Goal: Information Seeking & Learning: Learn about a topic

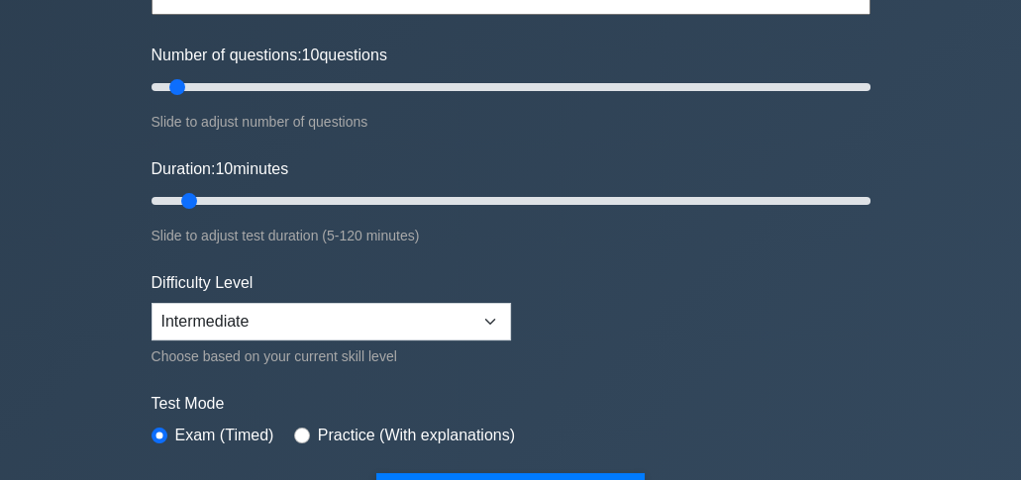
scroll to position [198, 0]
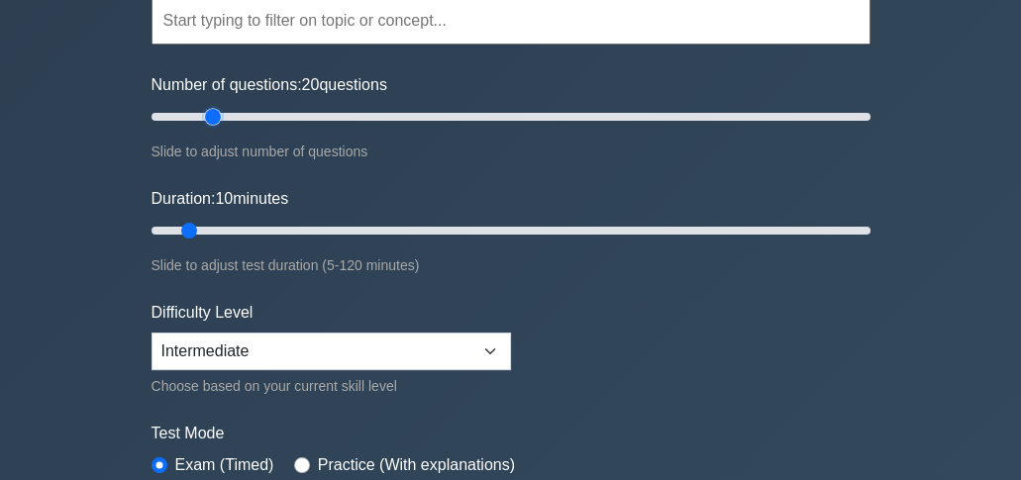
drag, startPoint x: 181, startPoint y: 120, endPoint x: 205, endPoint y: 122, distance: 23.8
type input "20"
click at [205, 122] on input "Number of questions: 20 questions" at bounding box center [510, 117] width 719 height 24
drag, startPoint x: 189, startPoint y: 230, endPoint x: 235, endPoint y: 233, distance: 45.6
type input "20"
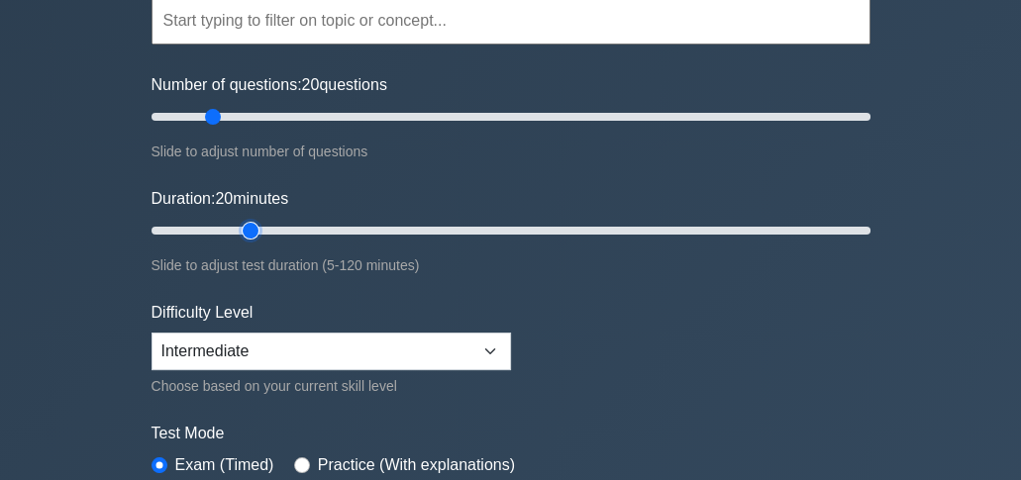
click at [235, 233] on input "Duration: 20 minutes" at bounding box center [510, 231] width 719 height 24
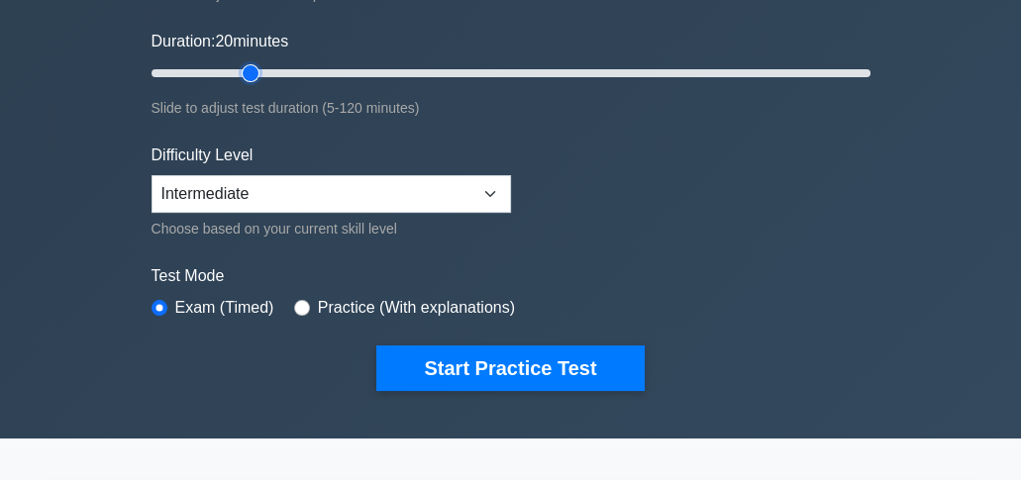
scroll to position [396, 0]
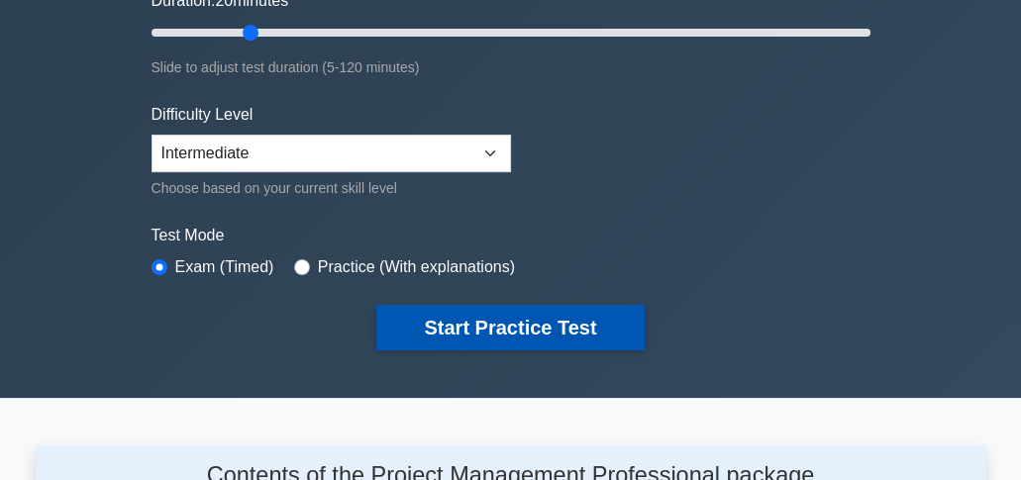
click at [445, 335] on button "Start Practice Test" at bounding box center [509, 328] width 267 height 46
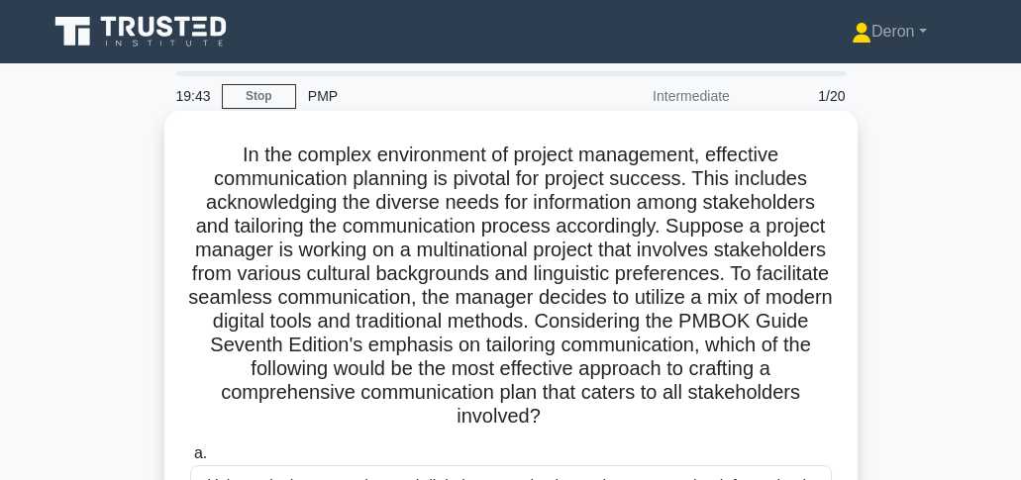
drag, startPoint x: 229, startPoint y: 155, endPoint x: 691, endPoint y: 401, distance: 523.6
click at [704, 416] on h5 "In the complex environment of project management, effective communication plann…" at bounding box center [511, 286] width 646 height 287
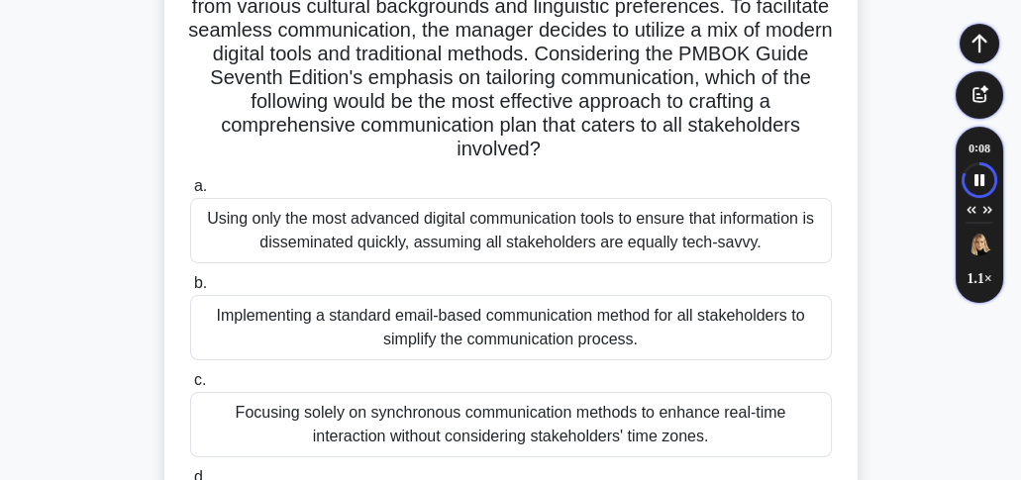
scroll to position [289, 0]
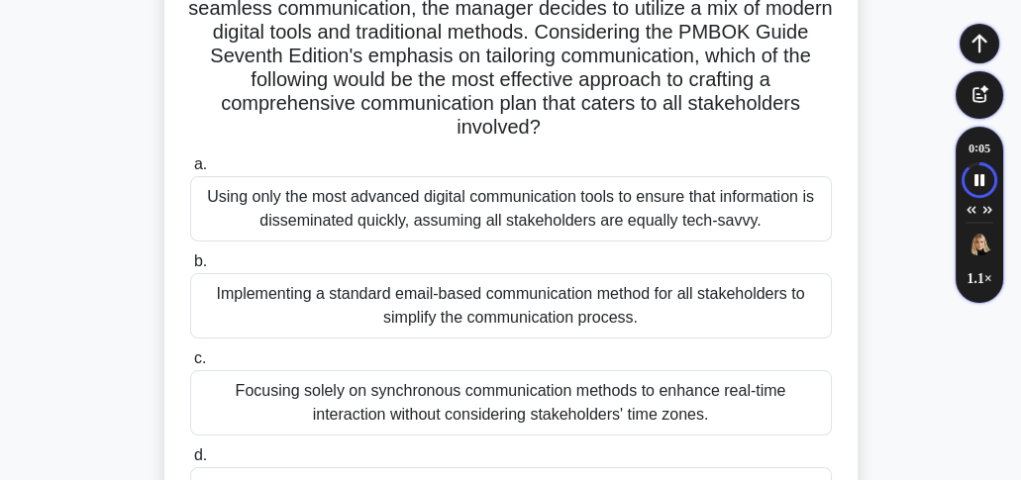
drag, startPoint x: 206, startPoint y: 195, endPoint x: 814, endPoint y: 232, distance: 609.1
click at [814, 232] on div "Using only the most advanced digital communication tools to ensure that informa…" at bounding box center [511, 208] width 642 height 65
drag, startPoint x: 475, startPoint y: 217, endPoint x: 763, endPoint y: 238, distance: 288.9
click at [783, 236] on div "Using only the most advanced digital communication tools to ensure that informa…" at bounding box center [511, 208] width 642 height 65
drag, startPoint x: 213, startPoint y: 287, endPoint x: 655, endPoint y: 322, distance: 443.0
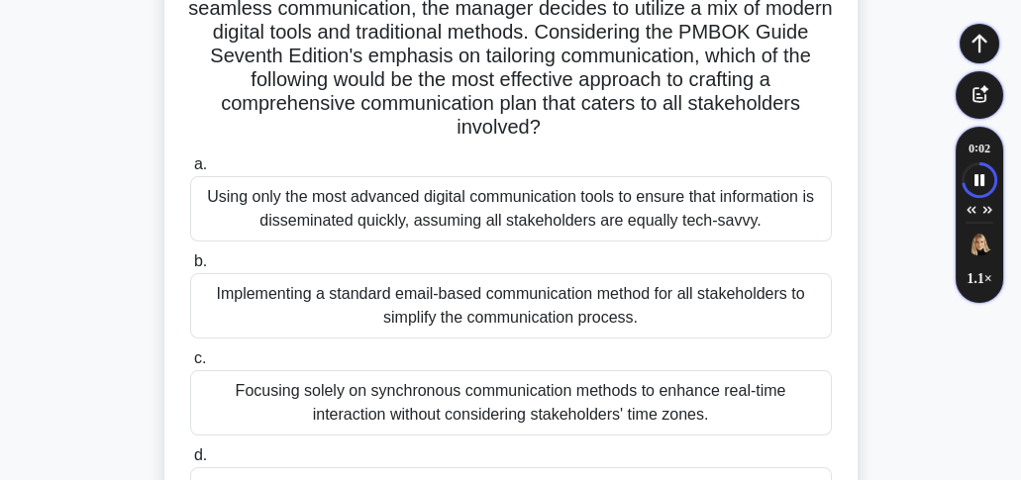
click at [655, 322] on div "Implementing a standard email-based communication method for all stakeholders t…" at bounding box center [511, 305] width 642 height 65
drag, startPoint x: 544, startPoint y: 306, endPoint x: 621, endPoint y: 325, distance: 79.5
click at [621, 325] on div "Implementing a standard email-based communication method for all stakeholders t…" at bounding box center [511, 305] width 642 height 65
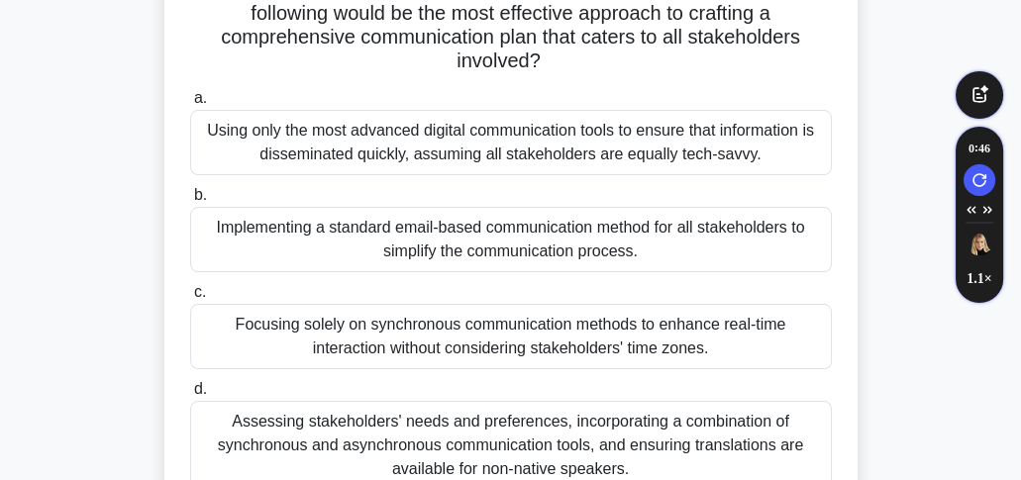
drag, startPoint x: 227, startPoint y: 319, endPoint x: 353, endPoint y: 351, distance: 129.7
click at [353, 351] on div "Focusing solely on synchronous communication methods to enhance real-time inter…" at bounding box center [511, 336] width 642 height 65
click at [190, 299] on input "c. Focusing solely on synchronous communication methods to enhance real-time in…" at bounding box center [190, 292] width 0 height 13
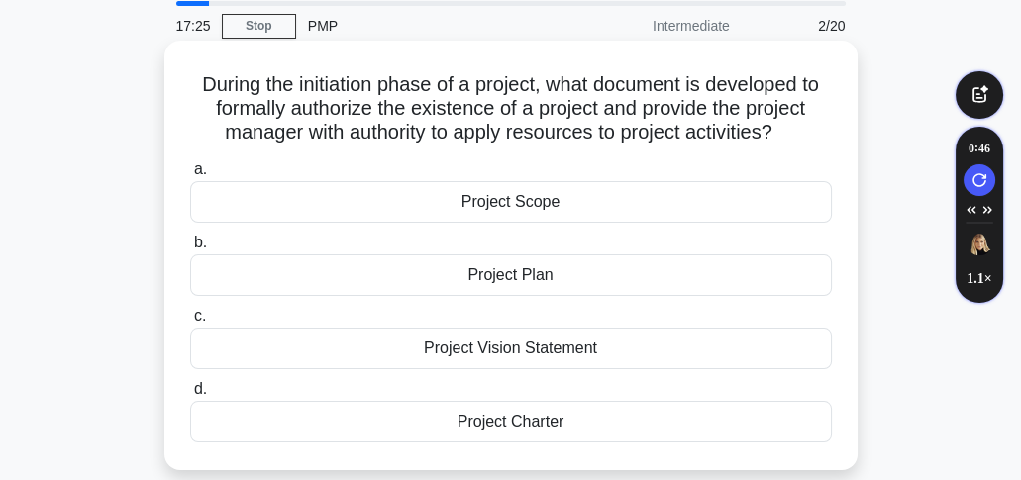
scroll to position [65, 0]
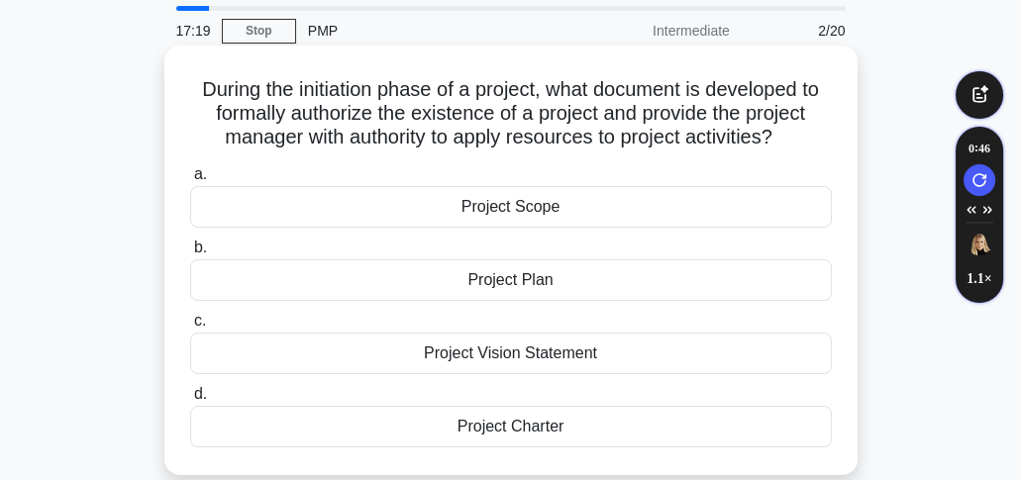
click at [451, 214] on div "Project Scope" at bounding box center [511, 207] width 642 height 42
click at [190, 181] on input "a. Project Scope" at bounding box center [190, 174] width 0 height 13
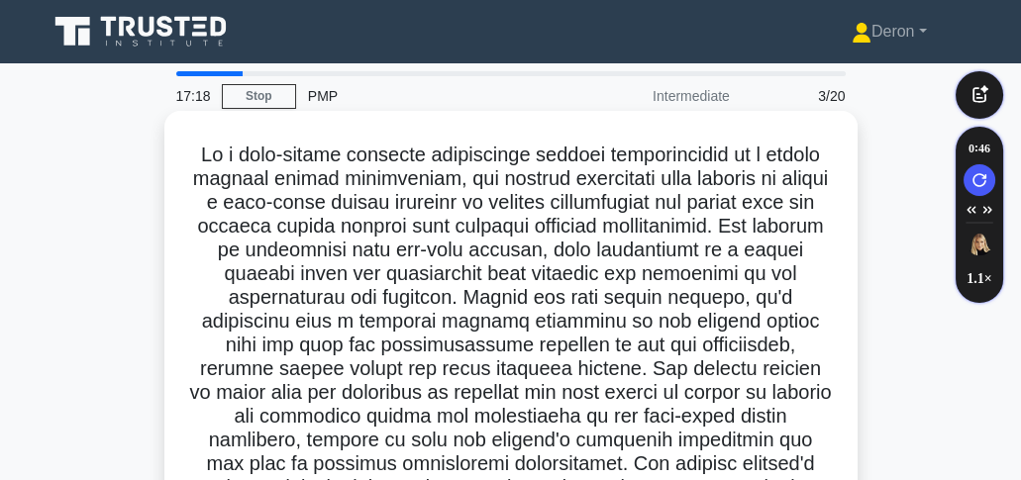
scroll to position [132, 0]
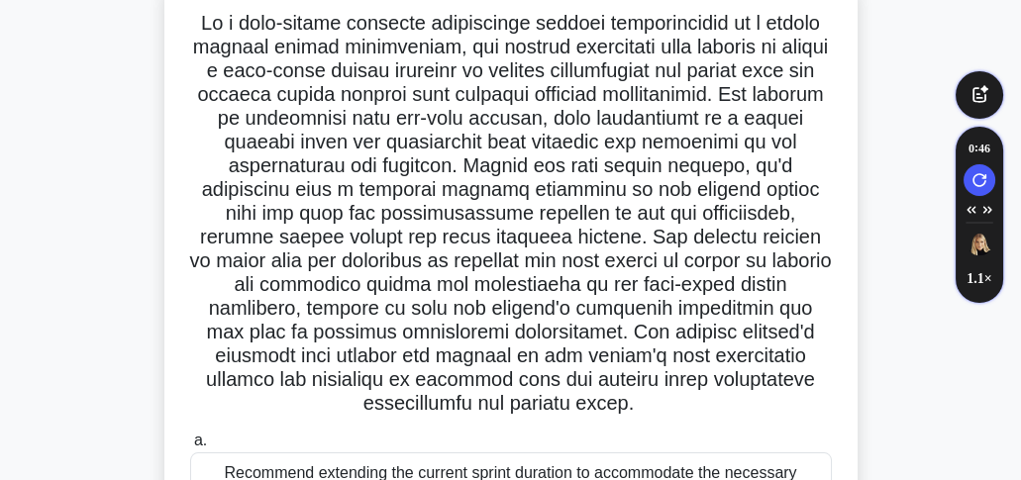
drag, startPoint x: 205, startPoint y: 20, endPoint x: 761, endPoint y: 399, distance: 673.4
click at [761, 399] on h5 ".spinner_0XTQ{transform-origin:center;animation:spinner_y6GP .75s linear infini…" at bounding box center [511, 214] width 646 height 406
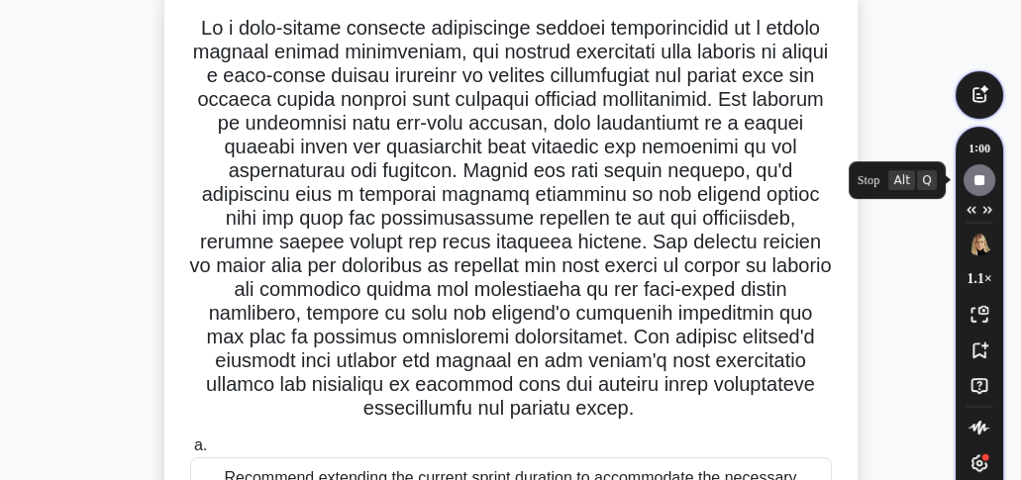
click at [968, 178] on icon "Speechify play button" at bounding box center [979, 180] width 28 height 10
click at [975, 177] on icon "Speechify play button" at bounding box center [980, 180] width 11 height 12
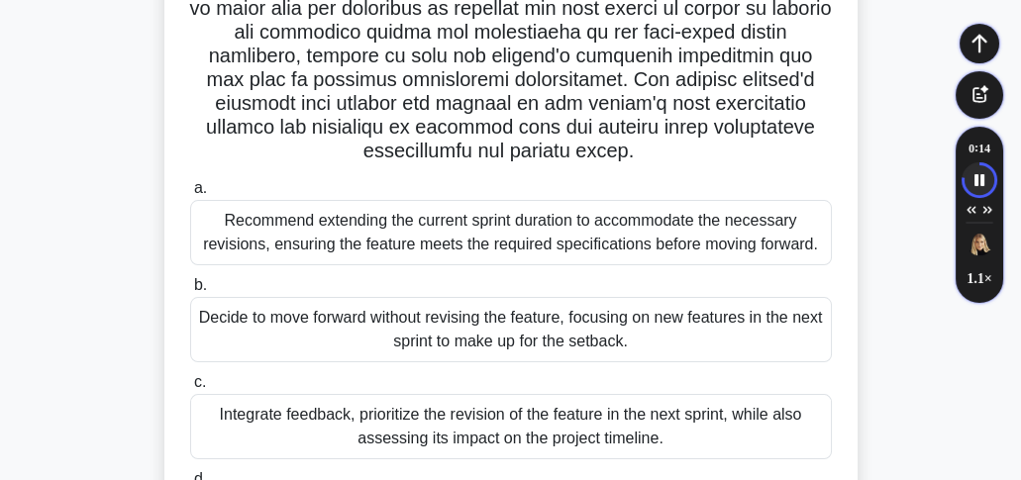
scroll to position [396, 0]
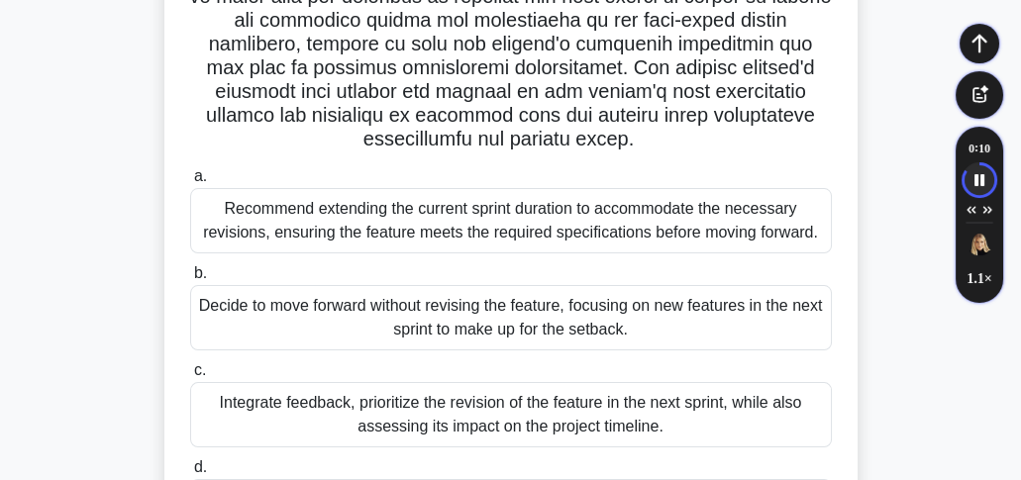
drag, startPoint x: 211, startPoint y: 200, endPoint x: 811, endPoint y: 244, distance: 601.6
click at [811, 244] on div "Recommend extending the current sprint duration to accommodate the necessary re…" at bounding box center [511, 220] width 642 height 65
drag, startPoint x: 205, startPoint y: 203, endPoint x: 822, endPoint y: 233, distance: 617.6
click at [822, 233] on div "Recommend extending the current sprint duration to accommodate the necessary re…" at bounding box center [511, 220] width 642 height 65
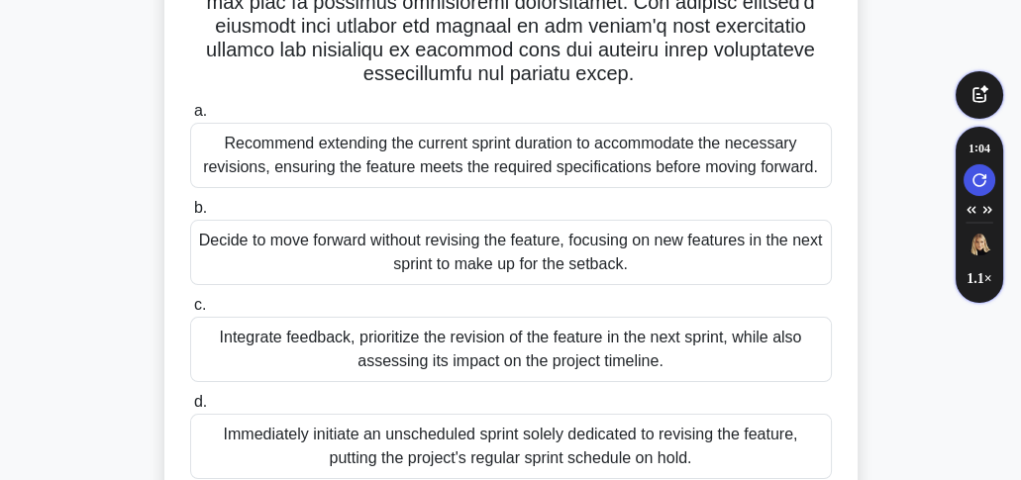
click at [349, 162] on div "Recommend extending the current sprint duration to accommodate the necessary re…" at bounding box center [511, 155] width 642 height 65
click at [190, 118] on input "a. Recommend extending the current sprint duration to accommodate the necessary…" at bounding box center [190, 111] width 0 height 13
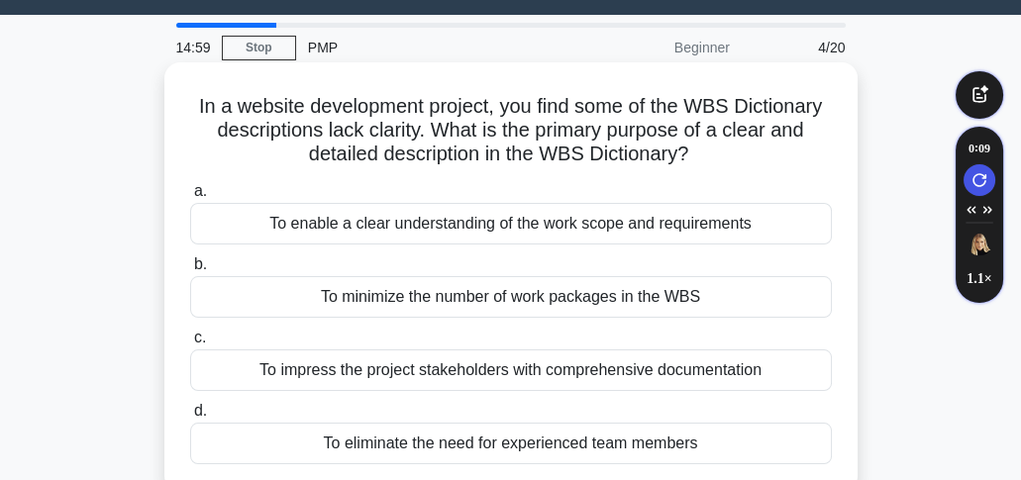
scroll to position [0, 0]
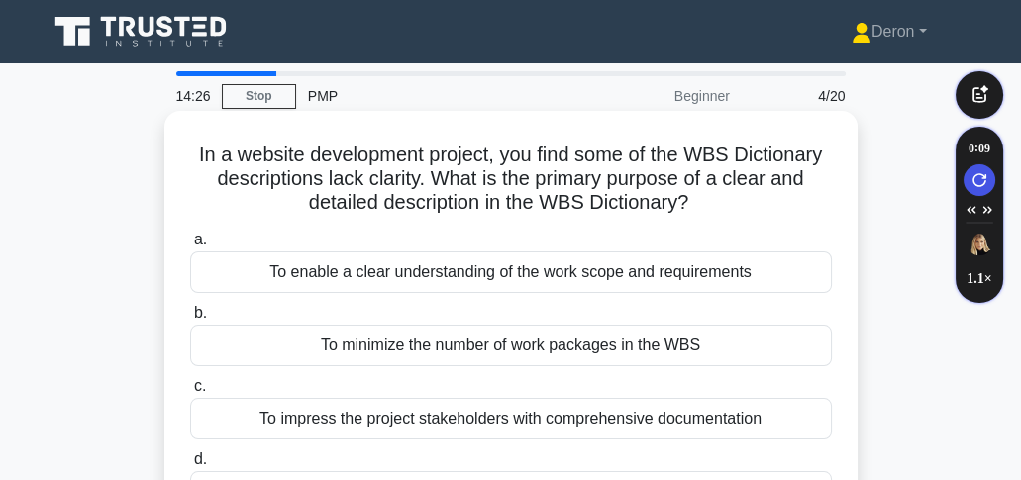
click at [472, 283] on div "To enable a clear understanding of the work scope and requirements" at bounding box center [511, 273] width 642 height 42
click at [190, 247] on input "a. To enable a clear understanding of the work scope and requirements" at bounding box center [190, 240] width 0 height 13
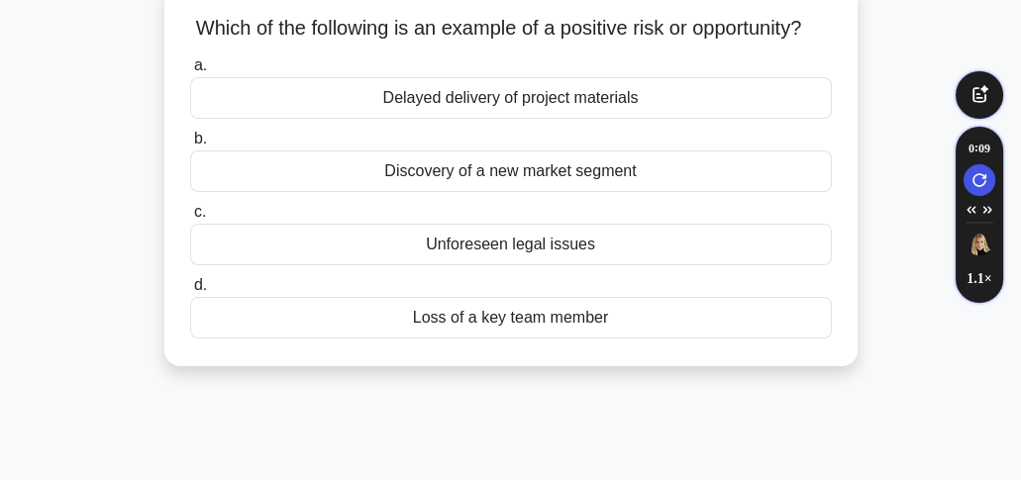
scroll to position [132, 0]
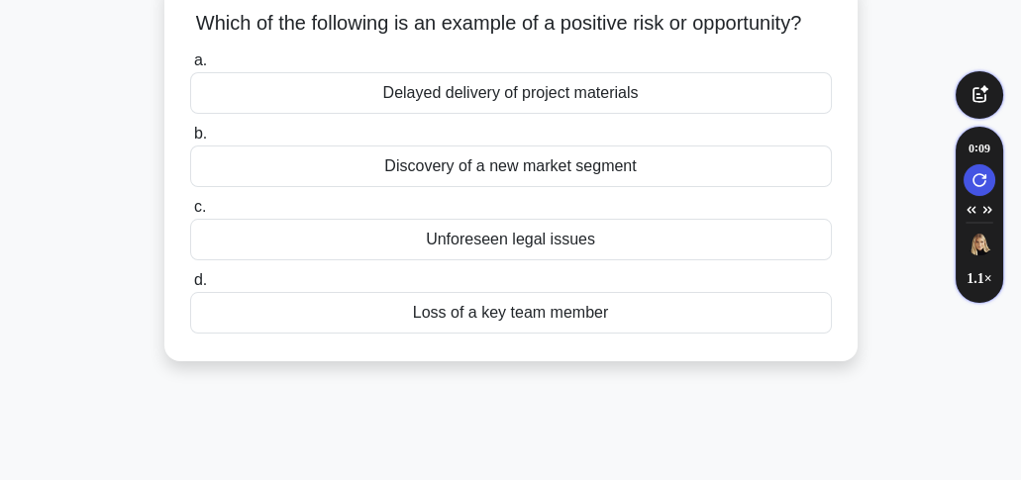
click at [496, 186] on div "Discovery of a new market segment" at bounding box center [511, 167] width 642 height 42
click at [190, 141] on input "b. Discovery of a new market segment" at bounding box center [190, 134] width 0 height 13
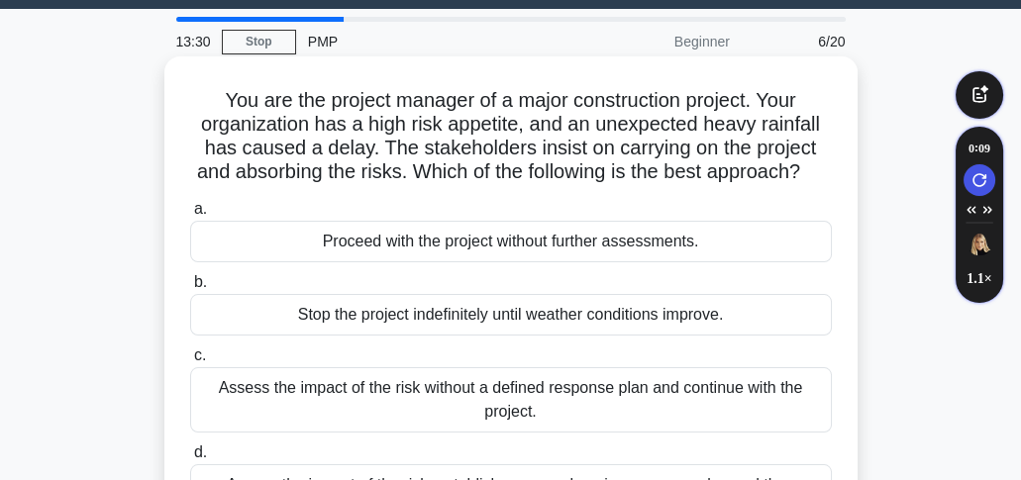
scroll to position [65, 0]
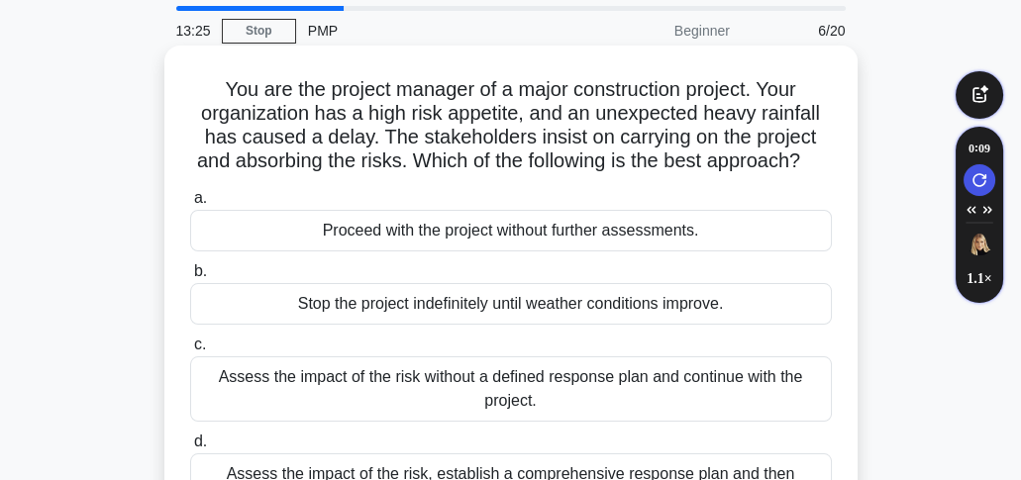
drag, startPoint x: 213, startPoint y: 85, endPoint x: 650, endPoint y: 153, distance: 442.0
click at [807, 174] on h5 "You are the project manager of a major construction project. Your organization …" at bounding box center [511, 125] width 646 height 97
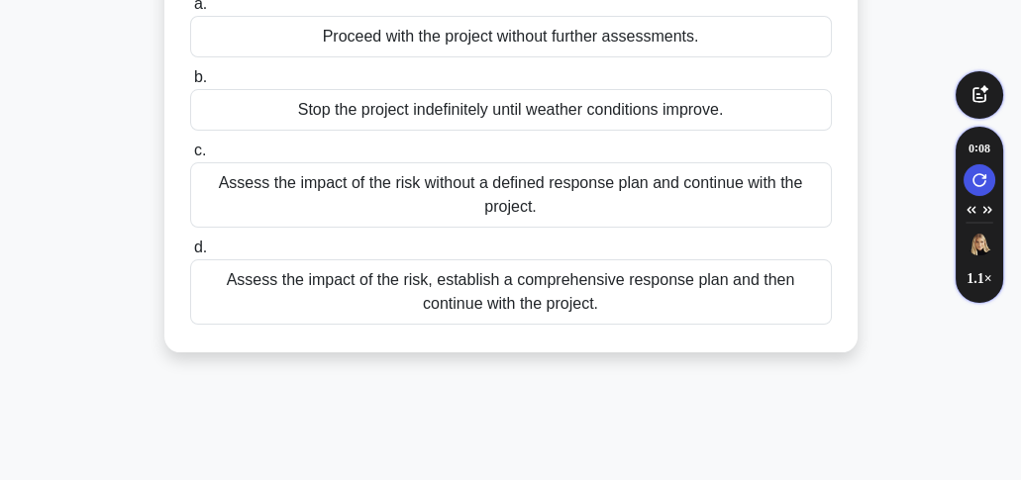
scroll to position [263, 0]
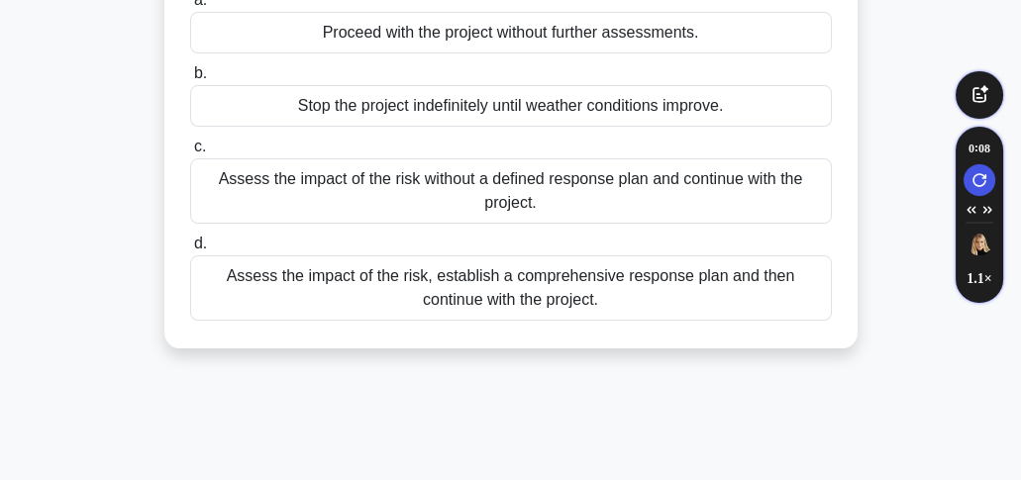
click at [552, 312] on div "Assess the impact of the risk, establish a comprehensive response plan and then…" at bounding box center [511, 287] width 642 height 65
click at [190, 251] on input "d. Assess the impact of the risk, establish a comprehensive response plan and t…" at bounding box center [190, 244] width 0 height 13
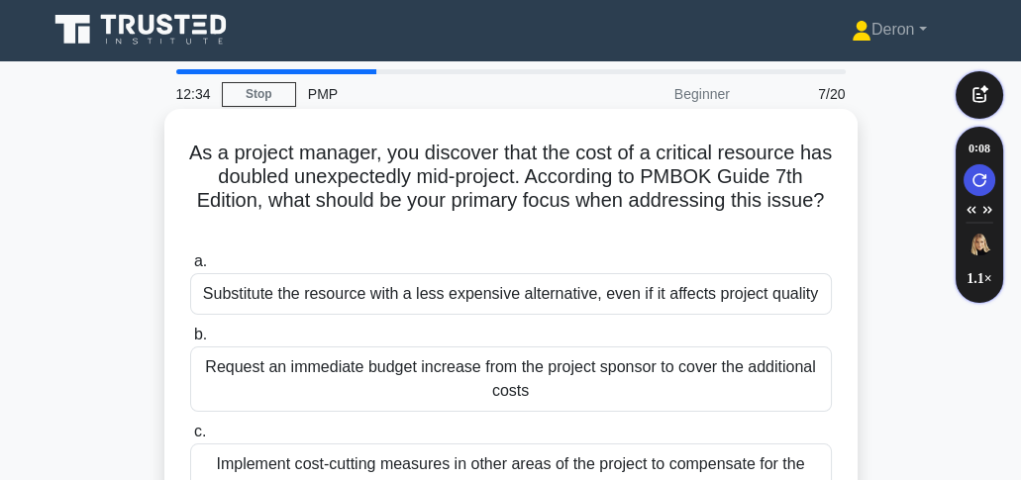
scroll to position [0, 0]
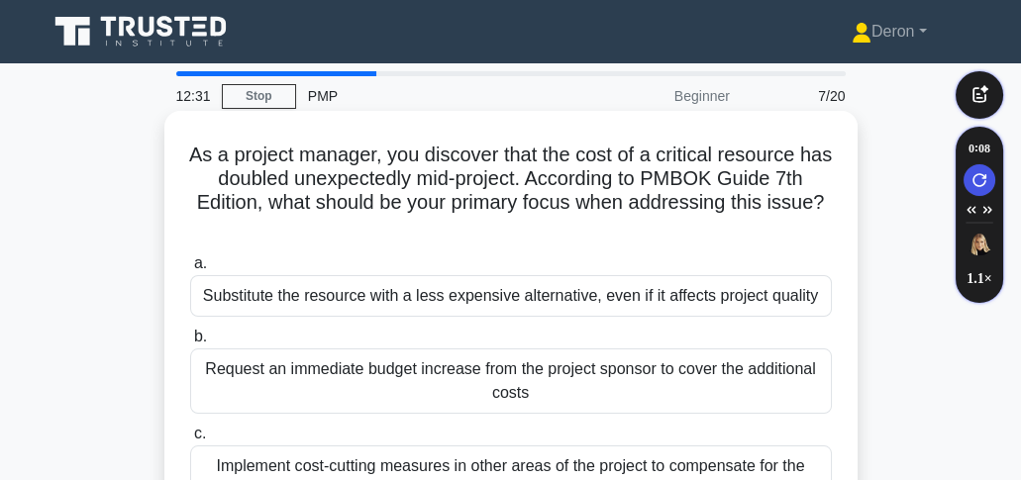
drag, startPoint x: 190, startPoint y: 150, endPoint x: 785, endPoint y: 220, distance: 599.2
click at [785, 220] on h5 "As a project manager, you discover that the cost of a critical resource has dou…" at bounding box center [511, 191] width 646 height 97
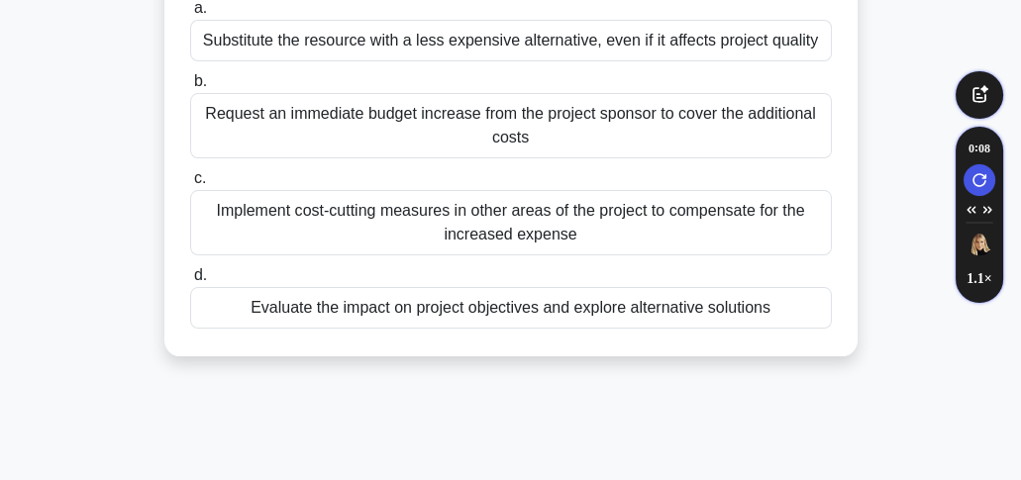
scroll to position [263, 0]
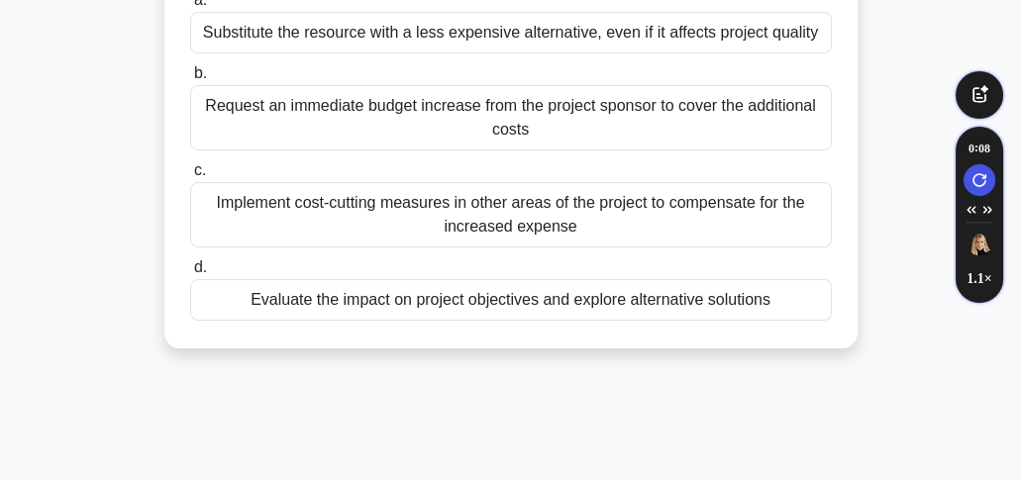
click at [429, 299] on div "Evaluate the impact on project objectives and explore alternative solutions" at bounding box center [511, 300] width 642 height 42
click at [190, 274] on input "d. Evaluate the impact on project objectives and explore alternative solutions" at bounding box center [190, 267] width 0 height 13
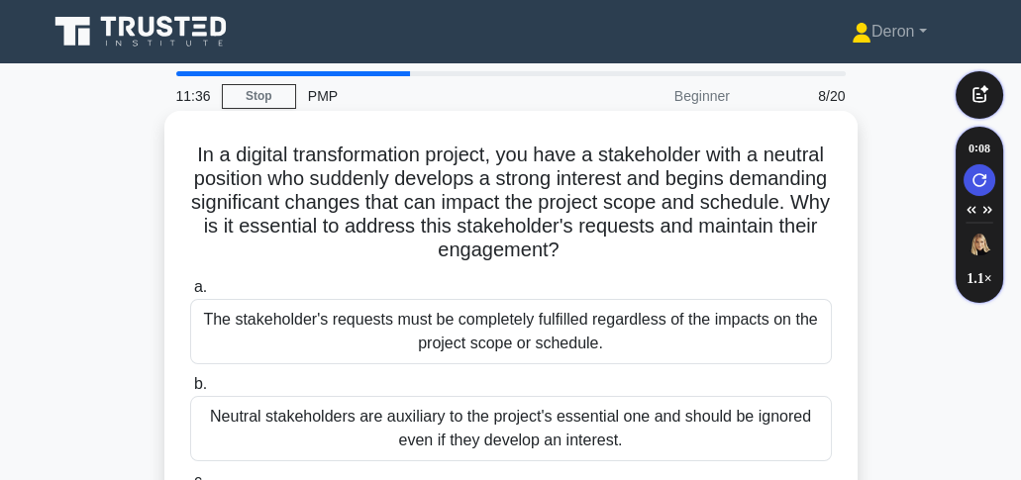
scroll to position [0, 0]
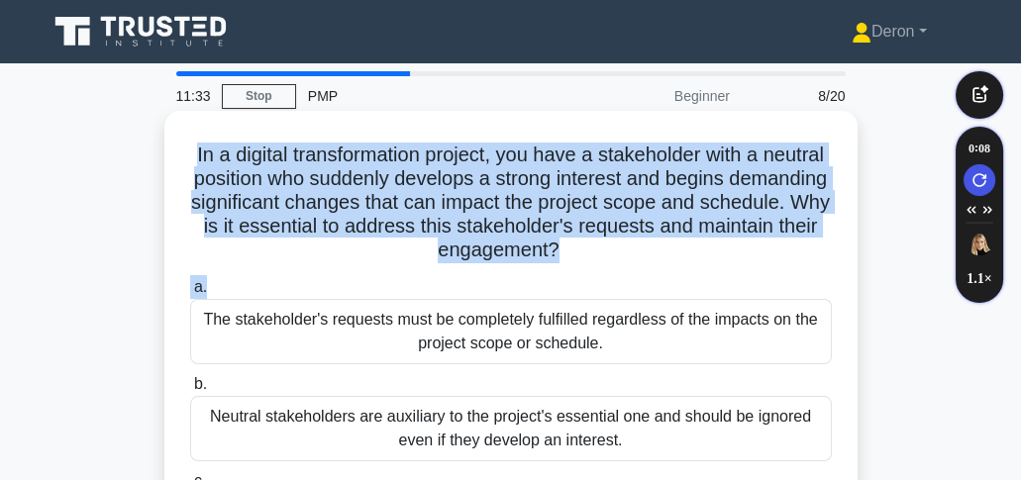
drag, startPoint x: 212, startPoint y: 151, endPoint x: 690, endPoint y: 274, distance: 494.0
click at [690, 274] on div "In a digital transformation project, you have a stakeholder with a neutral posi…" at bounding box center [510, 397] width 677 height 556
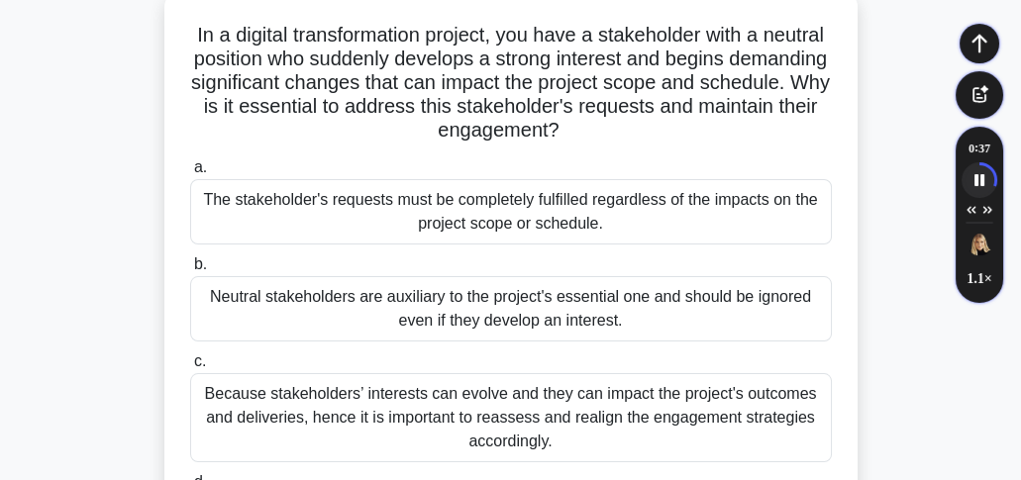
scroll to position [132, 0]
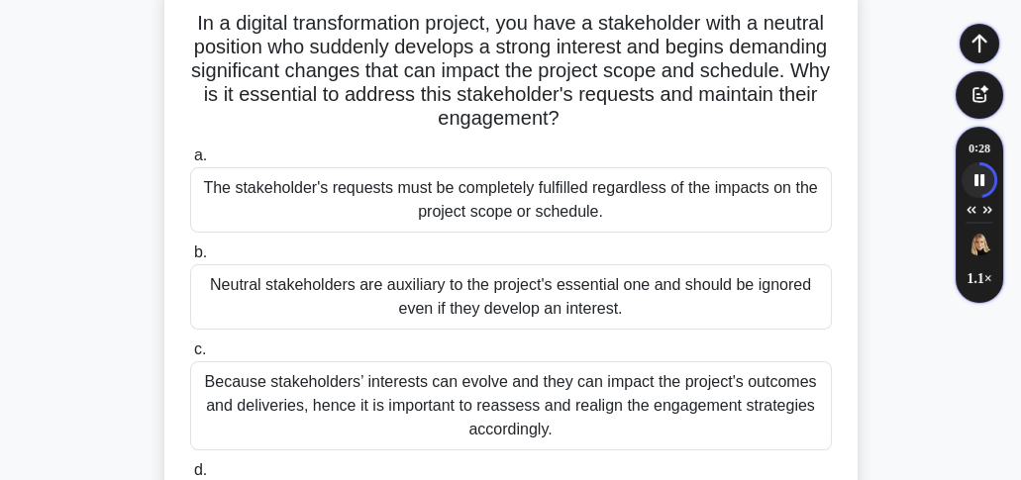
click at [583, 196] on div "The stakeholder's requests must be completely fulfilled regardless of the impac…" at bounding box center [511, 199] width 642 height 65
click at [190, 162] on input "a. The stakeholder's requests must be completely fulfilled regardless of the im…" at bounding box center [190, 156] width 0 height 13
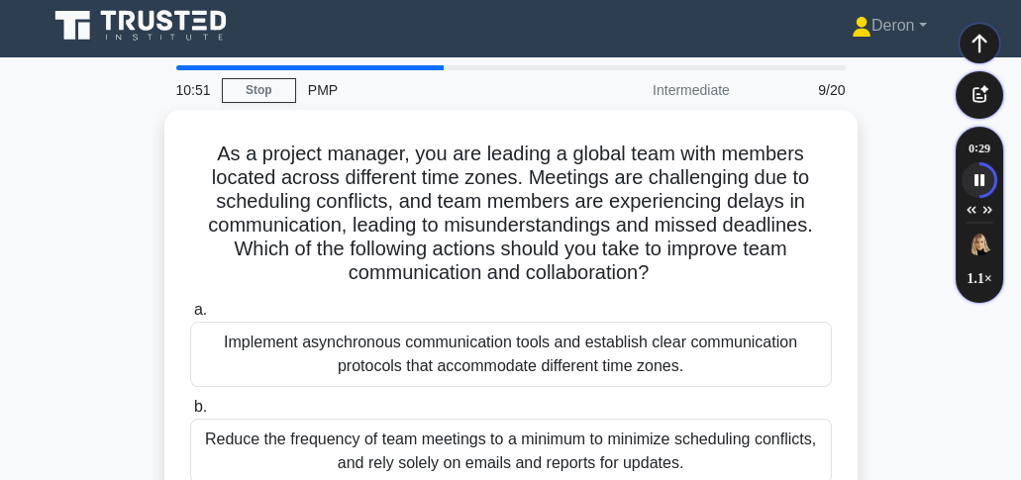
scroll to position [0, 0]
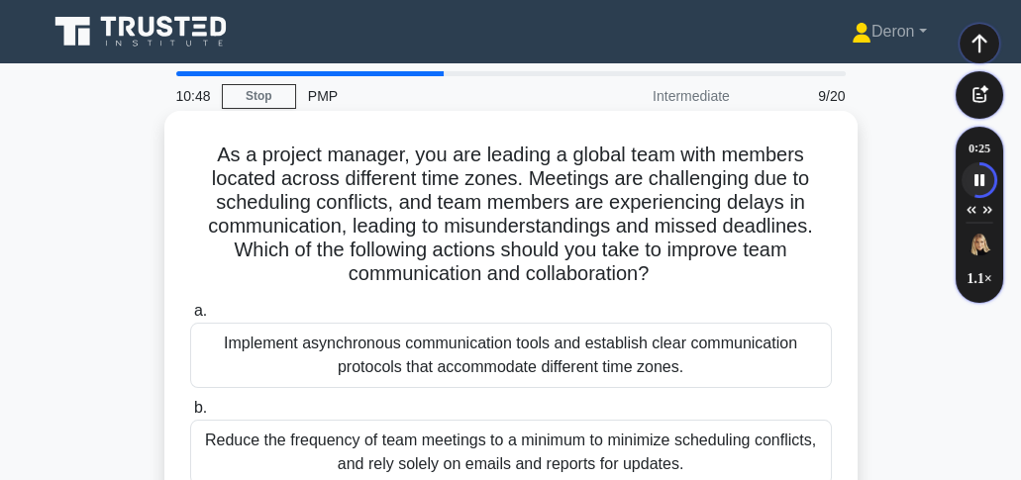
click at [480, 344] on div "Implement asynchronous communication tools and establish clear communication pr…" at bounding box center [511, 355] width 642 height 65
click at [190, 318] on input "a. Implement asynchronous communication tools and establish clear communication…" at bounding box center [190, 311] width 0 height 13
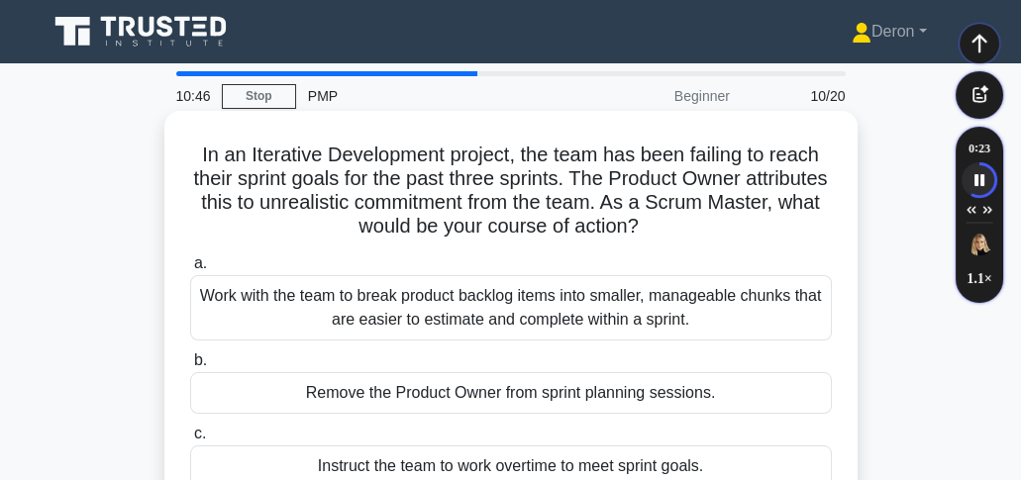
click at [297, 320] on div "Work with the team to break product backlog items into smaller, manageable chun…" at bounding box center [511, 307] width 642 height 65
click at [190, 270] on input "a. Work with the team to break product backlog items into smaller, manageable c…" at bounding box center [190, 263] width 0 height 13
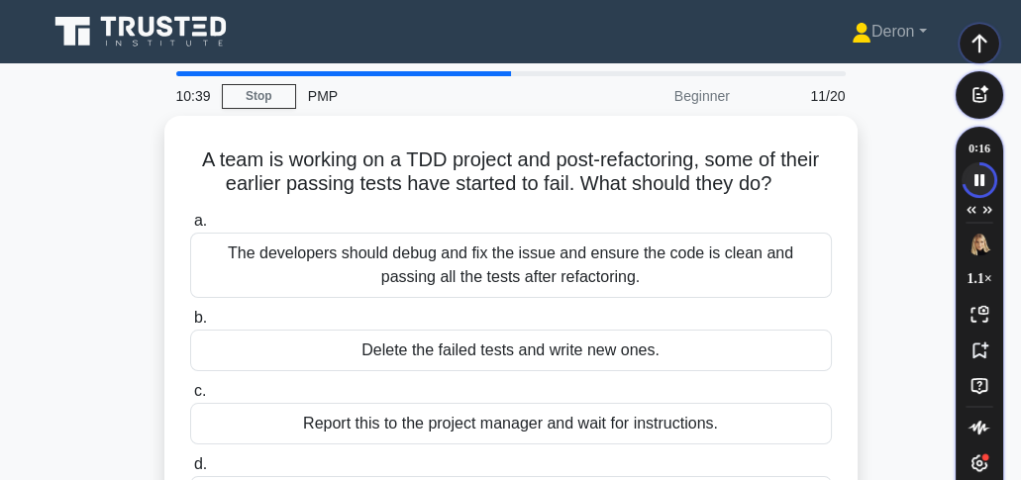
click at [977, 179] on icon "Speechify pause button" at bounding box center [978, 179] width 33 height 33
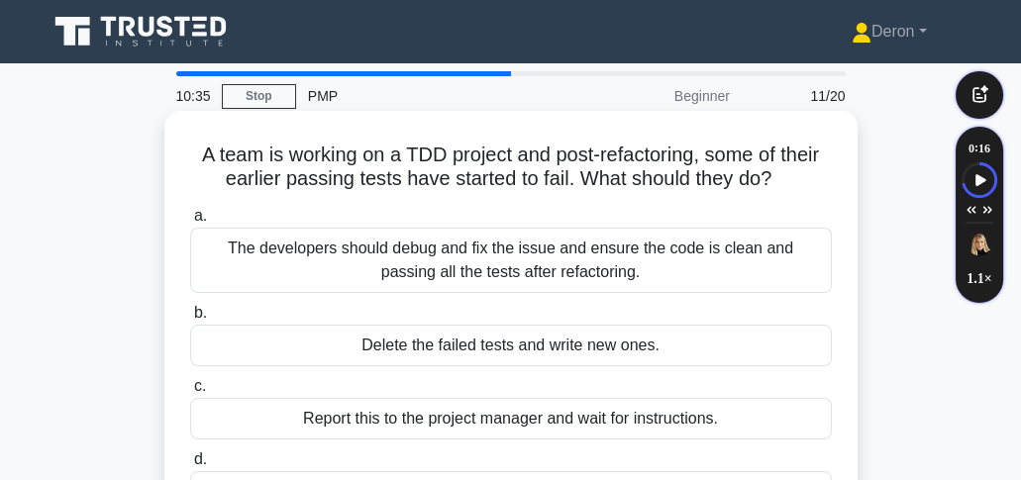
drag, startPoint x: 188, startPoint y: 147, endPoint x: 573, endPoint y: 176, distance: 386.3
click at [780, 189] on div "A team is working on a TDD project and post-refactoring, some of their earlier …" at bounding box center [510, 326] width 677 height 414
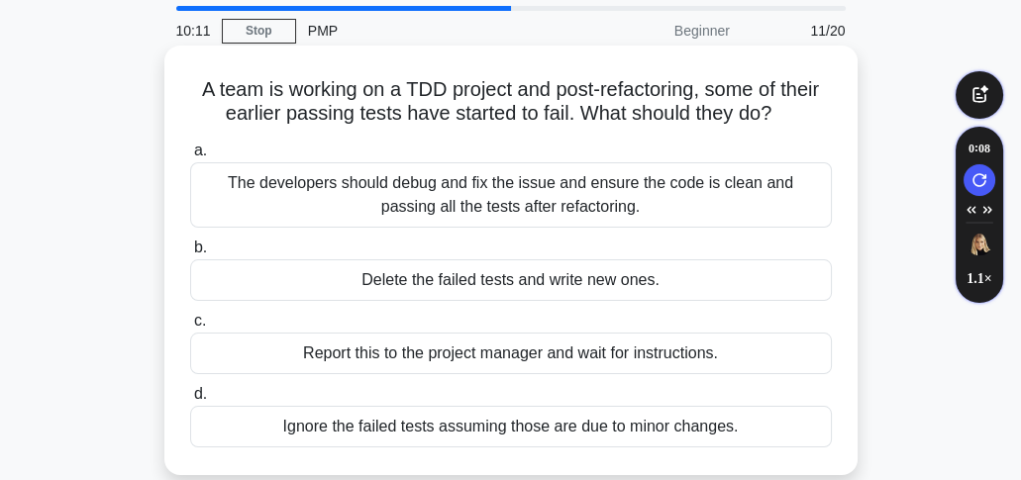
scroll to position [132, 0]
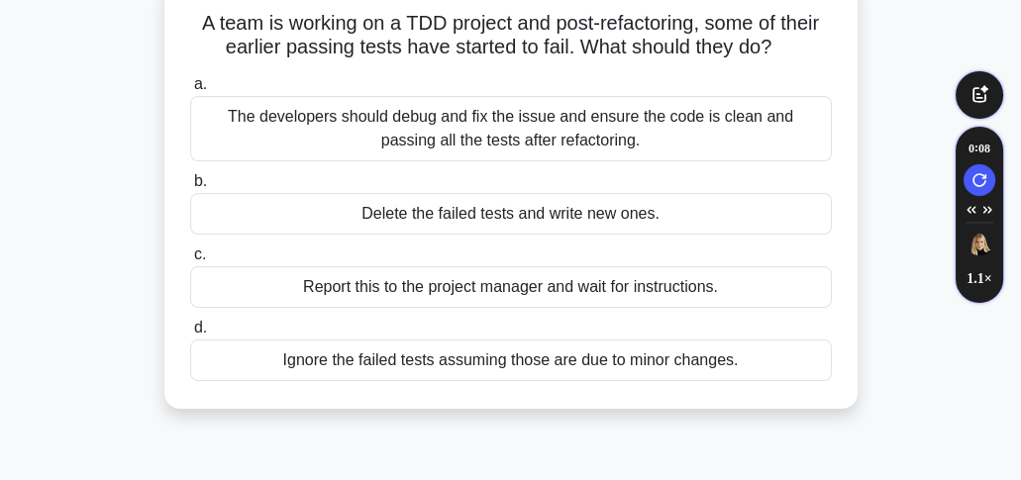
click at [436, 145] on div "The developers should debug and fix the issue and ensure the code is clean and …" at bounding box center [511, 128] width 642 height 65
click at [190, 91] on input "a. The developers should debug and fix the issue and ensure the code is clean a…" at bounding box center [190, 84] width 0 height 13
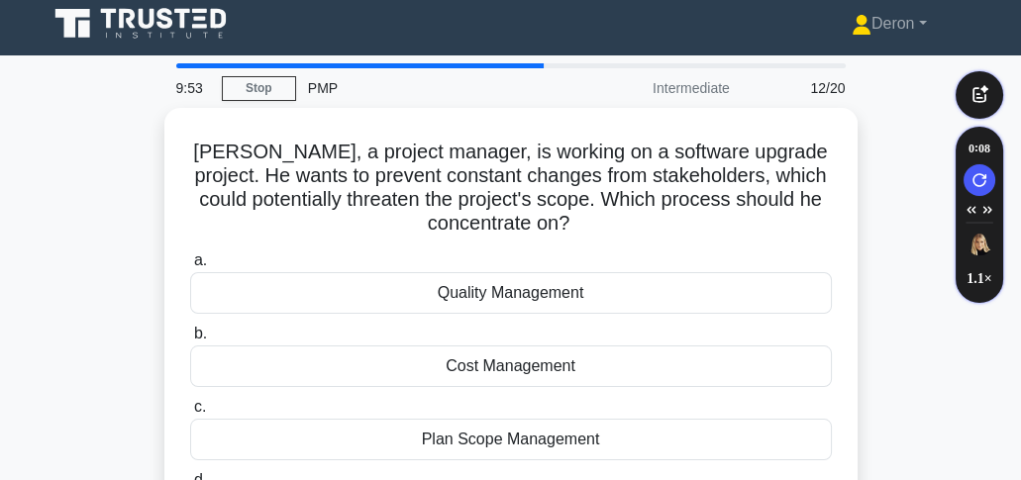
scroll to position [0, 0]
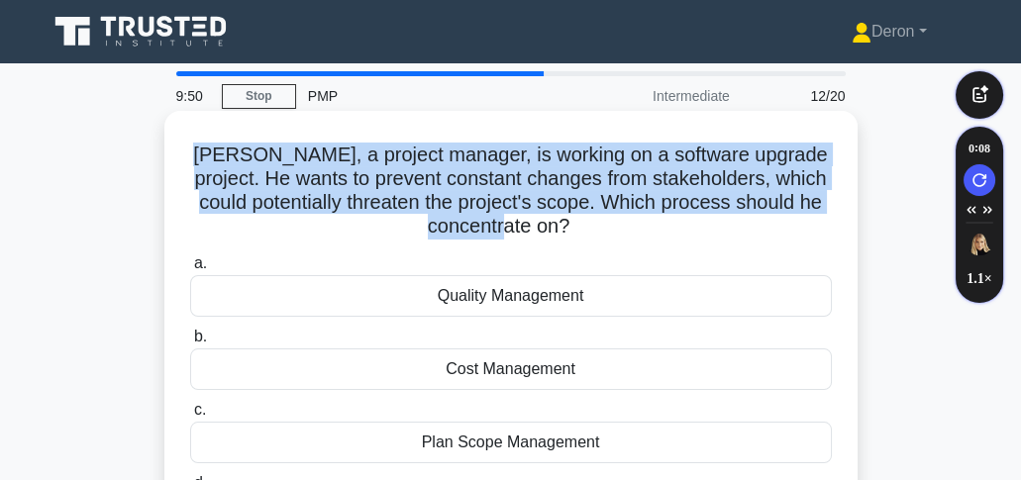
drag, startPoint x: 184, startPoint y: 146, endPoint x: 451, endPoint y: 187, distance: 269.6
click at [601, 240] on div "James, a project manager, is working on a software upgrade project. He wants to…" at bounding box center [510, 338] width 677 height 438
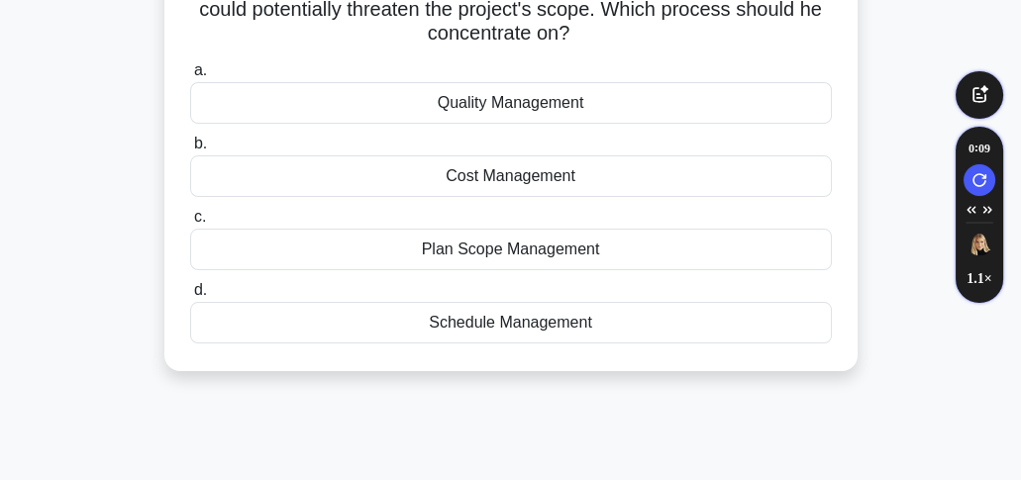
scroll to position [198, 0]
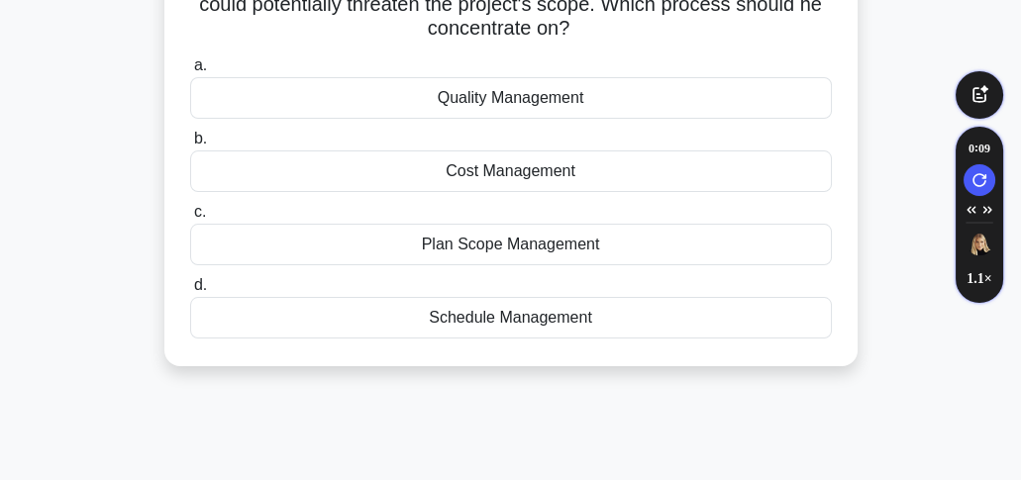
click at [422, 173] on div "Cost Management" at bounding box center [511, 172] width 642 height 42
click at [190, 146] on input "b. Cost Management" at bounding box center [190, 139] width 0 height 13
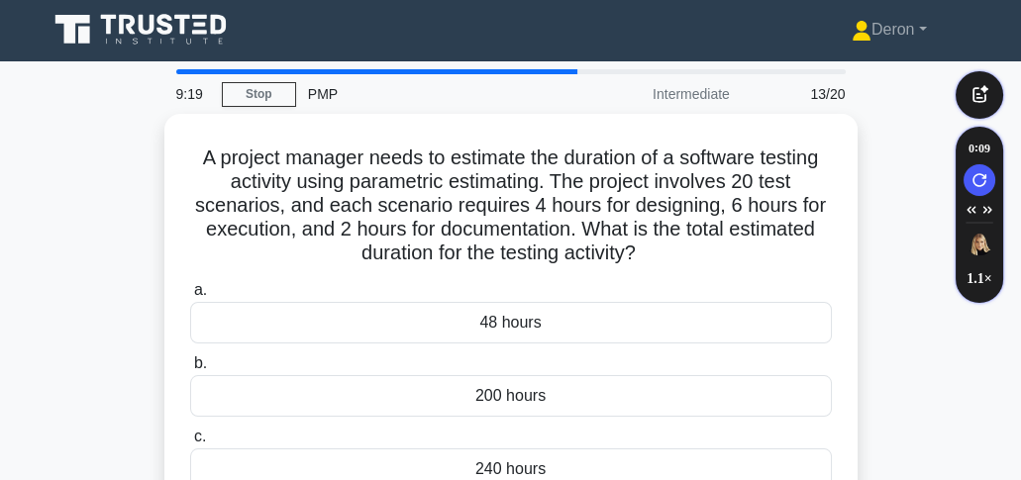
scroll to position [0, 0]
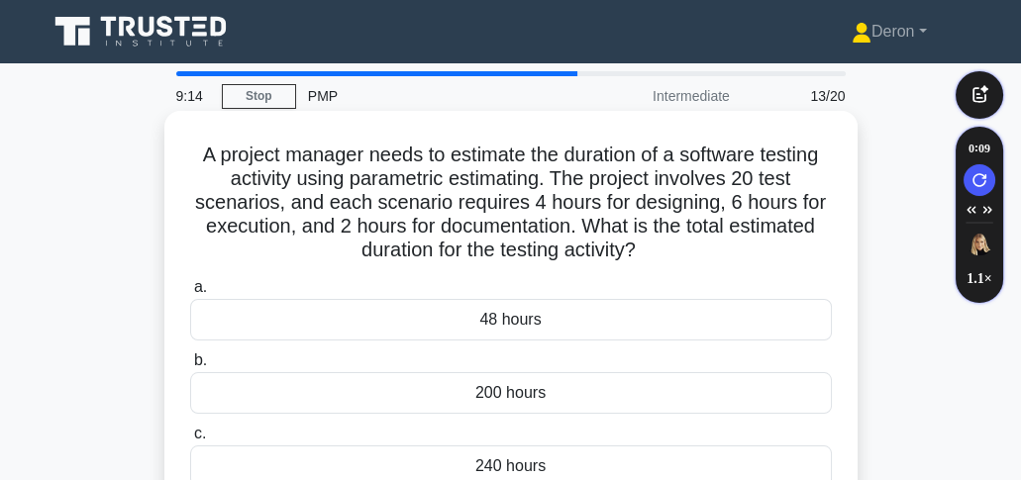
drag, startPoint x: 191, startPoint y: 149, endPoint x: 655, endPoint y: 248, distance: 474.8
click at [655, 248] on h5 "A project manager needs to estimate the duration of a software testing activity…" at bounding box center [511, 203] width 646 height 121
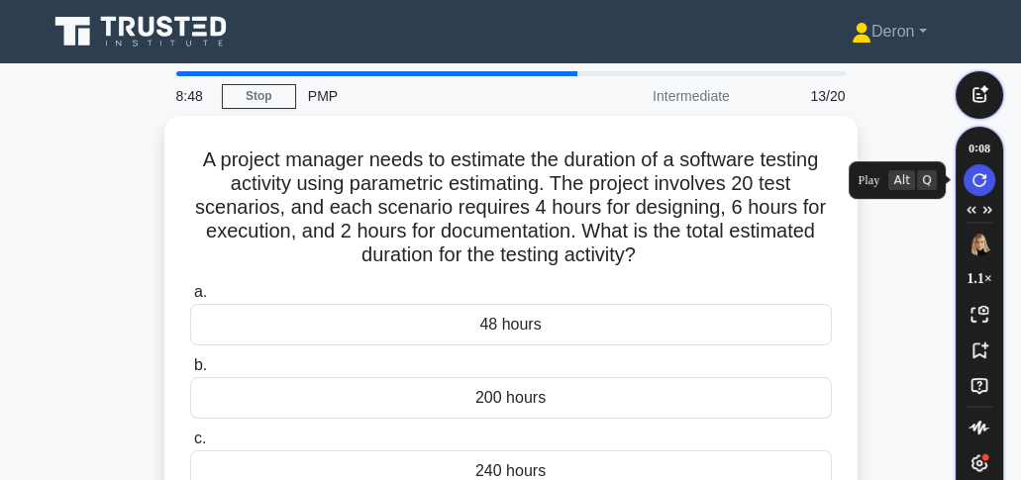
click at [981, 177] on icon "Speechify Side Player Repeat Audio button" at bounding box center [979, 180] width 14 height 14
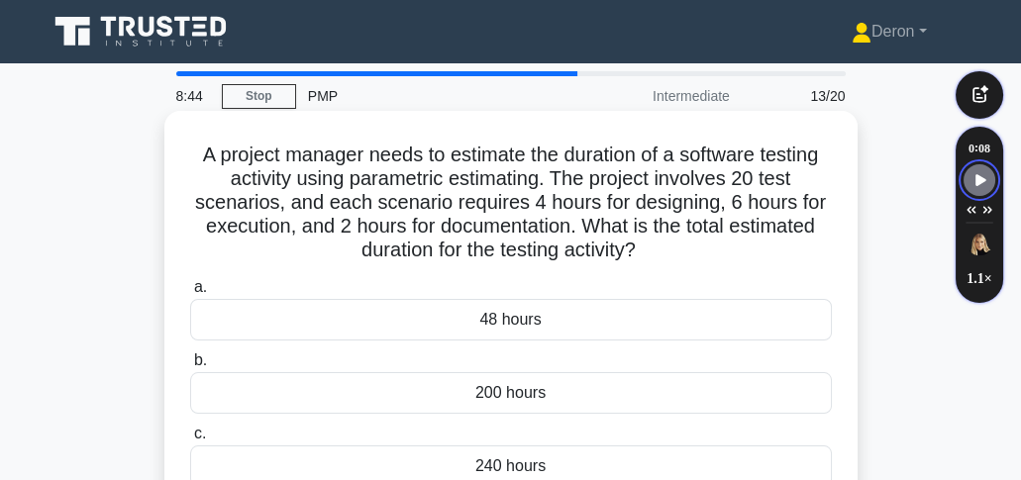
click at [218, 161] on h5 "A project manager needs to estimate the duration of a software testing activity…" at bounding box center [511, 203] width 646 height 121
drag, startPoint x: 196, startPoint y: 137, endPoint x: 690, endPoint y: 249, distance: 506.6
click at [690, 249] on div "A project manager needs to estimate the duration of a software testing activity…" at bounding box center [510, 349] width 677 height 461
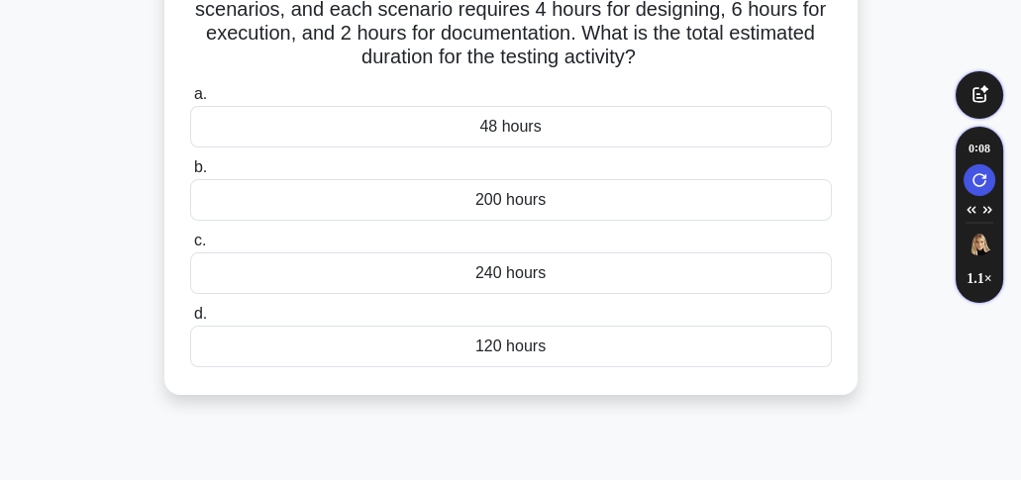
scroll to position [198, 0]
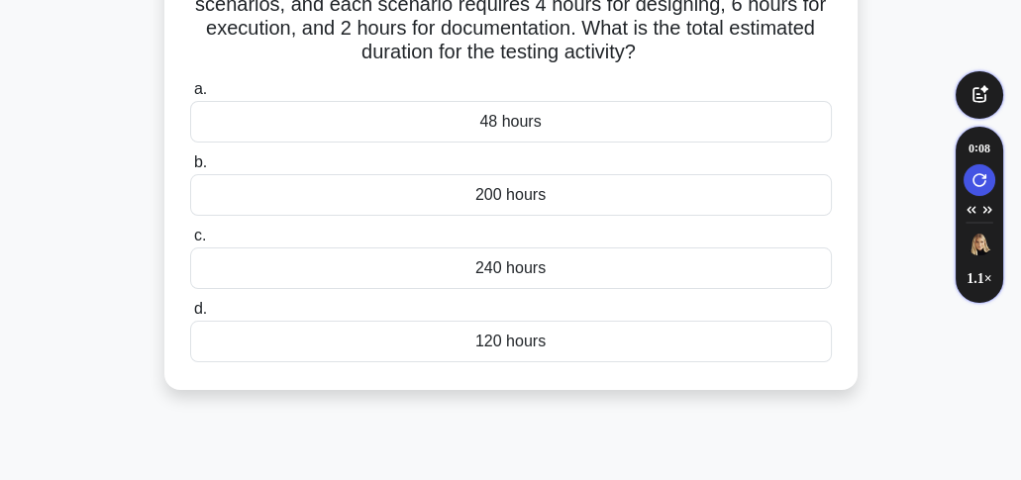
click at [437, 203] on div "200 hours" at bounding box center [511, 195] width 642 height 42
click at [190, 169] on input "b. 200 hours" at bounding box center [190, 162] width 0 height 13
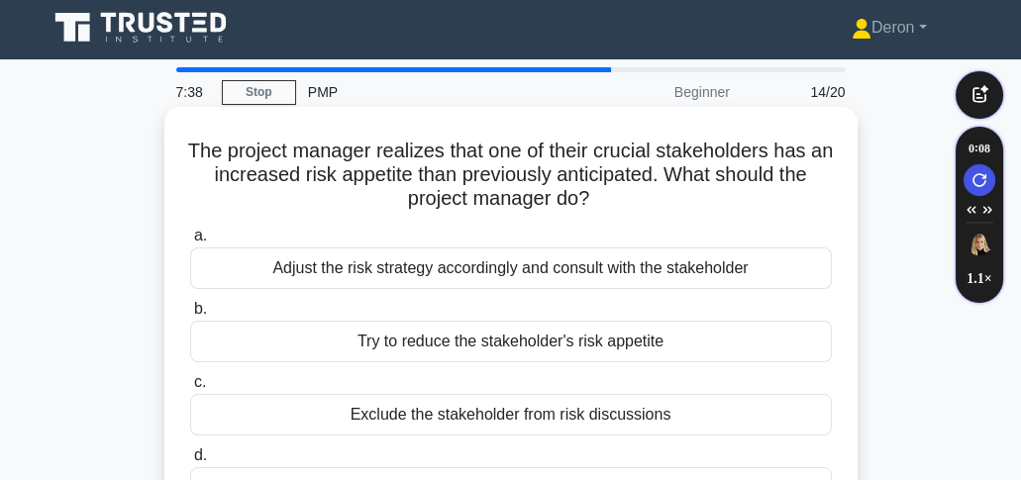
scroll to position [0, 0]
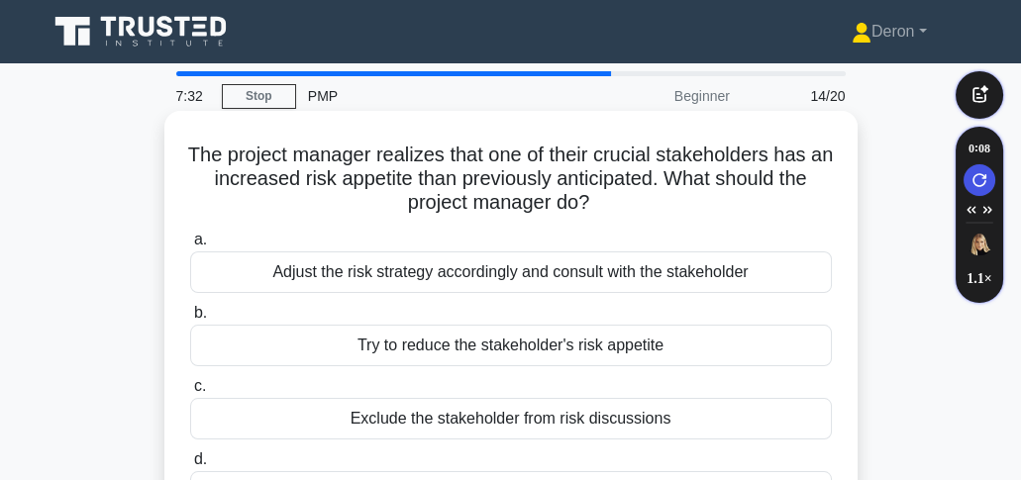
drag, startPoint x: 192, startPoint y: 147, endPoint x: 703, endPoint y: 220, distance: 516.2
click at [703, 220] on div "The project manager realizes that one of their crucial stakeholders has an incr…" at bounding box center [510, 326] width 677 height 414
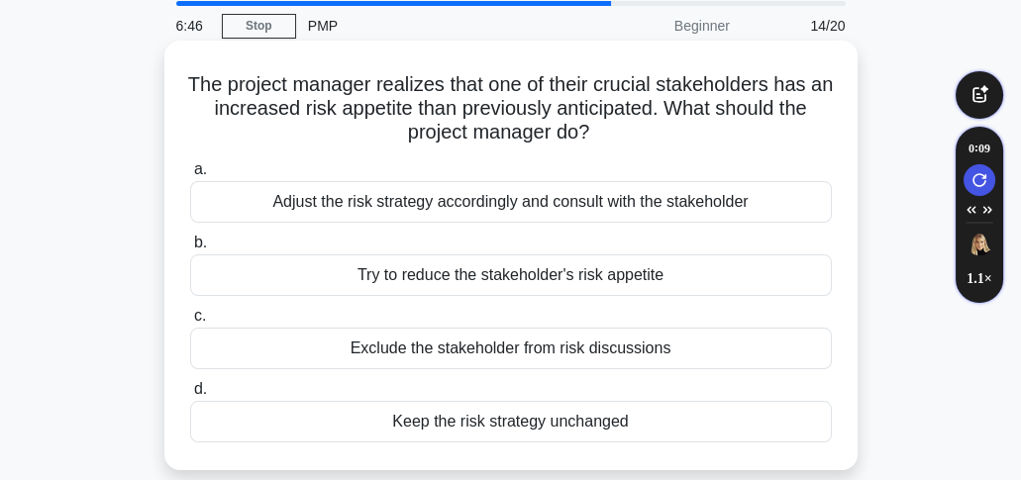
scroll to position [65, 0]
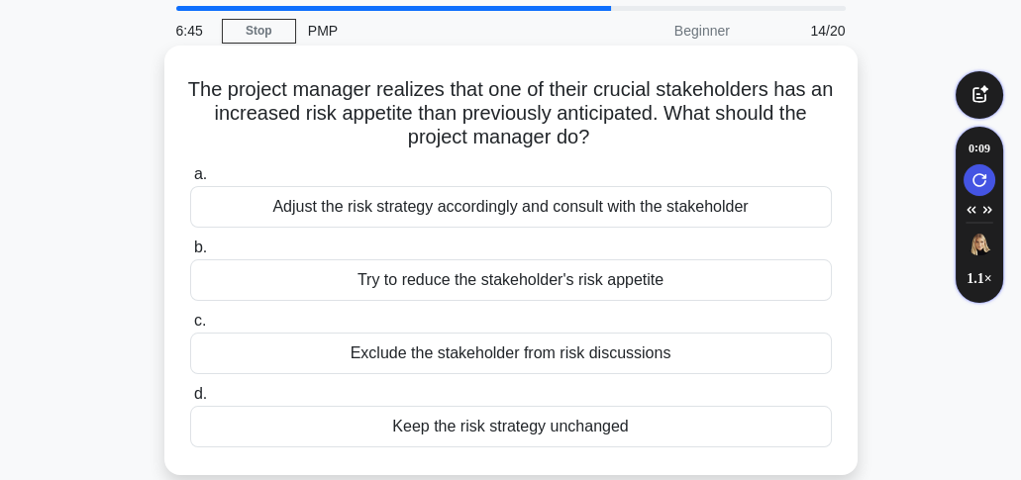
click at [439, 212] on div "Adjust the risk strategy accordingly and consult with the stakeholder" at bounding box center [511, 207] width 642 height 42
click at [190, 181] on input "a. Adjust the risk strategy accordingly and consult with the stakeholder" at bounding box center [190, 174] width 0 height 13
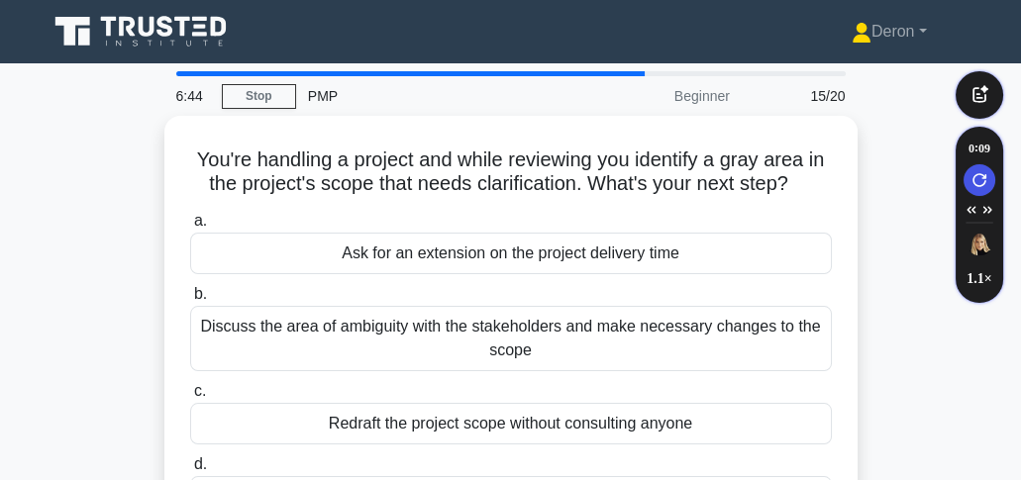
scroll to position [0, 0]
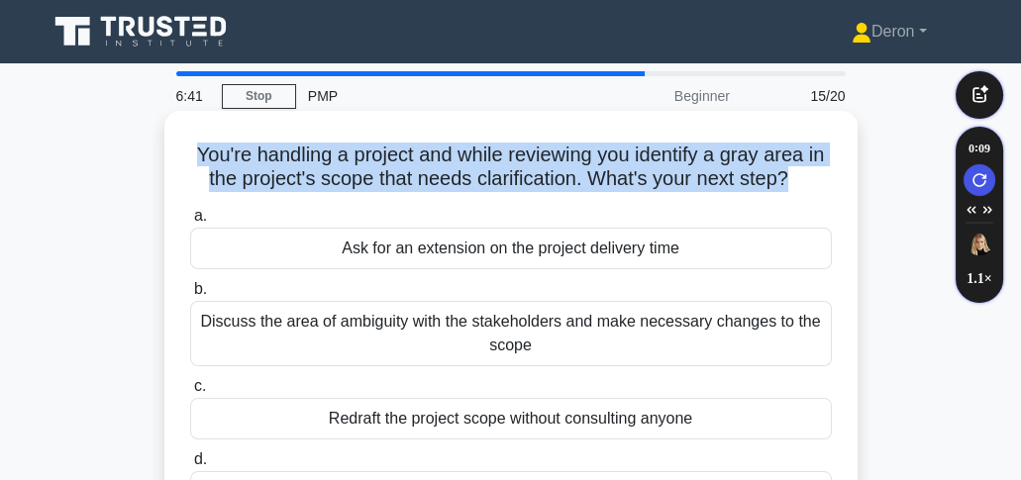
drag, startPoint x: 248, startPoint y: 157, endPoint x: 800, endPoint y: 192, distance: 553.6
click at [800, 192] on h5 "You're handling a project and while reviewing you identify a gray area in the p…" at bounding box center [511, 168] width 646 height 50
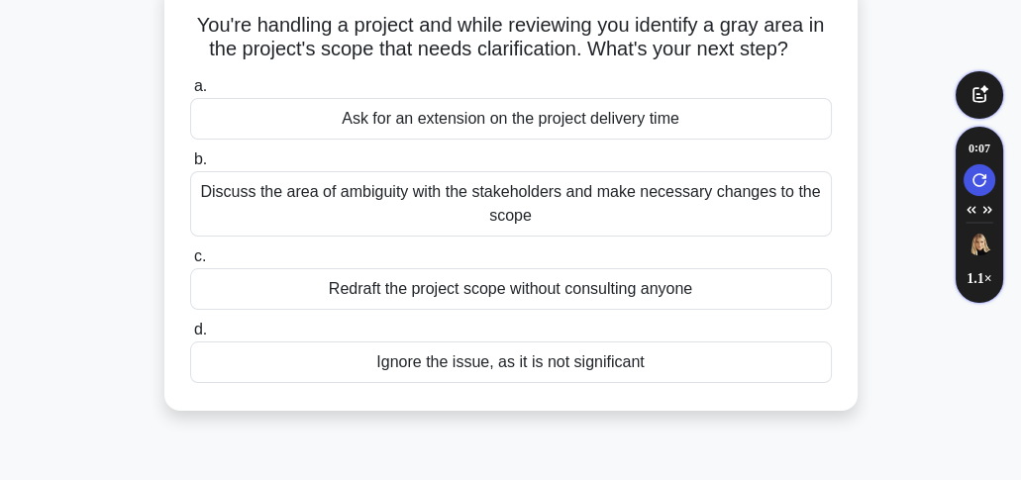
scroll to position [132, 0]
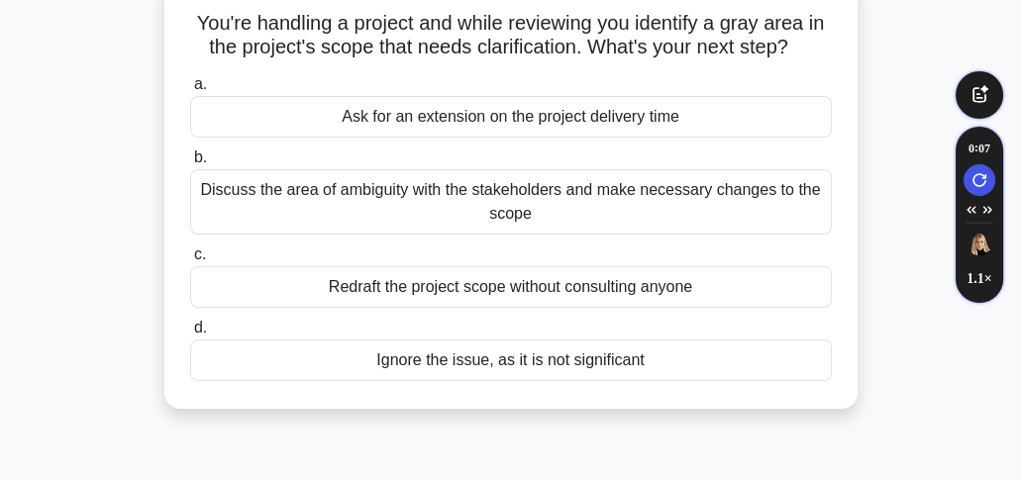
click at [636, 197] on div "Discuss the area of ambiguity with the stakeholders and make necessary changes …" at bounding box center [511, 201] width 642 height 65
click at [190, 164] on input "b. Discuss the area of ambiguity with the stakeholders and make necessary chang…" at bounding box center [190, 157] width 0 height 13
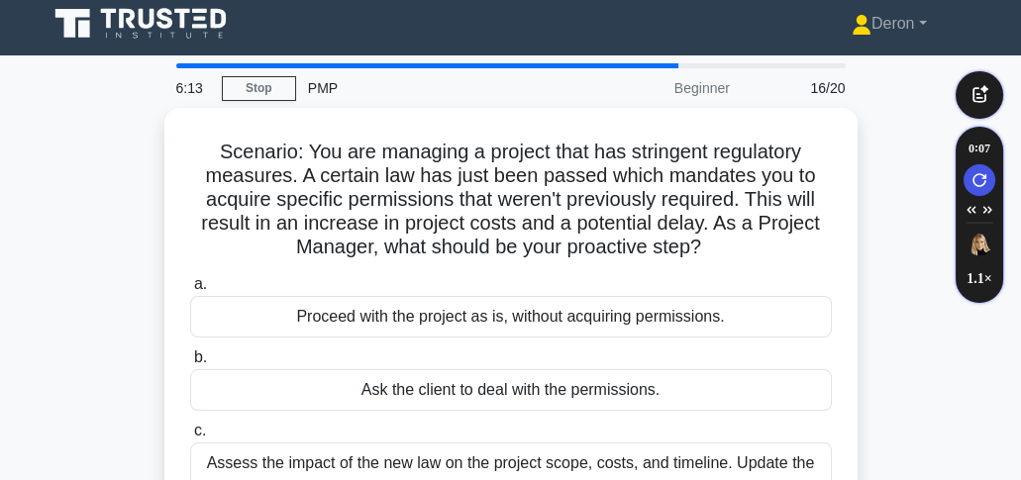
scroll to position [0, 0]
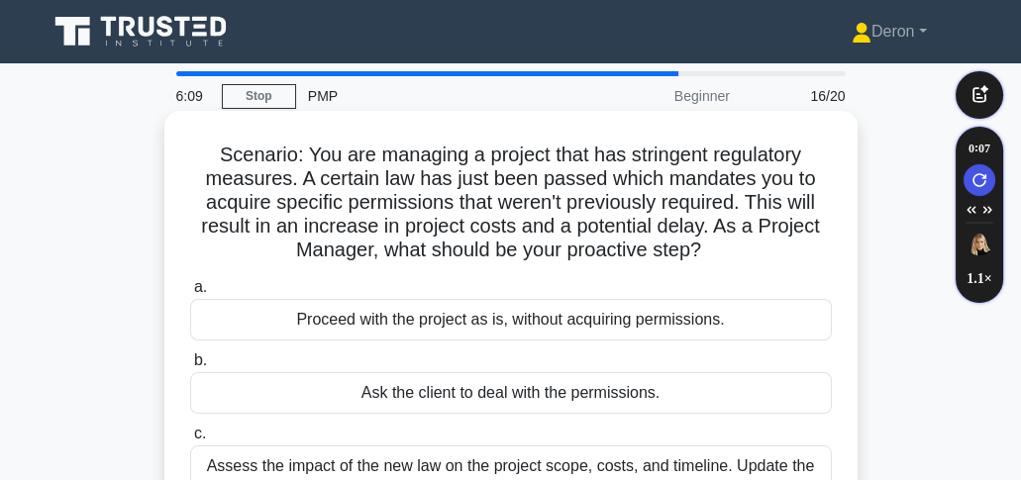
drag, startPoint x: 213, startPoint y: 150, endPoint x: 714, endPoint y: 260, distance: 513.2
click at [714, 260] on h5 "Scenario: You are managing a project that has stringent regulatory measures. A …" at bounding box center [511, 203] width 646 height 121
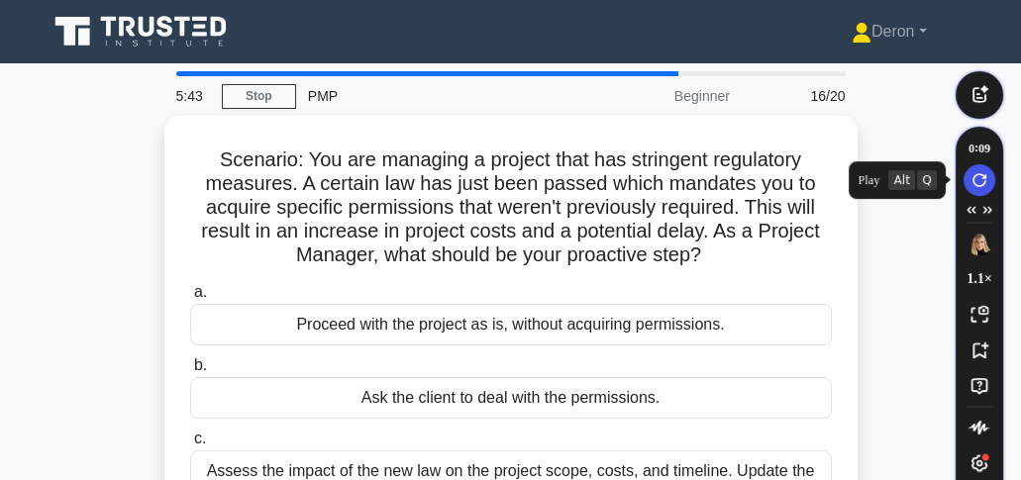
click at [976, 177] on icon "Speechify Side Player Repeat Audio button" at bounding box center [979, 180] width 28 height 16
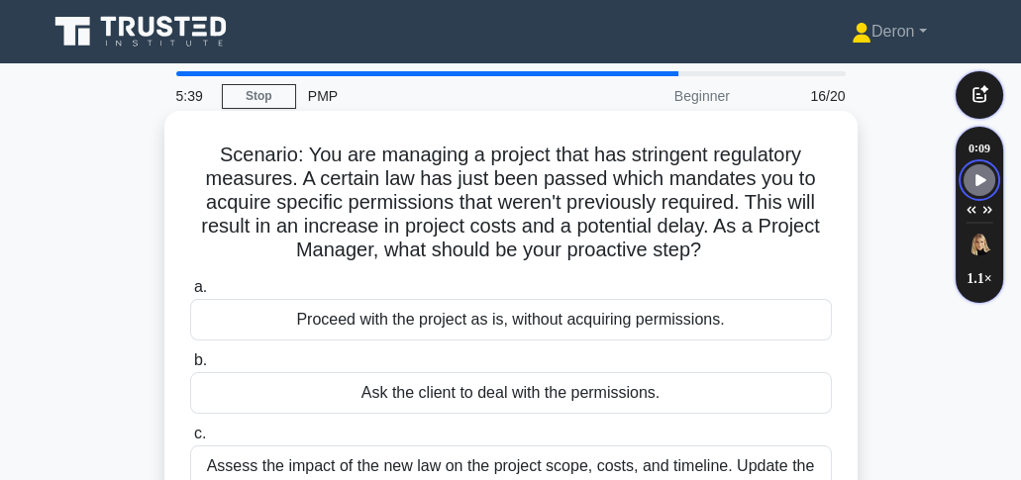
click at [250, 160] on h5 "Scenario: You are managing a project that has stringent regulatory measures. A …" at bounding box center [511, 203] width 646 height 121
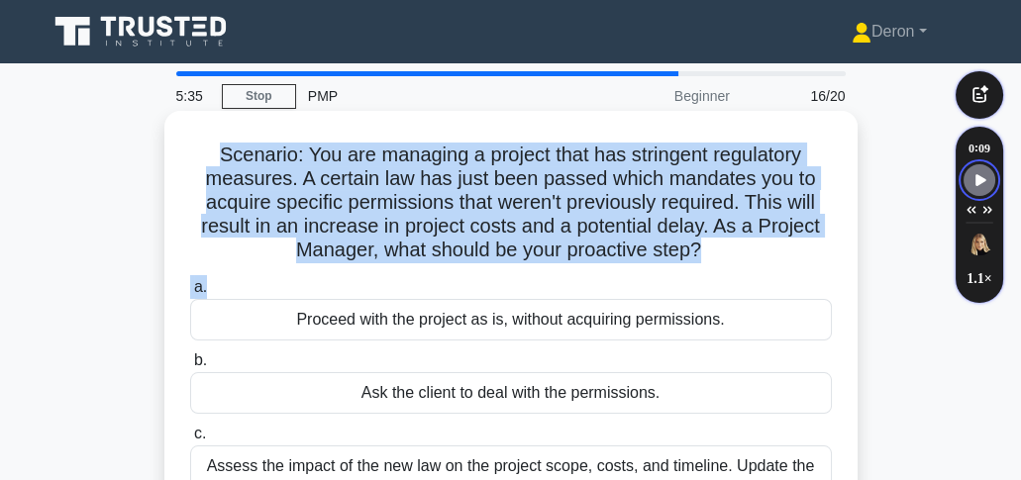
drag, startPoint x: 200, startPoint y: 146, endPoint x: 548, endPoint y: 223, distance: 356.0
click at [736, 269] on div "Scenario: You are managing a project that has stringent regulatory measures. A …" at bounding box center [510, 373] width 677 height 509
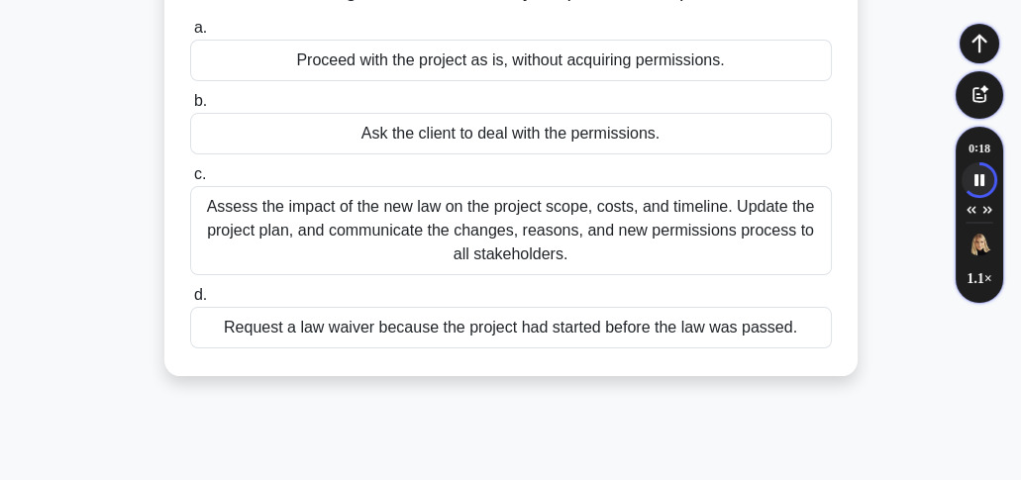
scroll to position [263, 0]
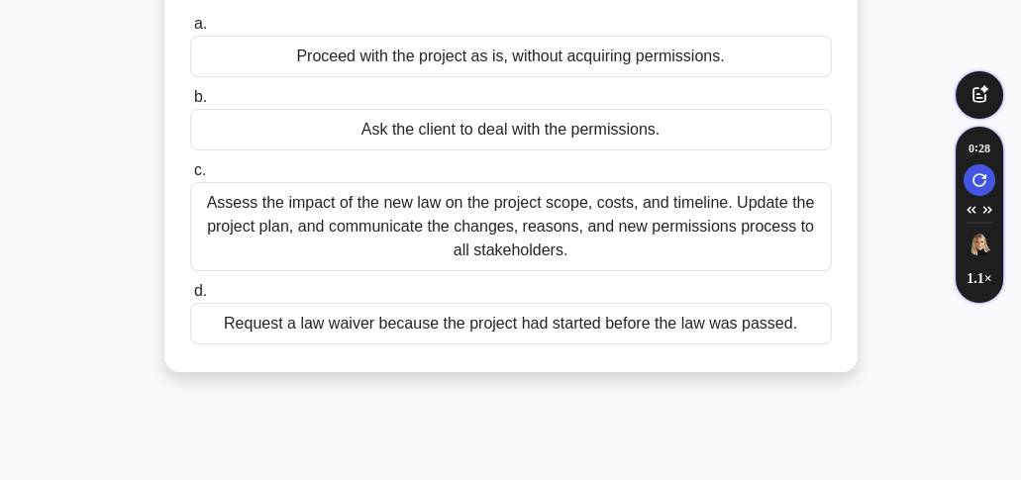
click at [526, 234] on div "Assess the impact of the new law on the project scope, costs, and timeline. Upd…" at bounding box center [511, 226] width 642 height 89
click at [190, 177] on input "c. Assess the impact of the new law on the project scope, costs, and timeline. …" at bounding box center [190, 170] width 0 height 13
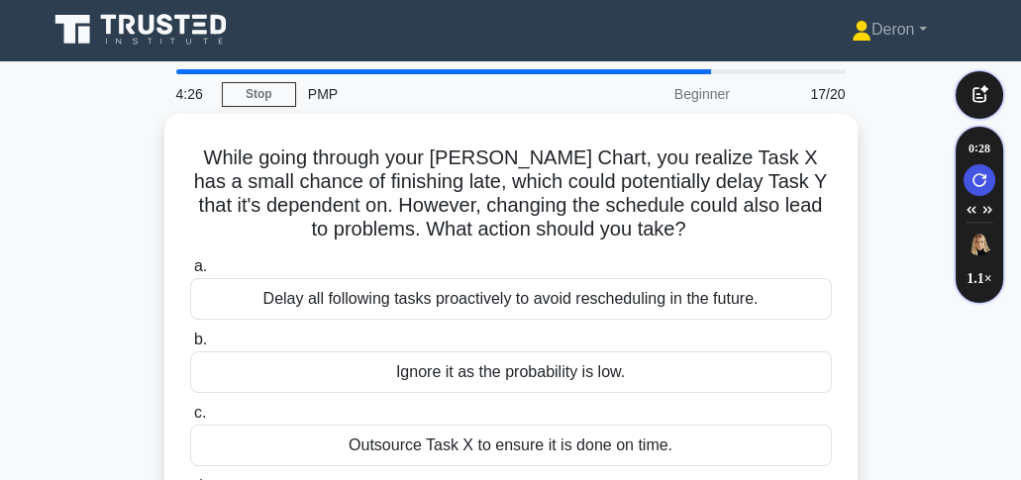
scroll to position [0, 0]
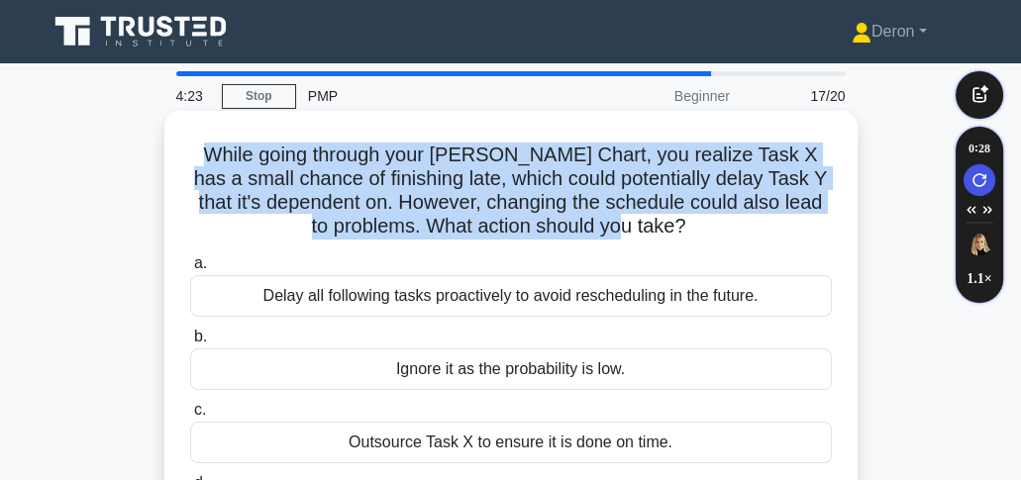
drag, startPoint x: 194, startPoint y: 142, endPoint x: 695, endPoint y: 236, distance: 509.8
click at [695, 236] on div "While going through your Gantt Chart, you realize Task X has a small chance of …" at bounding box center [510, 349] width 677 height 461
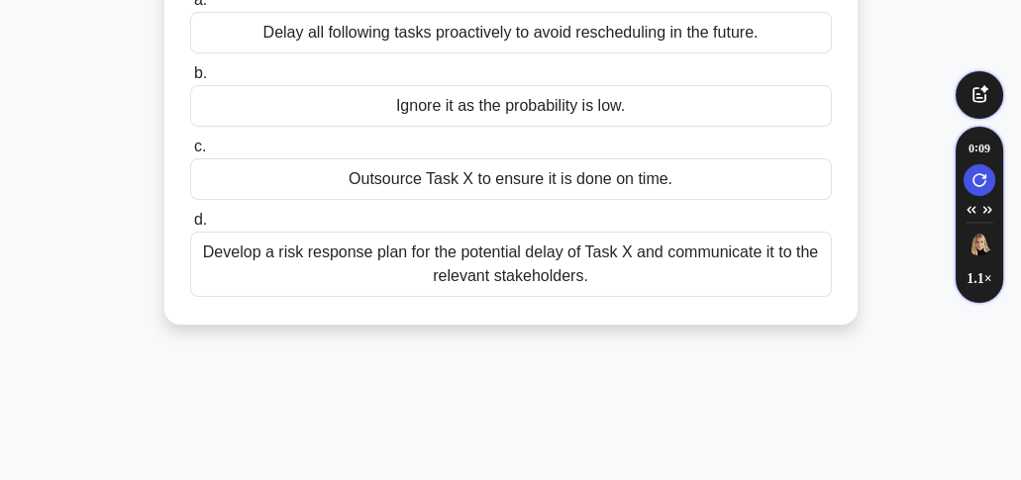
scroll to position [263, 0]
click at [460, 177] on div "Outsource Task X to ensure it is done on time." at bounding box center [511, 179] width 642 height 42
click at [190, 153] on input "c. Outsource Task X to ensure it is done on time." at bounding box center [190, 147] width 0 height 13
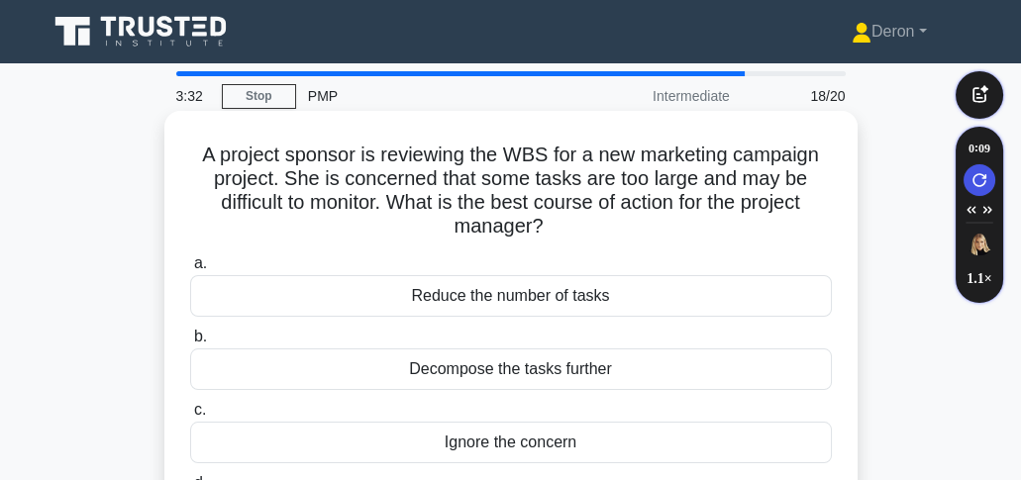
scroll to position [0, 0]
drag, startPoint x: 194, startPoint y: 151, endPoint x: 602, endPoint y: 227, distance: 415.0
click at [602, 227] on h5 "A project sponsor is reviewing the WBS for a new marketing campaign project. Sh…" at bounding box center [511, 191] width 646 height 97
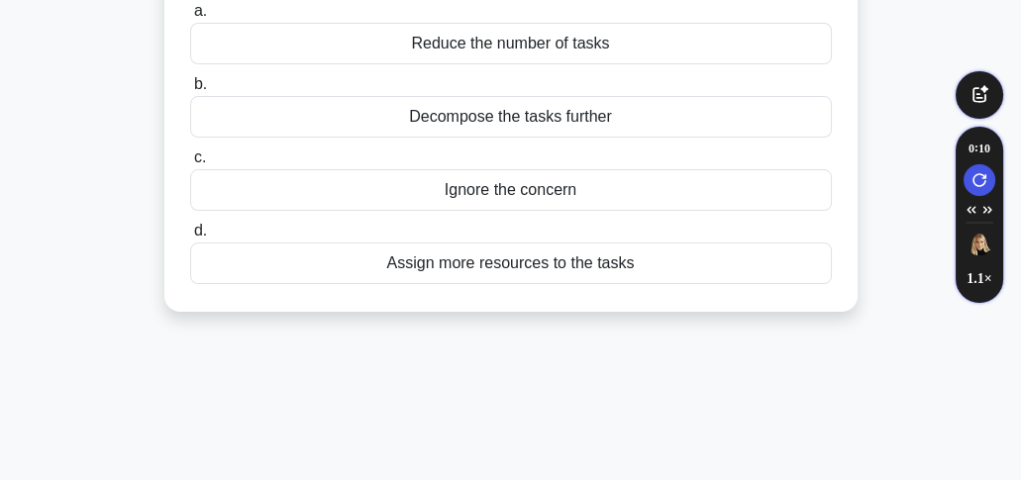
scroll to position [263, 0]
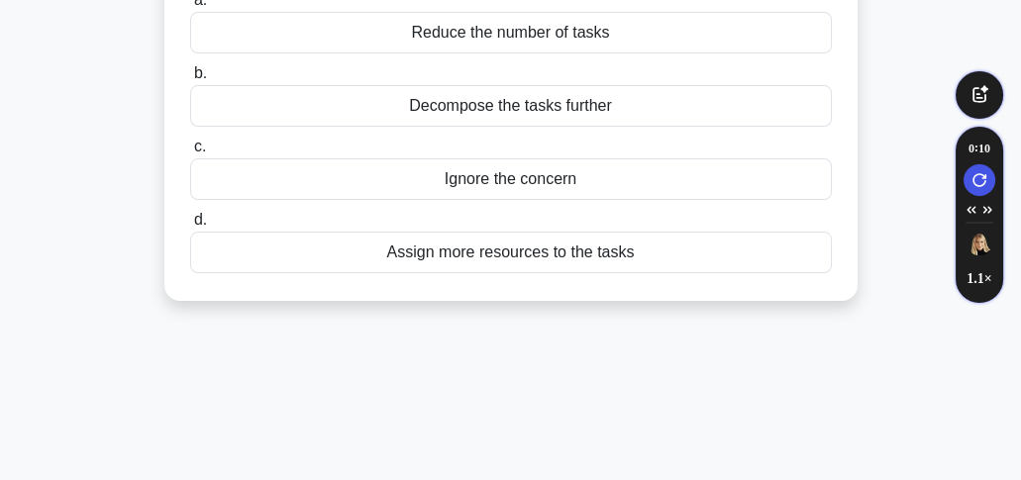
click at [489, 256] on div "Assign more resources to the tasks" at bounding box center [511, 253] width 642 height 42
click at [441, 252] on div "Assign more resources to the tasks" at bounding box center [511, 253] width 642 height 42
click at [190, 227] on input "d. Assign more resources to the tasks" at bounding box center [190, 220] width 0 height 13
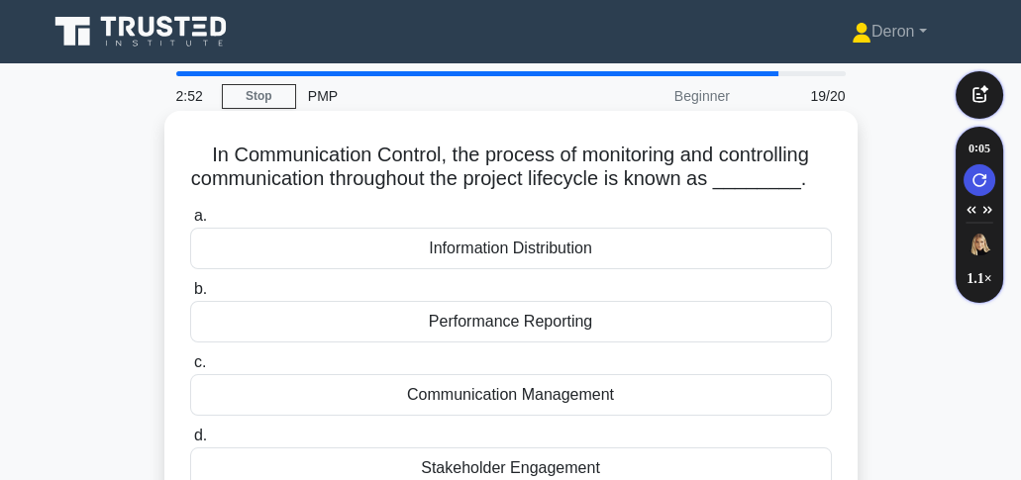
scroll to position [0, 0]
drag, startPoint x: 194, startPoint y: 148, endPoint x: 808, endPoint y: 195, distance: 615.7
click at [808, 195] on div "In Communication Control, the process of monitoring and controlling communicati…" at bounding box center [510, 314] width 677 height 390
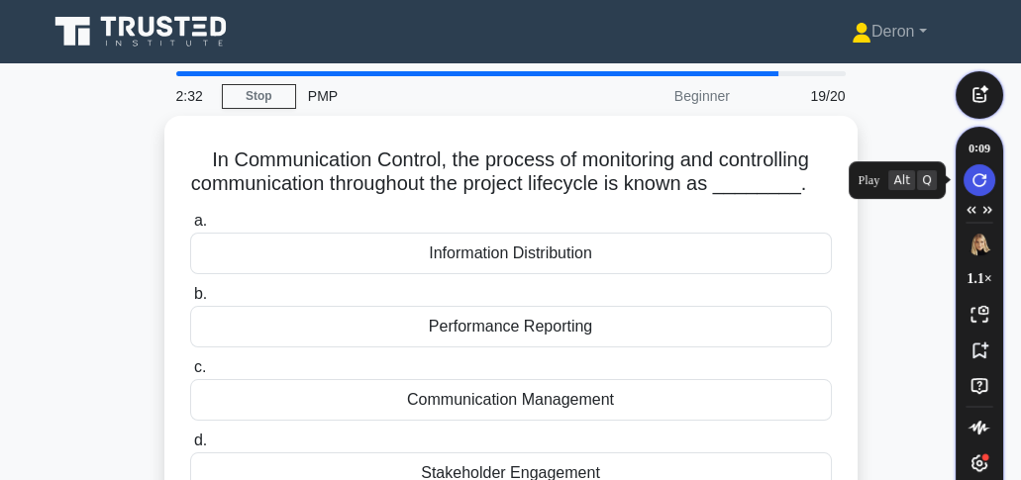
click at [979, 181] on icon "Speechify Side Player Repeat Audio button" at bounding box center [979, 180] width 28 height 16
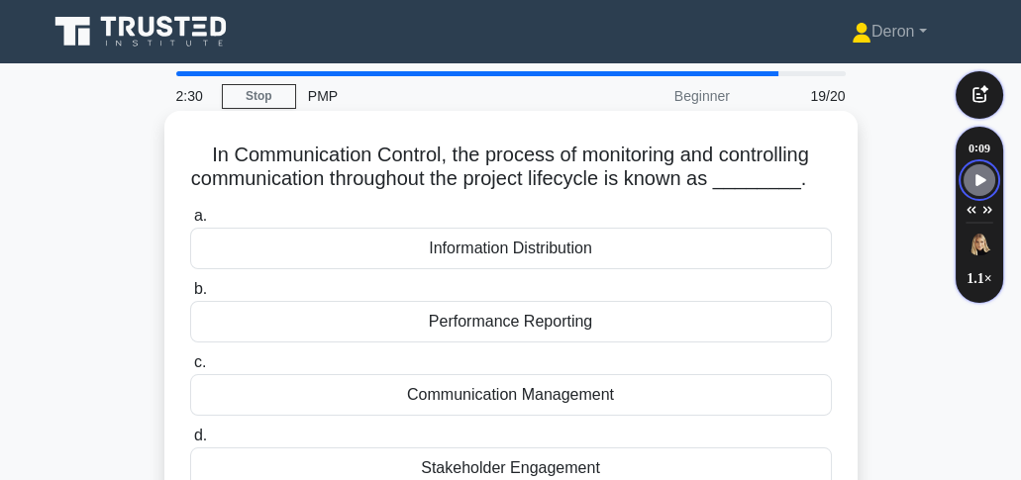
click at [208, 156] on h5 "In Communication Control, the process of monitoring and controlling communicati…" at bounding box center [511, 168] width 646 height 50
drag, startPoint x: 188, startPoint y: 140, endPoint x: 825, endPoint y: 183, distance: 638.2
click at [825, 183] on div "In Communication Control, the process of monitoring and controlling communicati…" at bounding box center [510, 314] width 677 height 390
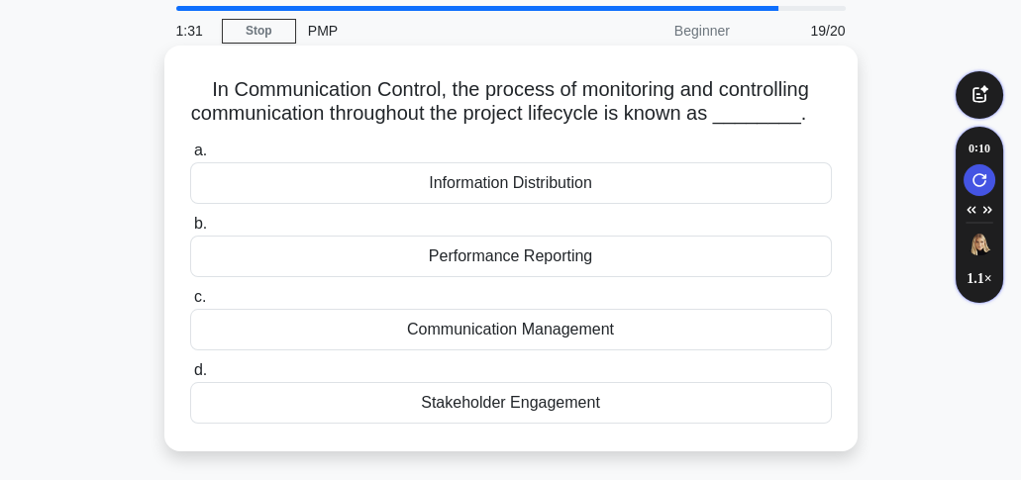
click at [560, 326] on div "Communication Management" at bounding box center [511, 330] width 642 height 42
click at [190, 304] on input "c. Communication Management" at bounding box center [190, 297] width 0 height 13
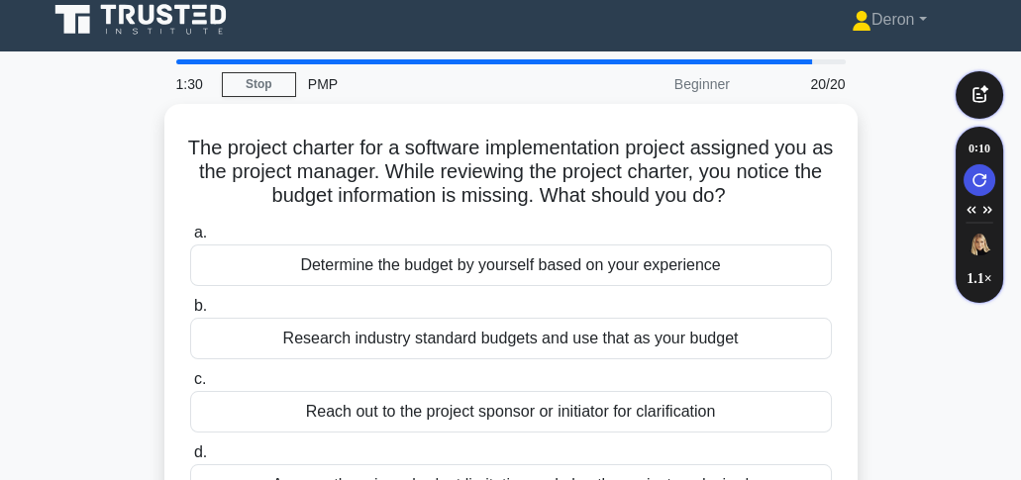
scroll to position [0, 0]
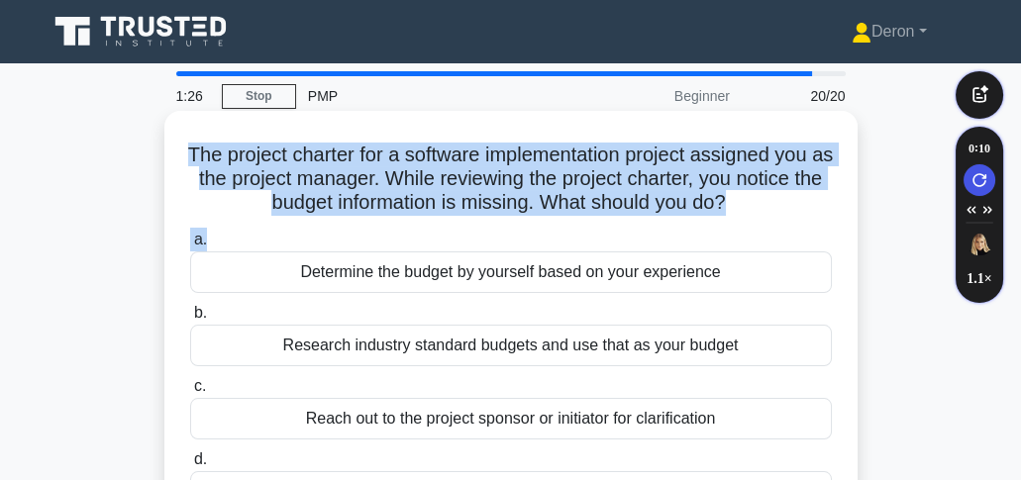
drag, startPoint x: 188, startPoint y: 145, endPoint x: 760, endPoint y: 221, distance: 577.4
click at [760, 221] on div "The project charter for a software implementation project assigned you as the p…" at bounding box center [510, 326] width 677 height 414
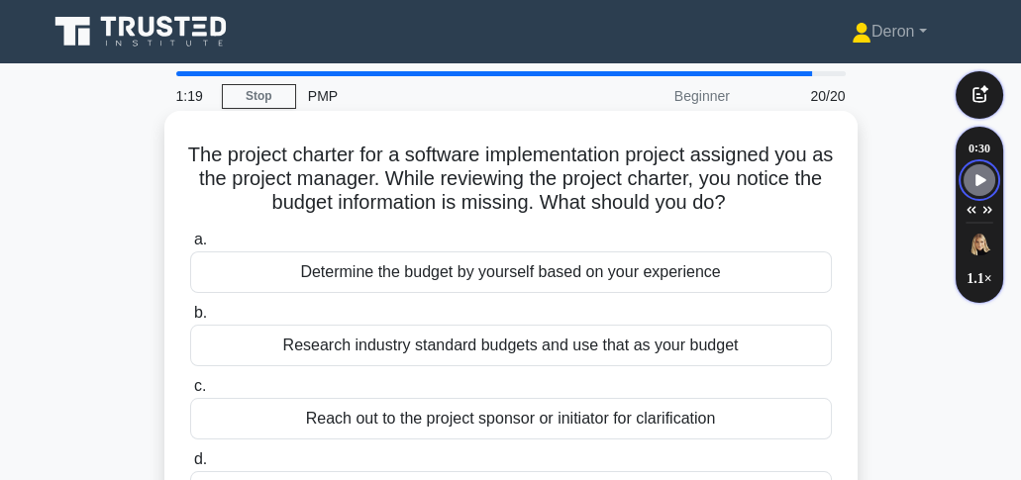
click at [206, 150] on h5 "The project charter for a software implementation project assigned you as the p…" at bounding box center [511, 179] width 646 height 73
drag, startPoint x: 180, startPoint y: 135, endPoint x: 724, endPoint y: 198, distance: 547.3
click at [775, 204] on div "The project charter for a software implementation project assigned you as the p…" at bounding box center [510, 326] width 677 height 414
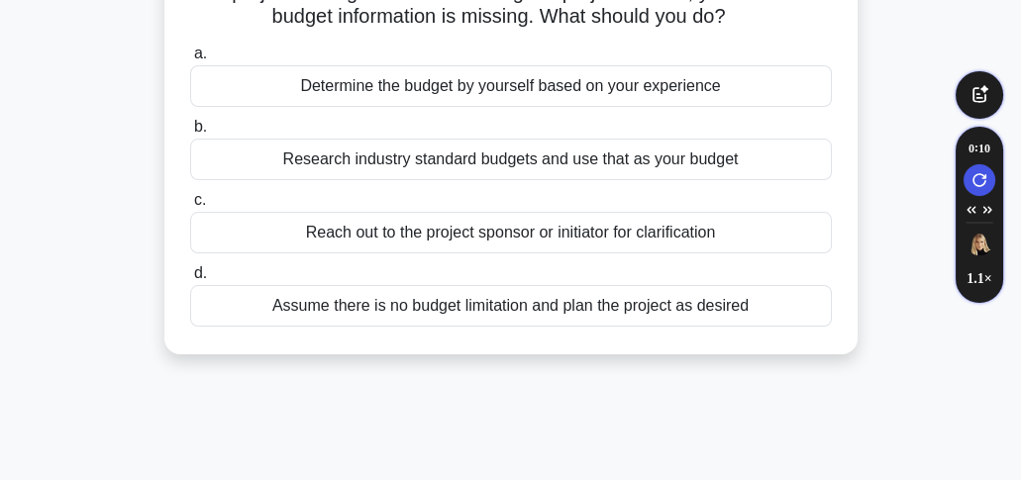
scroll to position [198, 0]
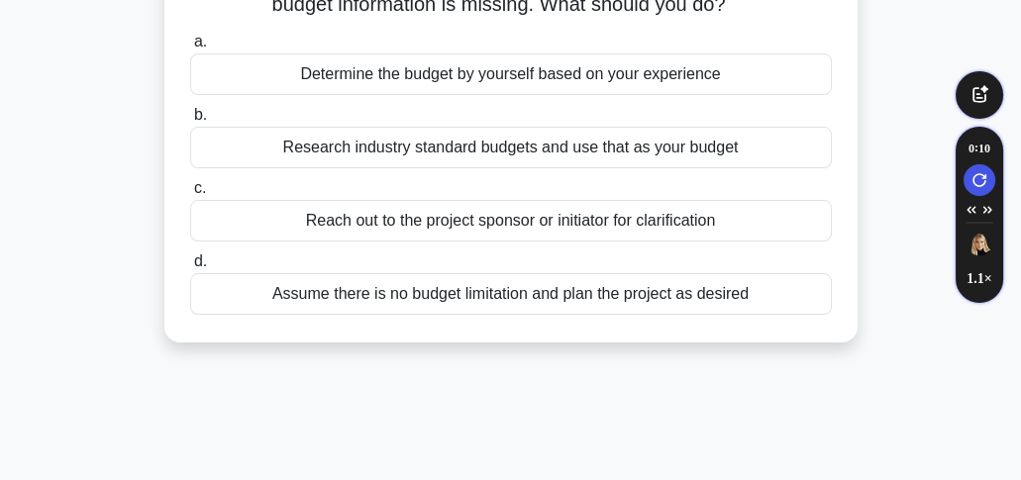
click at [456, 227] on div "Reach out to the project sponsor or initiator for clarification" at bounding box center [511, 221] width 642 height 42
click at [190, 195] on input "c. Reach out to the project sponsor or initiator for clarification" at bounding box center [190, 188] width 0 height 13
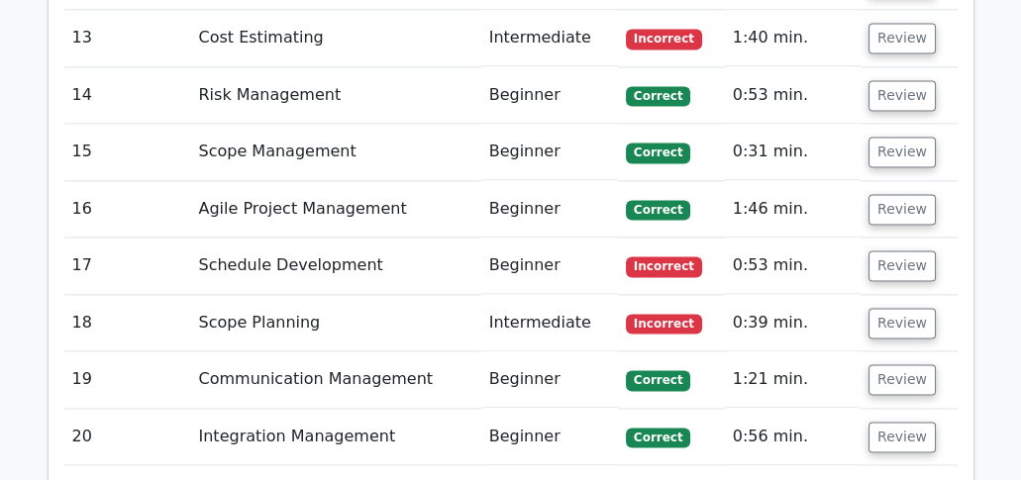
scroll to position [3630, 0]
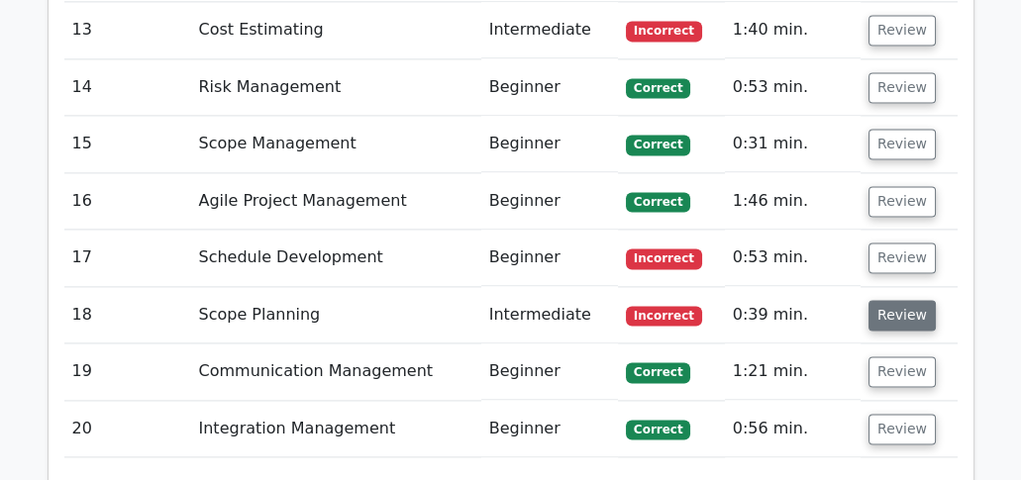
click at [873, 300] on button "Review" at bounding box center [901, 315] width 67 height 31
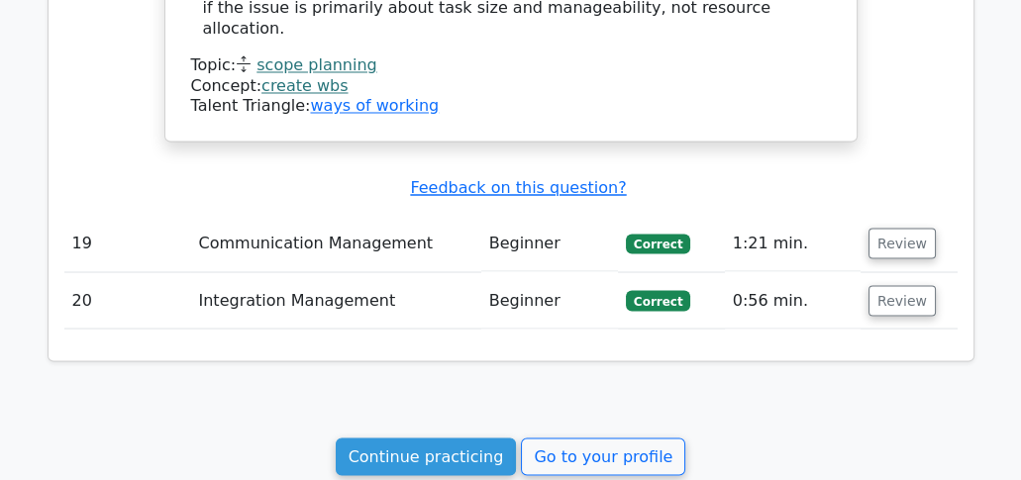
scroll to position [4686, 0]
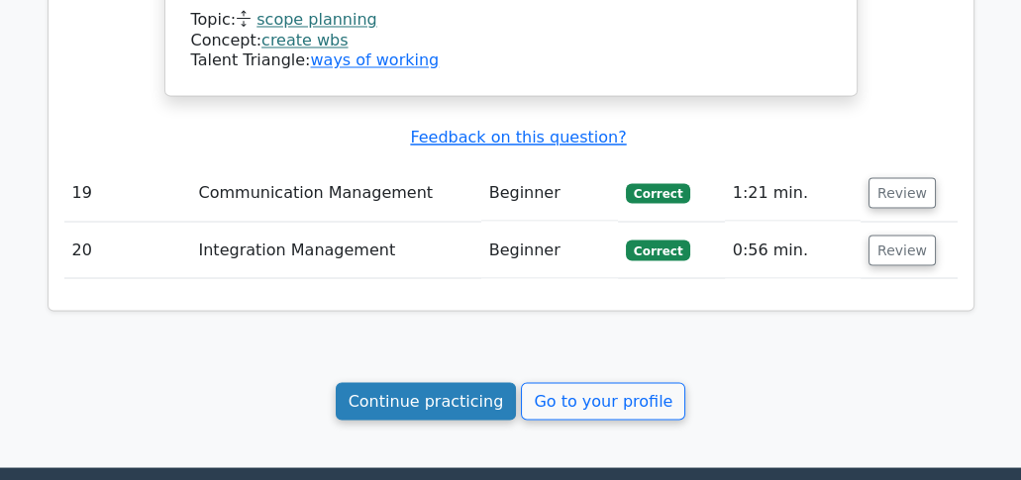
click at [423, 382] on link "Continue practicing" at bounding box center [426, 401] width 181 height 38
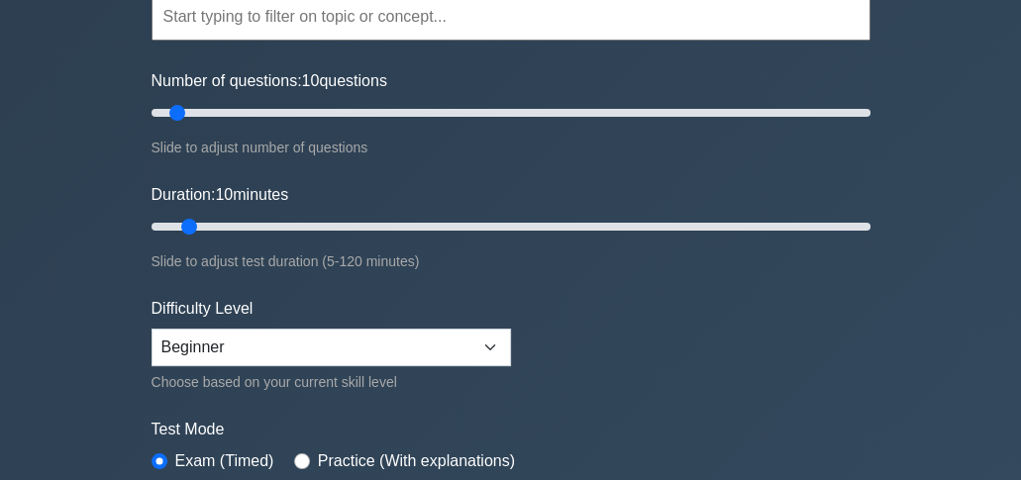
scroll to position [330, 0]
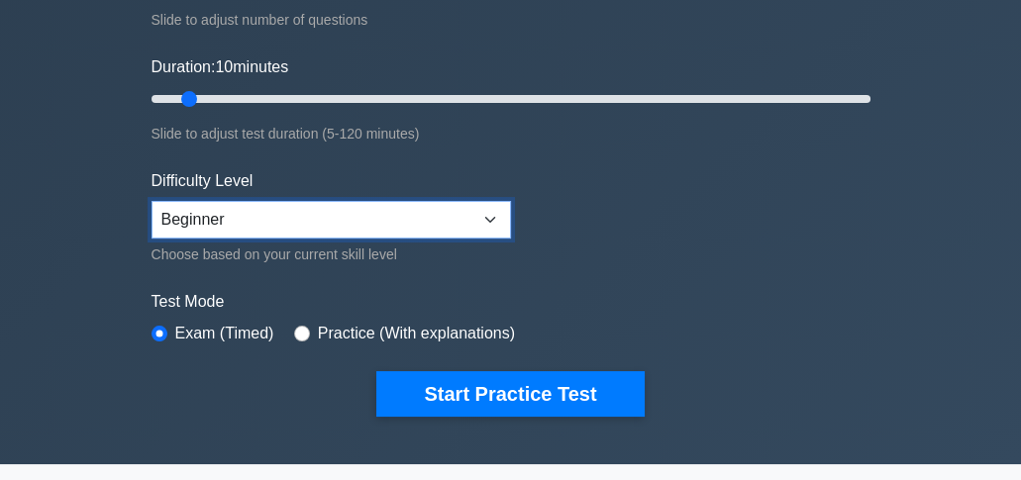
click at [488, 217] on select "Beginner Intermediate Expert" at bounding box center [330, 220] width 359 height 38
select select "intermediate"
click at [151, 201] on select "Beginner Intermediate Expert" at bounding box center [330, 220] width 359 height 38
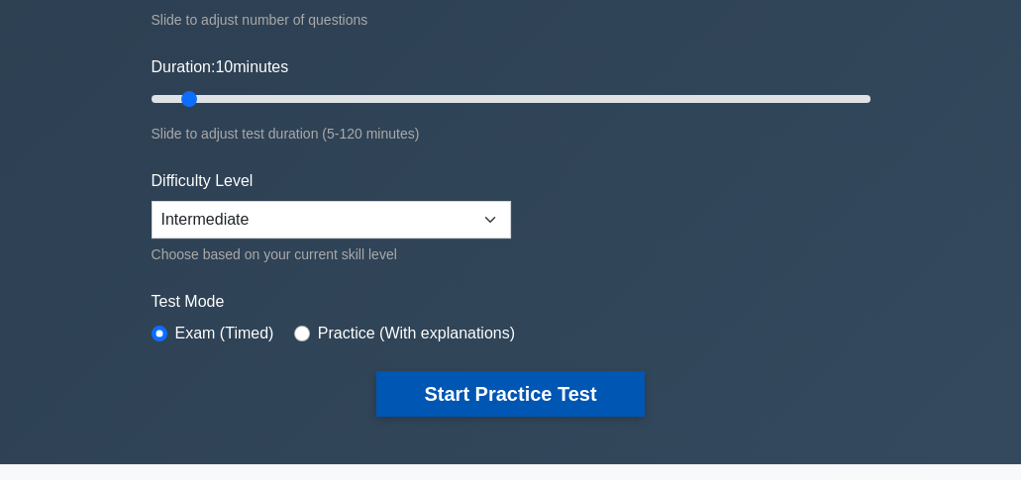
click at [430, 384] on button "Start Practice Test" at bounding box center [509, 394] width 267 height 46
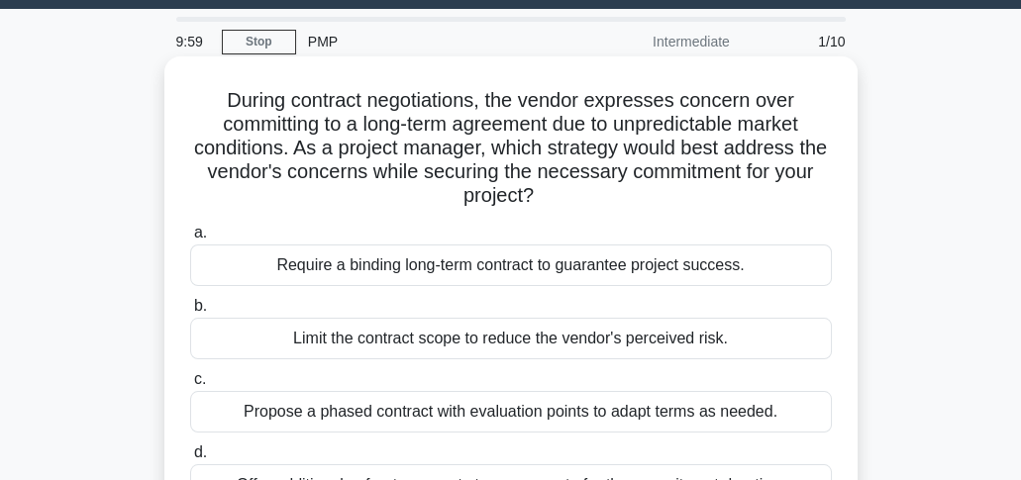
scroll to position [65, 0]
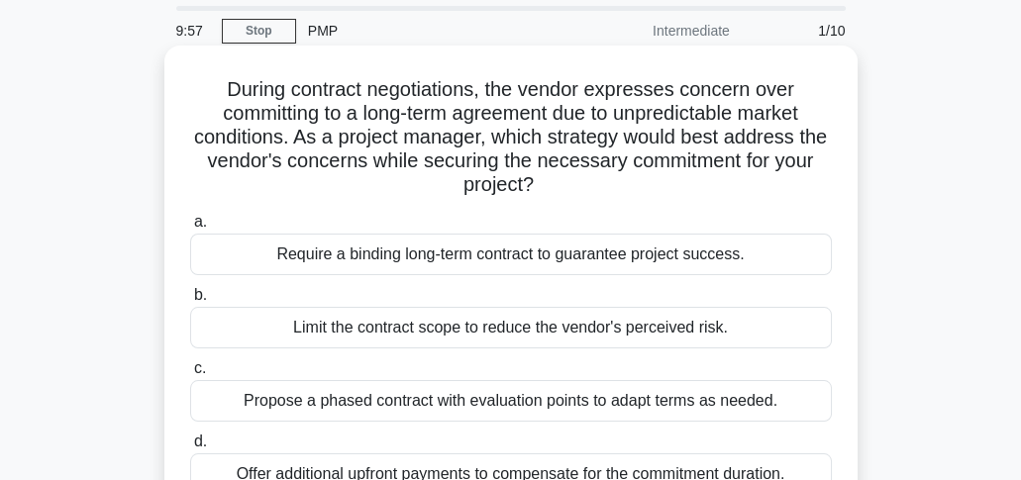
drag, startPoint x: 215, startPoint y: 75, endPoint x: 632, endPoint y: 194, distance: 433.5
click at [632, 194] on div "During contract negotiations, the vendor expresses concern over committing to a…" at bounding box center [510, 283] width 677 height 461
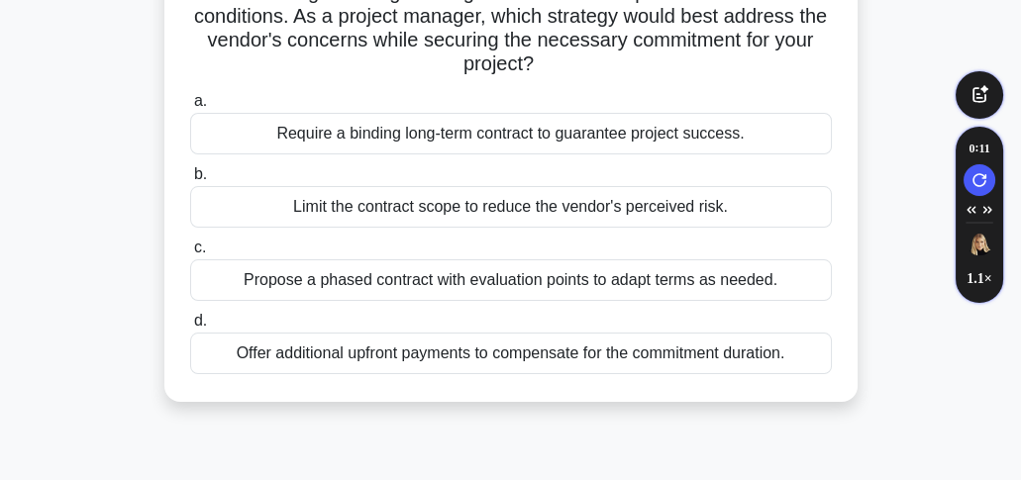
scroll to position [198, 0]
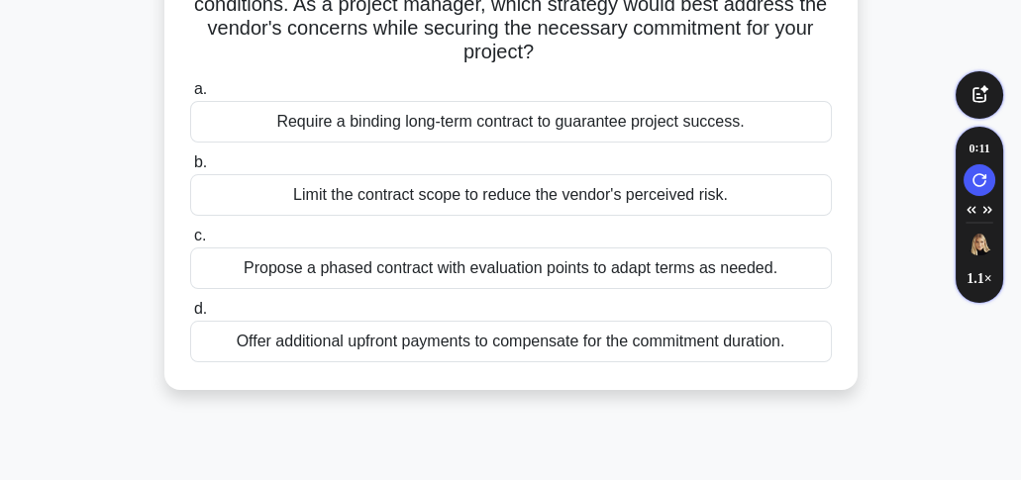
drag, startPoint x: 278, startPoint y: 116, endPoint x: 743, endPoint y: 124, distance: 464.5
click at [743, 124] on div "Require a binding long-term contract to guarantee project success." at bounding box center [511, 122] width 642 height 42
drag, startPoint x: 294, startPoint y: 182, endPoint x: 714, endPoint y: 199, distance: 420.2
click at [721, 197] on div "Limit the contract scope to reduce the vendor's perceived risk." at bounding box center [511, 195] width 642 height 42
drag, startPoint x: 242, startPoint y: 262, endPoint x: 686, endPoint y: 281, distance: 445.0
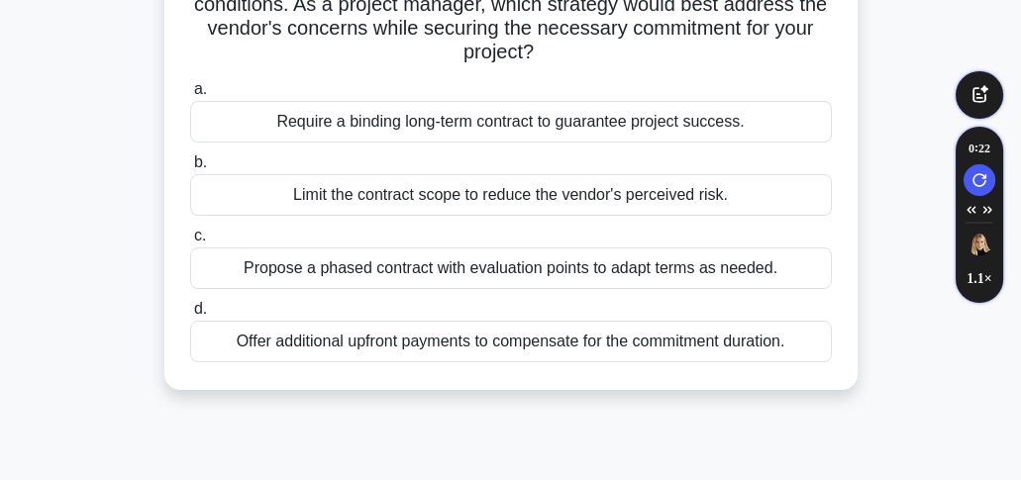
click at [779, 263] on div "Propose a phased contract with evaluation points to adapt terms as needed." at bounding box center [511, 269] width 642 height 42
drag, startPoint x: 224, startPoint y: 336, endPoint x: 676, endPoint y: 341, distance: 452.5
click at [835, 334] on div "d. Offer additional upfront payments to compensate for the commitment duration." at bounding box center [510, 329] width 665 height 65
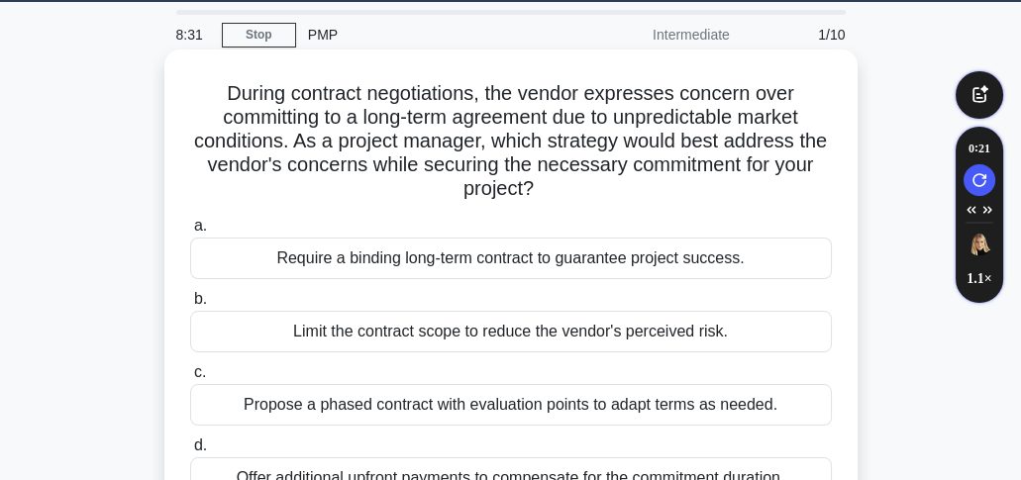
scroll to position [65, 0]
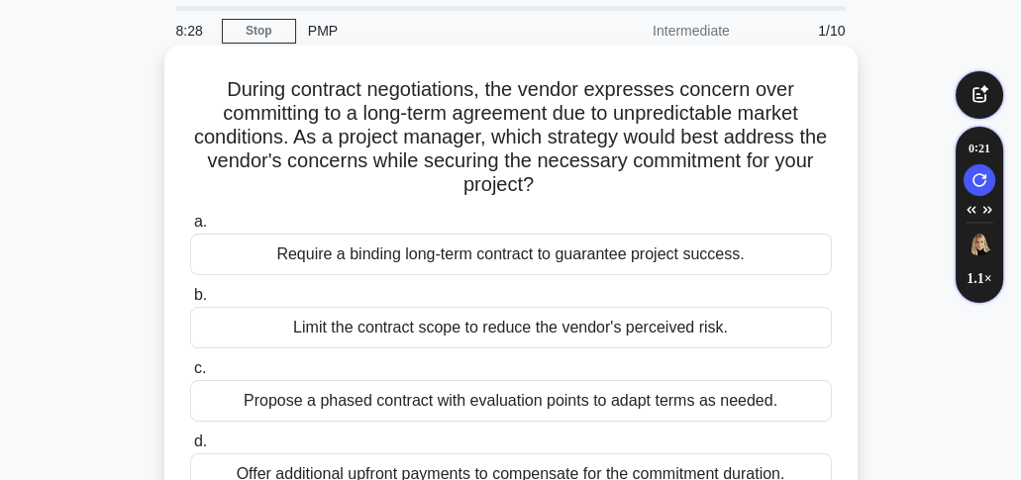
click at [469, 260] on div "Require a binding long-term contract to guarantee project success." at bounding box center [511, 255] width 642 height 42
click at [190, 229] on input "a. Require a binding long-term contract to guarantee project success." at bounding box center [190, 222] width 0 height 13
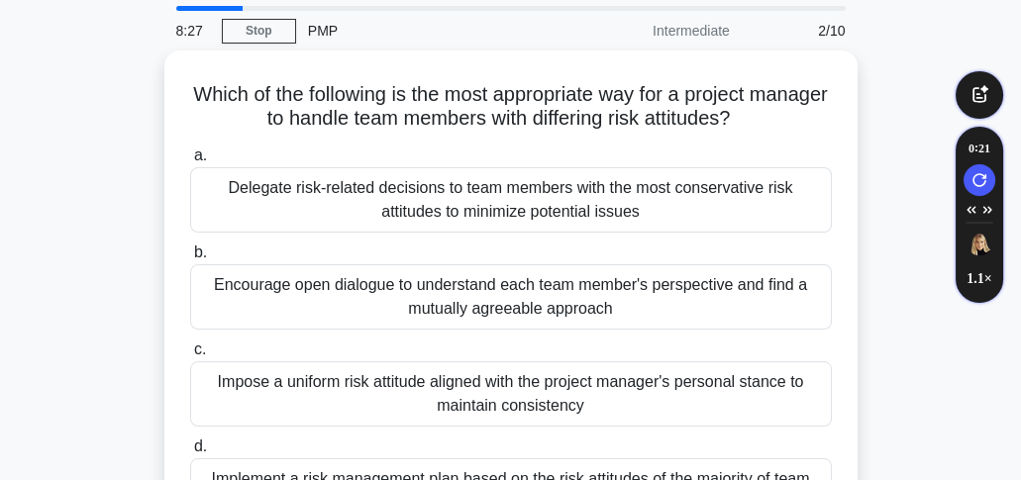
scroll to position [0, 0]
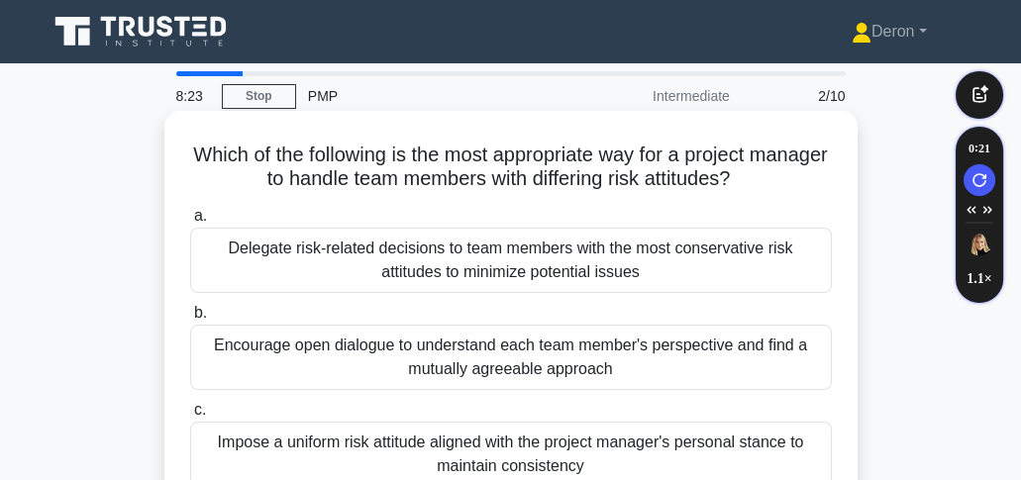
drag, startPoint x: 190, startPoint y: 150, endPoint x: 711, endPoint y: 193, distance: 522.7
click at [787, 191] on h5 "Which of the following is the most appropriate way for a project manager to han…" at bounding box center [511, 168] width 646 height 50
drag, startPoint x: 220, startPoint y: 247, endPoint x: 564, endPoint y: 273, distance: 345.6
click at [660, 278] on div "Delegate risk-related decisions to team members with the most conservative risk…" at bounding box center [511, 260] width 642 height 65
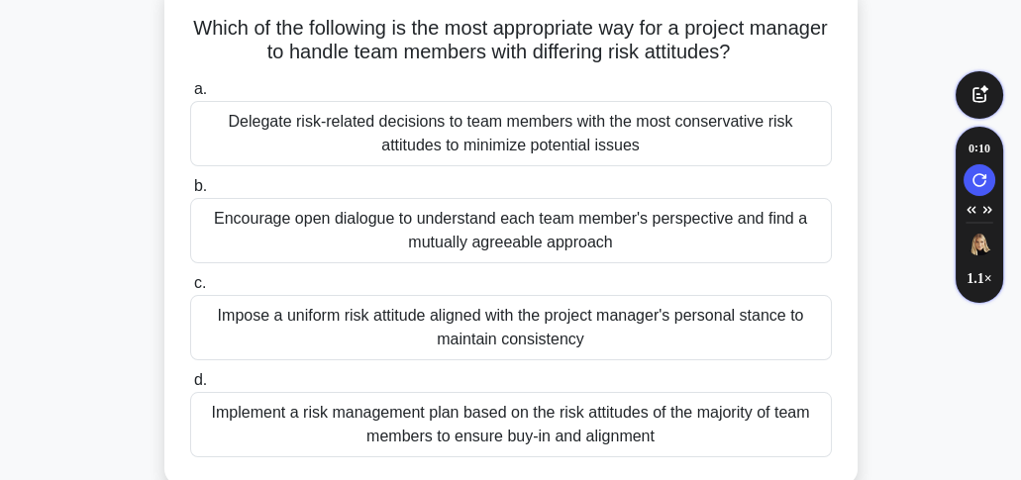
scroll to position [132, 0]
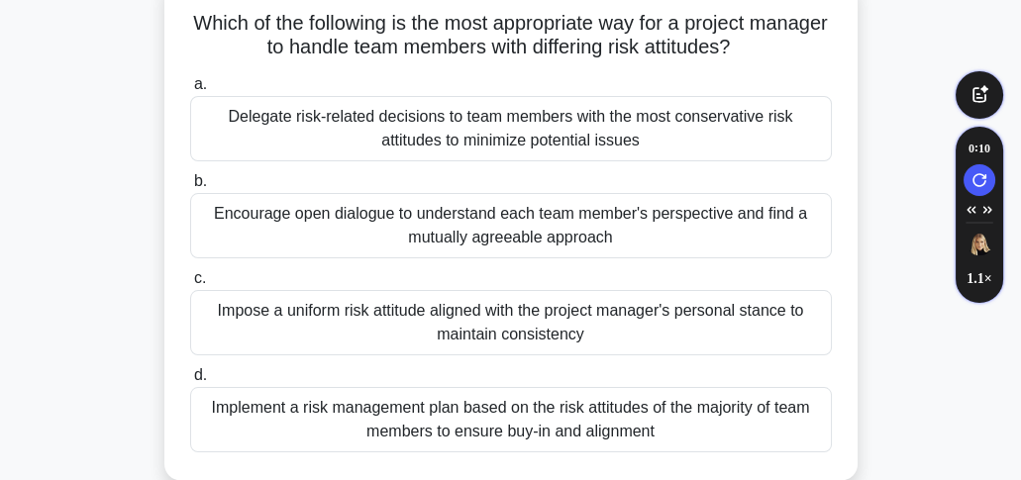
drag, startPoint x: 219, startPoint y: 208, endPoint x: 613, endPoint y: 233, distance: 394.9
click at [613, 233] on div "Encourage open dialogue to understand each team member's perspective and find a…" at bounding box center [511, 225] width 642 height 65
drag, startPoint x: 209, startPoint y: 300, endPoint x: 544, endPoint y: 341, distance: 337.1
click at [646, 348] on div "Impose a uniform risk attitude aligned with the project manager's personal stan…" at bounding box center [511, 322] width 642 height 65
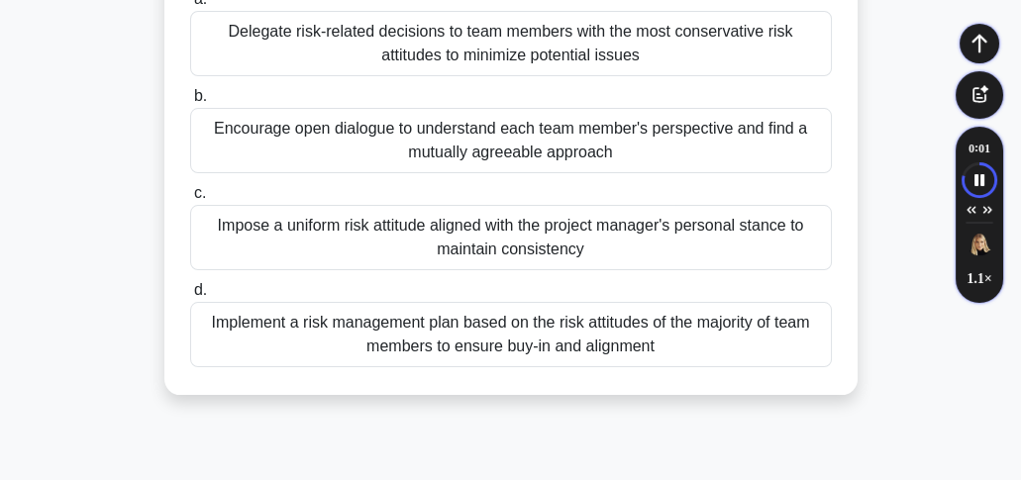
scroll to position [263, 0]
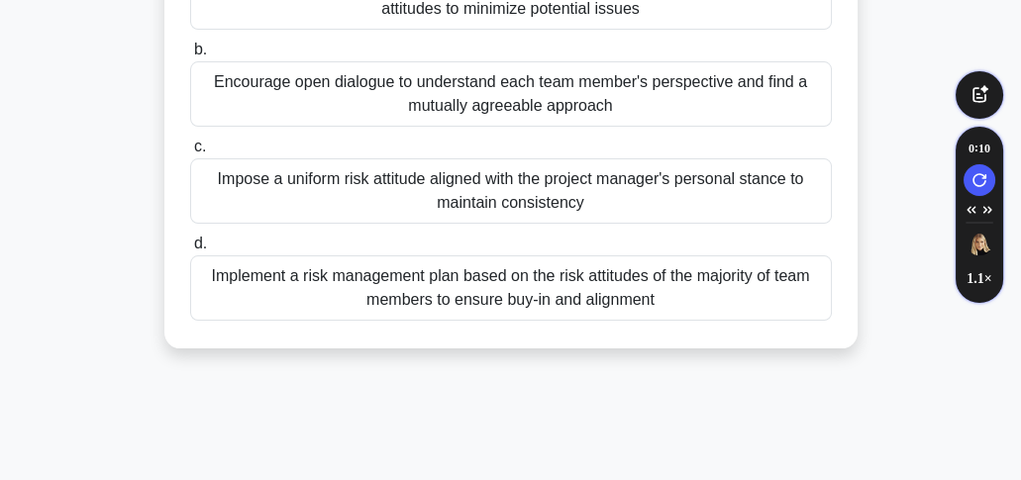
drag, startPoint x: 212, startPoint y: 266, endPoint x: 701, endPoint y: 299, distance: 490.2
click at [707, 299] on div "Implement a risk management plan based on the risk attitudes of the majority of…" at bounding box center [511, 287] width 642 height 65
click at [420, 285] on div "Implement a risk management plan based on the risk attitudes of the majority of…" at bounding box center [511, 287] width 642 height 65
click at [190, 251] on input "d. Implement a risk management plan based on the risk attitudes of the majority…" at bounding box center [190, 244] width 0 height 13
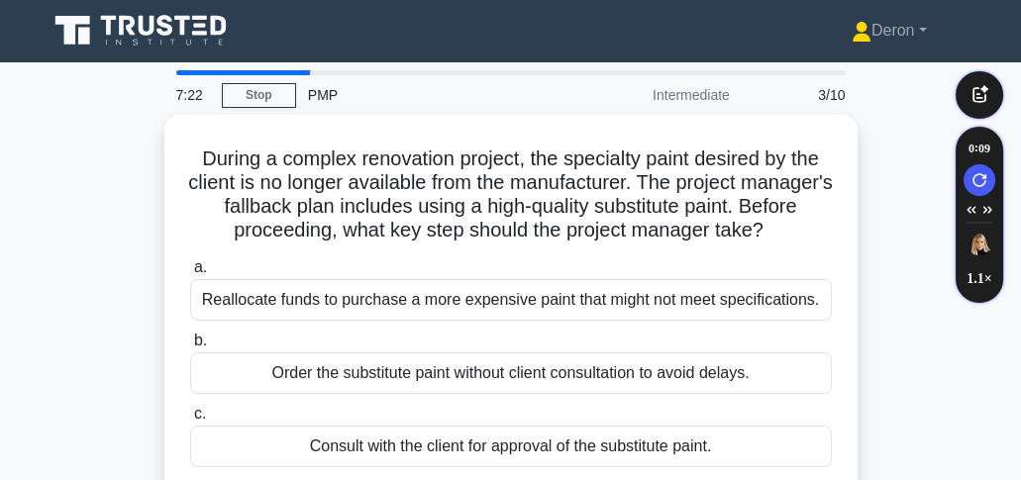
scroll to position [0, 0]
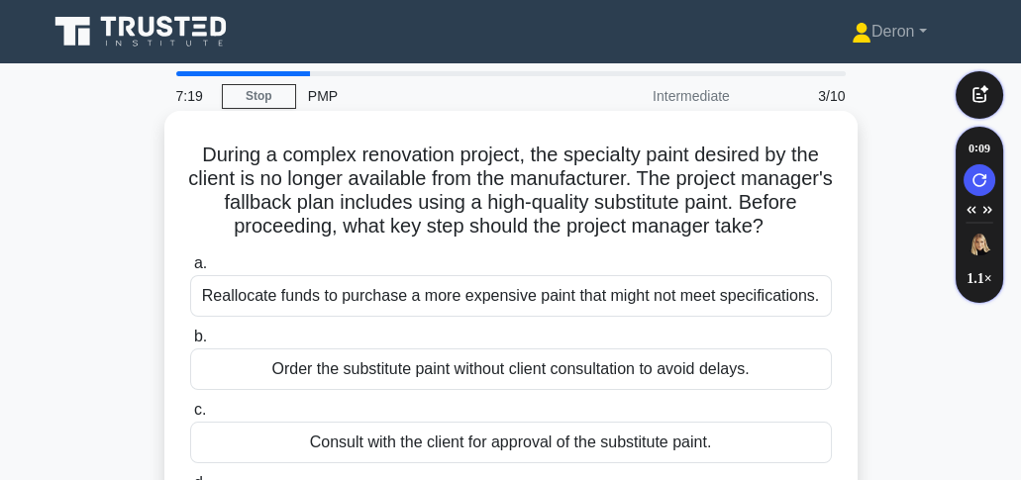
drag, startPoint x: 193, startPoint y: 148, endPoint x: 804, endPoint y: 241, distance: 618.0
click at [804, 240] on h5 "During a complex renovation project, the specialty paint desired by the client …" at bounding box center [511, 191] width 646 height 97
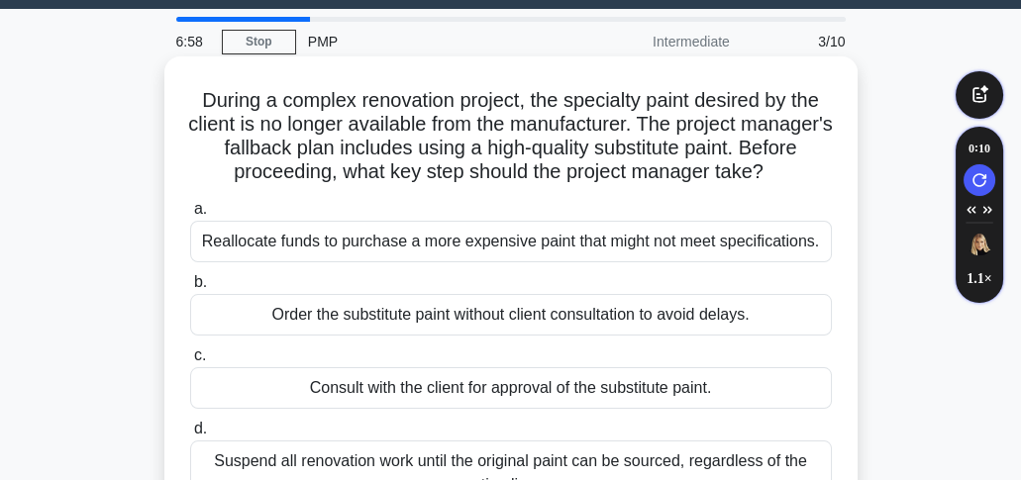
scroll to position [132, 0]
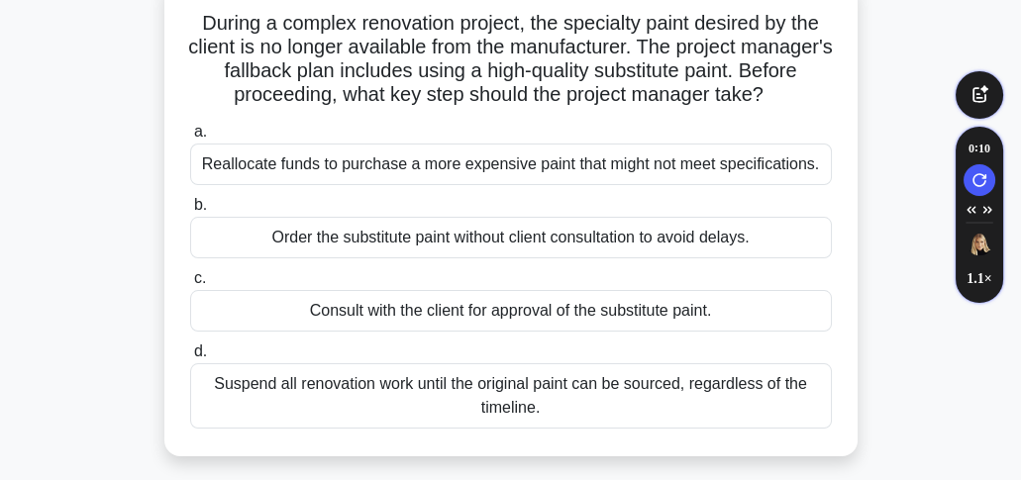
drag, startPoint x: 196, startPoint y: 153, endPoint x: 745, endPoint y: 166, distance: 548.7
click at [810, 163] on div "Reallocate funds to purchase a more expensive paint that might not meet specifi…" at bounding box center [511, 165] width 642 height 42
drag, startPoint x: 252, startPoint y: 231, endPoint x: 804, endPoint y: 254, distance: 552.0
click at [804, 254] on div "Order the substitute paint without client consultation to avoid delays." at bounding box center [511, 238] width 642 height 42
click at [190, 212] on input "b. Order the substitute paint without client consultation to avoid delays." at bounding box center [190, 205] width 0 height 13
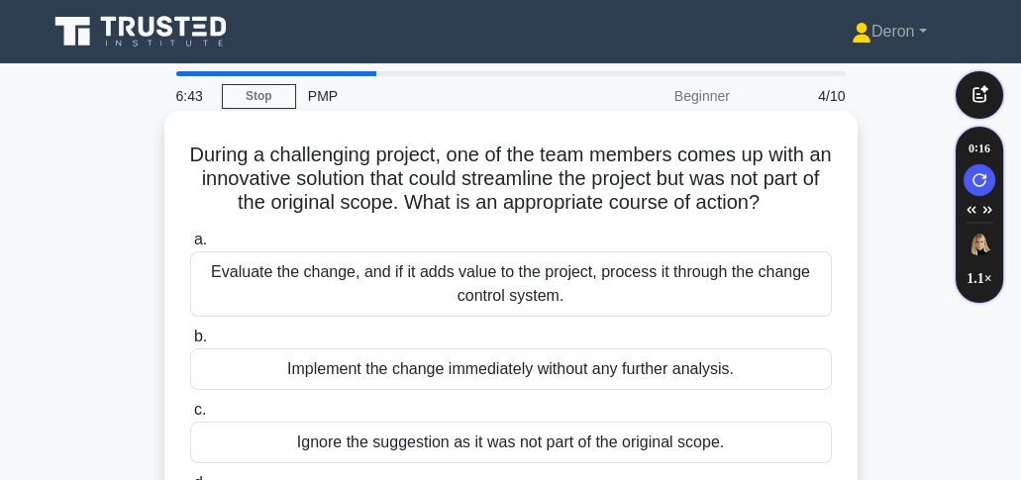
scroll to position [65, 0]
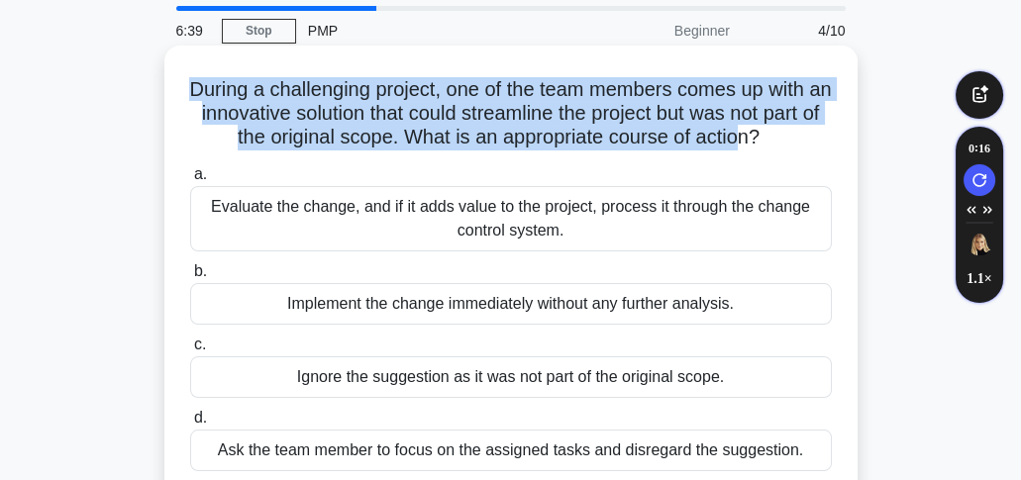
drag, startPoint x: 191, startPoint y: 81, endPoint x: 773, endPoint y: 147, distance: 585.9
click at [773, 147] on h5 "During a challenging project, one of the team members comes up with an innovati…" at bounding box center [511, 113] width 646 height 73
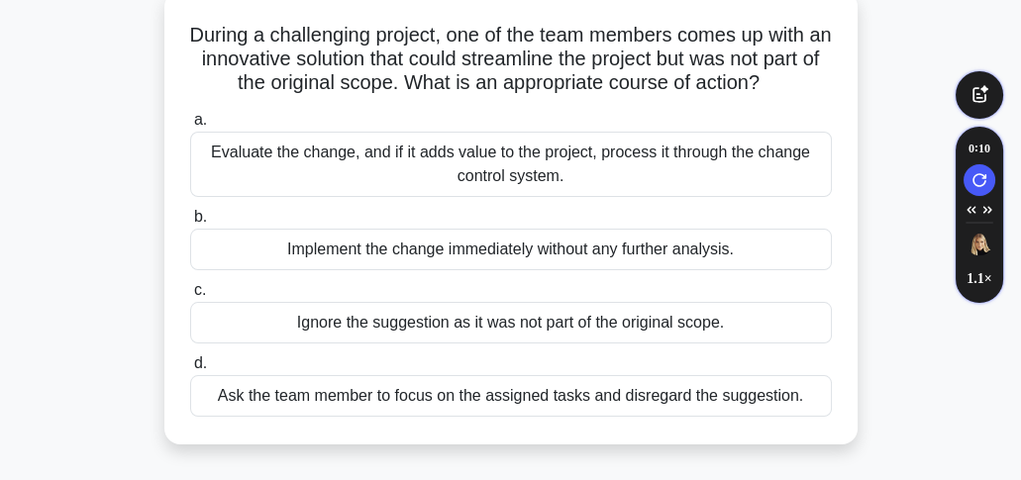
scroll to position [132, 0]
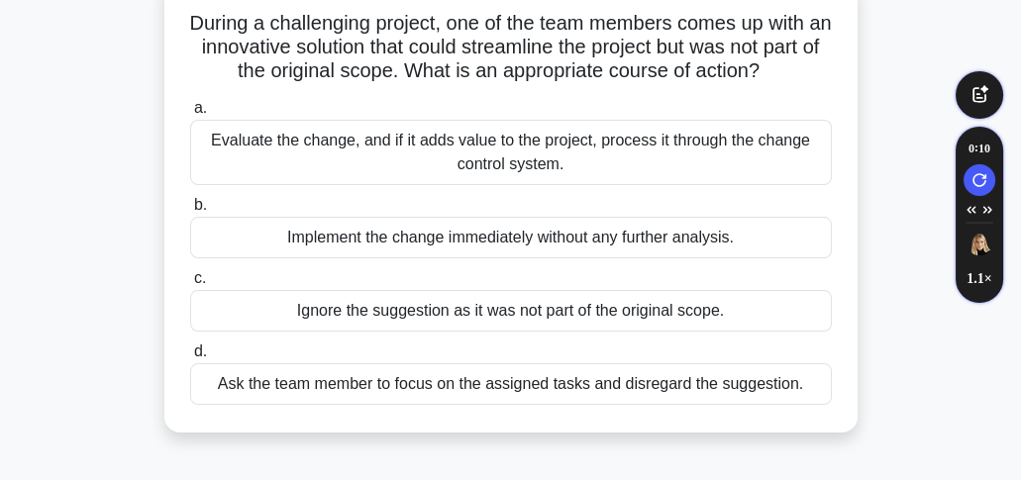
click at [435, 165] on div "Evaluate the change, and if it adds value to the project, process it through th…" at bounding box center [511, 152] width 642 height 65
click at [190, 115] on input "a. Evaluate the change, and if it adds value to the project, process it through…" at bounding box center [190, 108] width 0 height 13
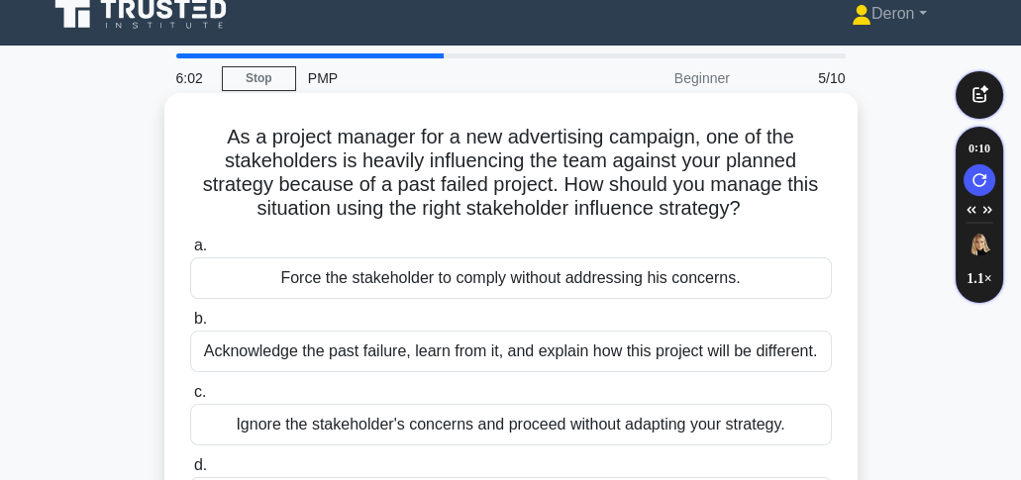
scroll to position [0, 0]
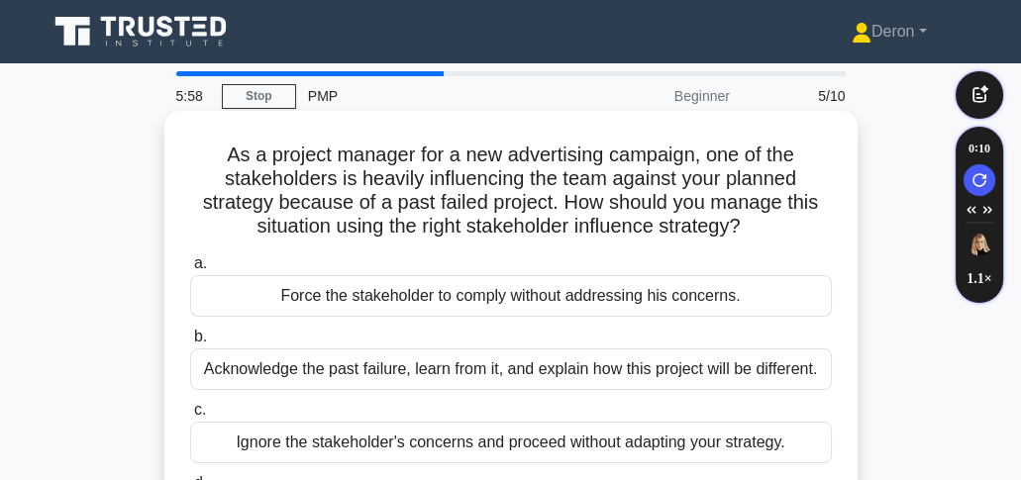
drag, startPoint x: 213, startPoint y: 143, endPoint x: 778, endPoint y: 236, distance: 573.0
click at [778, 236] on h5 "As a project manager for a new advertising campaign, one of the stakeholders is…" at bounding box center [511, 191] width 646 height 97
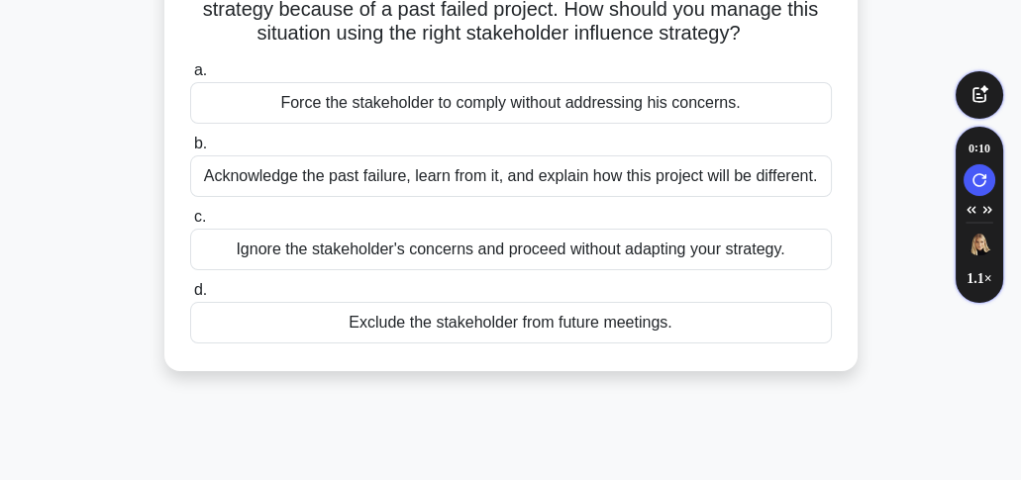
scroll to position [198, 0]
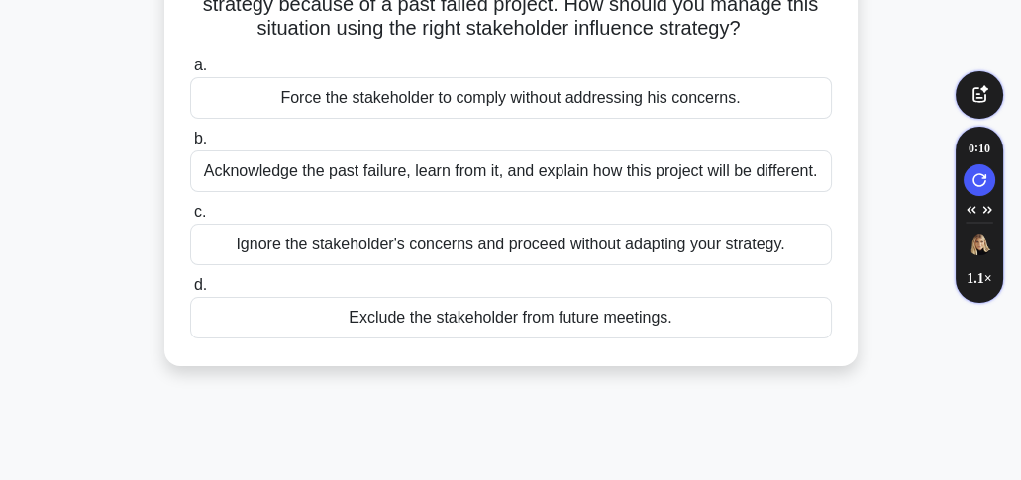
click at [436, 179] on div "Acknowledge the past failure, learn from it, and explain how this project will …" at bounding box center [511, 172] width 642 height 42
click at [190, 146] on input "b. Acknowledge the past failure, learn from it, and explain how this project wi…" at bounding box center [190, 139] width 0 height 13
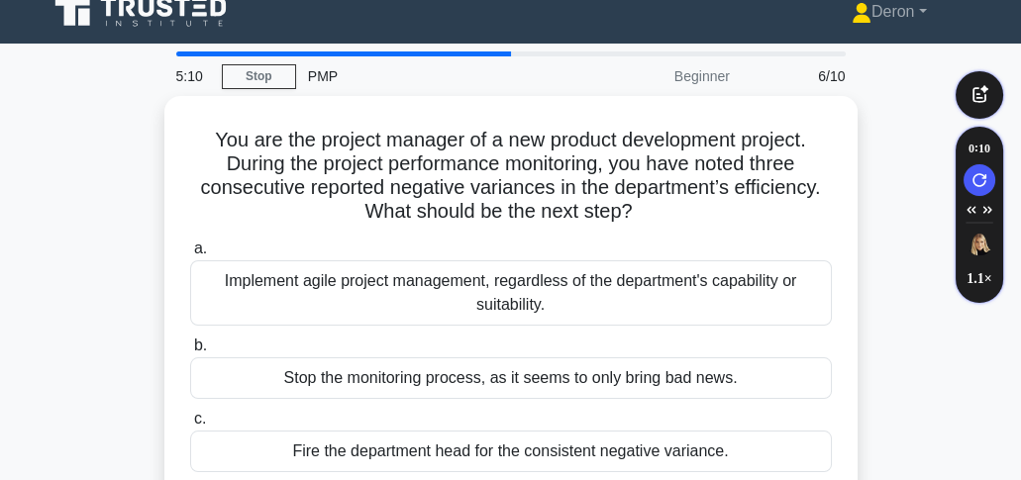
scroll to position [0, 0]
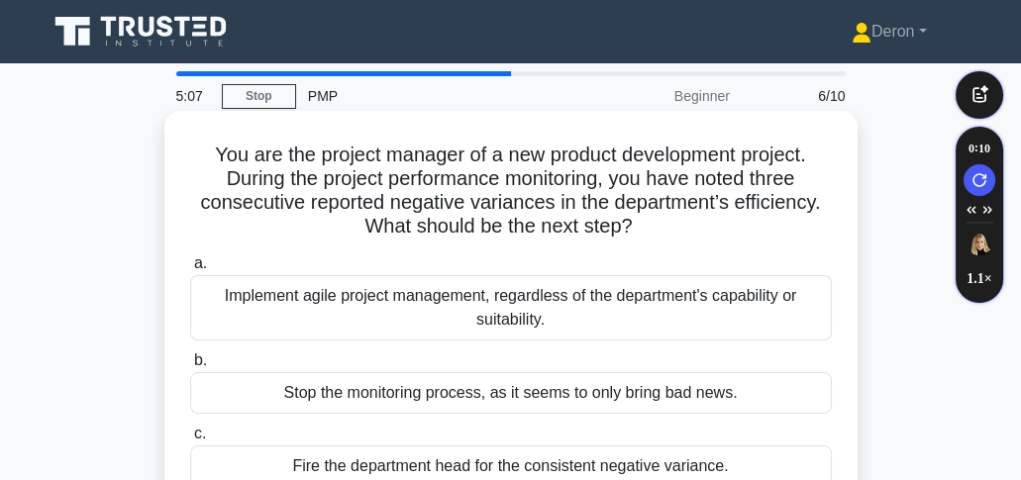
drag, startPoint x: 200, startPoint y: 151, endPoint x: 661, endPoint y: 230, distance: 468.0
click at [661, 230] on h5 "You are the project manager of a new product development project. During the pr…" at bounding box center [511, 191] width 646 height 97
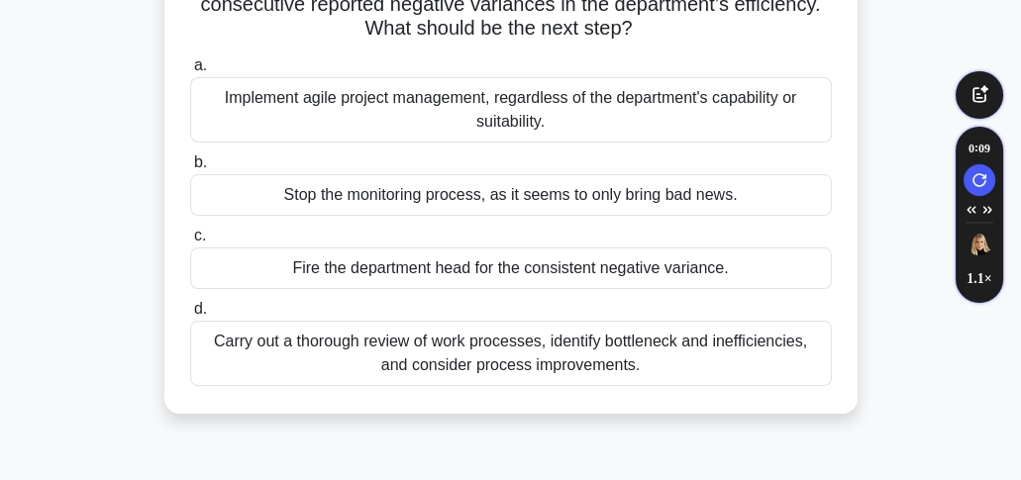
scroll to position [263, 0]
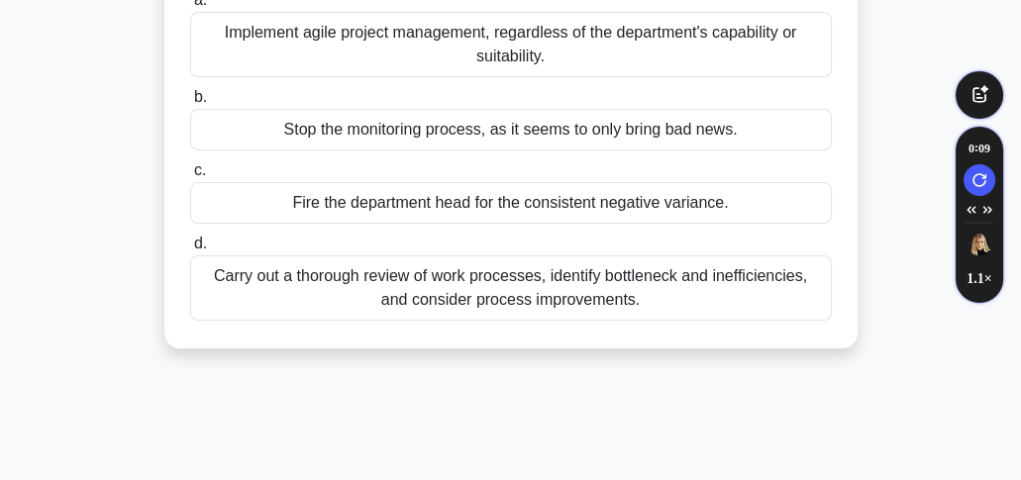
click at [498, 288] on div "Carry out a thorough review of work processes, identify bottleneck and ineffici…" at bounding box center [511, 287] width 642 height 65
click at [190, 251] on input "d. Carry out a thorough review of work processes, identify bottleneck and ineff…" at bounding box center [190, 244] width 0 height 13
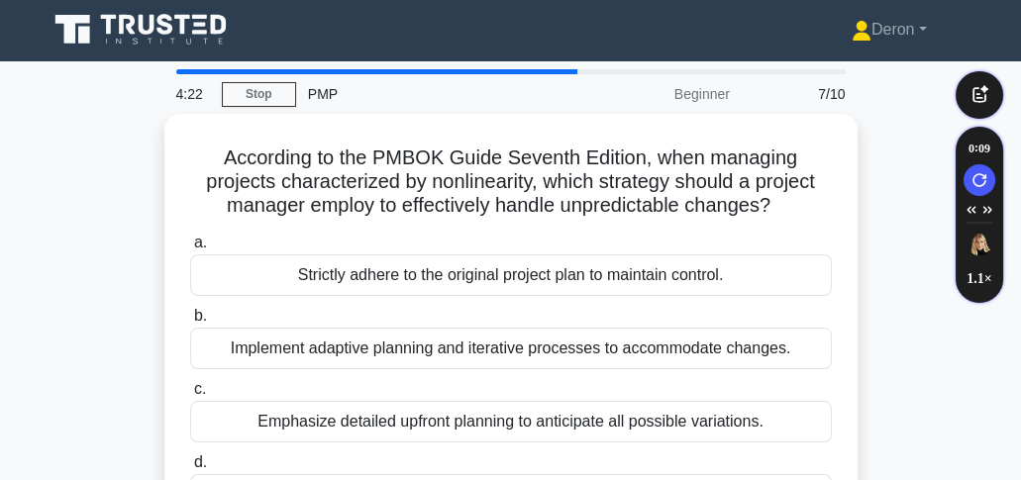
scroll to position [0, 0]
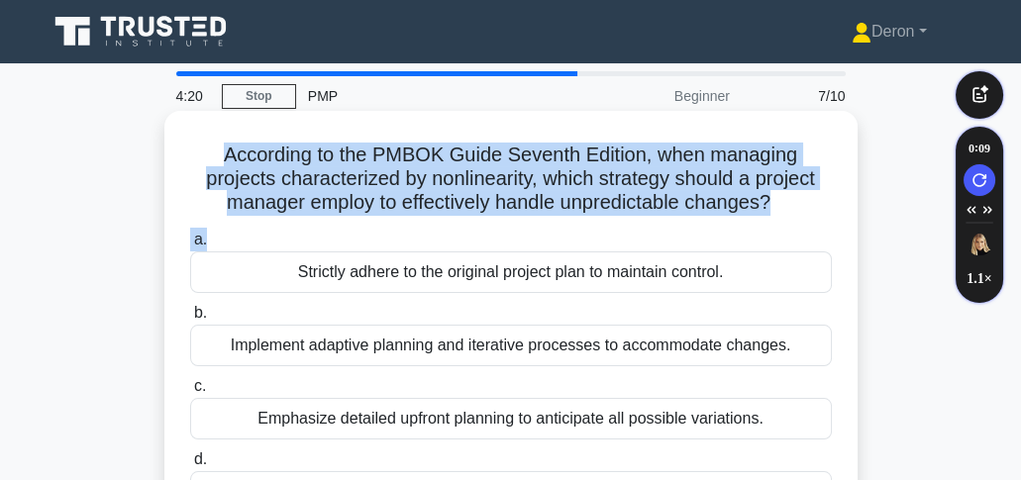
drag, startPoint x: 218, startPoint y: 149, endPoint x: 761, endPoint y: 221, distance: 548.4
click at [761, 221] on div "According to the PMBOK Guide Seventh Edition, when managing projects characteri…" at bounding box center [510, 326] width 677 height 414
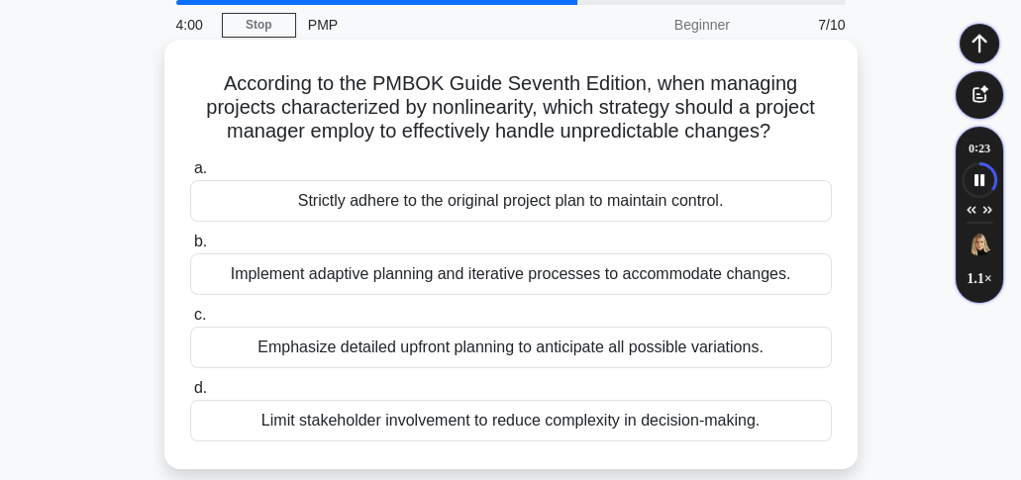
scroll to position [132, 0]
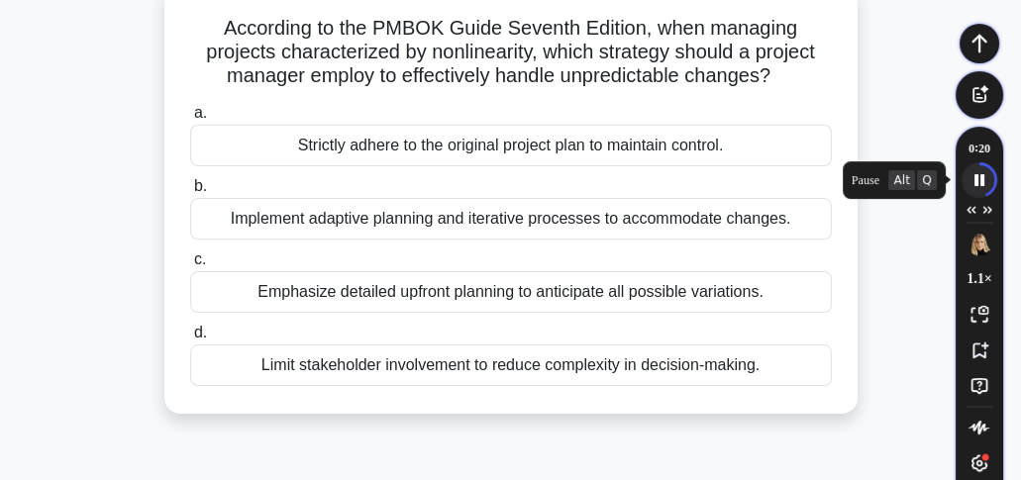
click at [978, 181] on icon "Speechify pause button" at bounding box center [978, 179] width 33 height 33
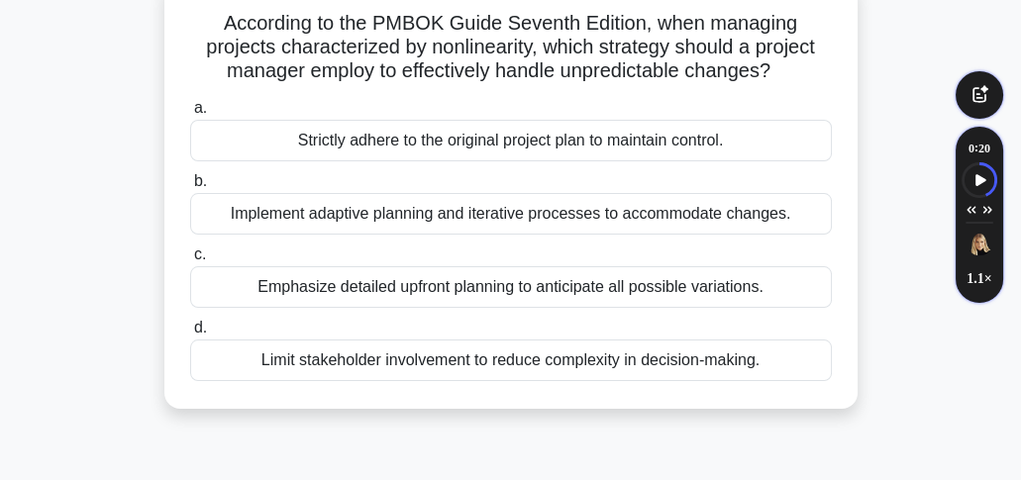
click at [355, 222] on div "Implement adaptive planning and iterative processes to accommodate changes." at bounding box center [511, 214] width 642 height 42
click at [190, 188] on input "b. Implement adaptive planning and iterative processes to accommodate changes." at bounding box center [190, 181] width 0 height 13
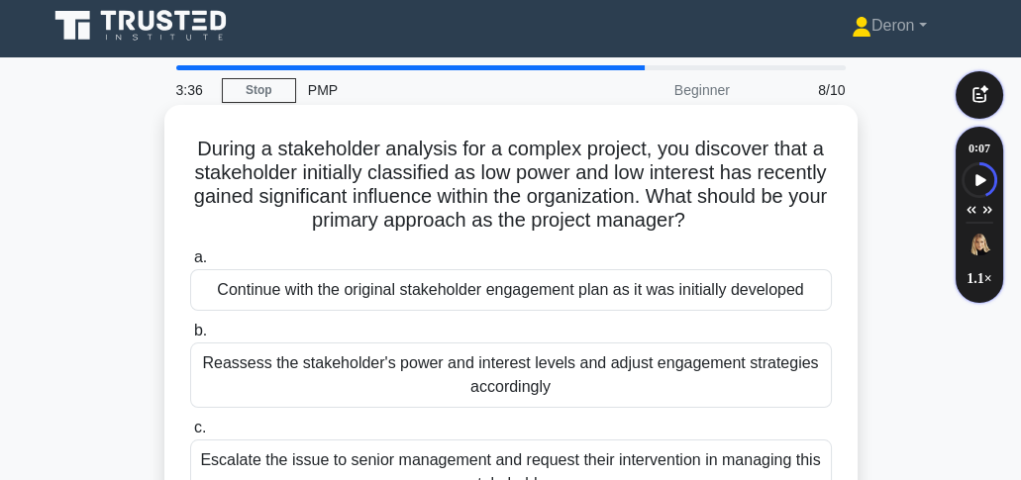
scroll to position [0, 0]
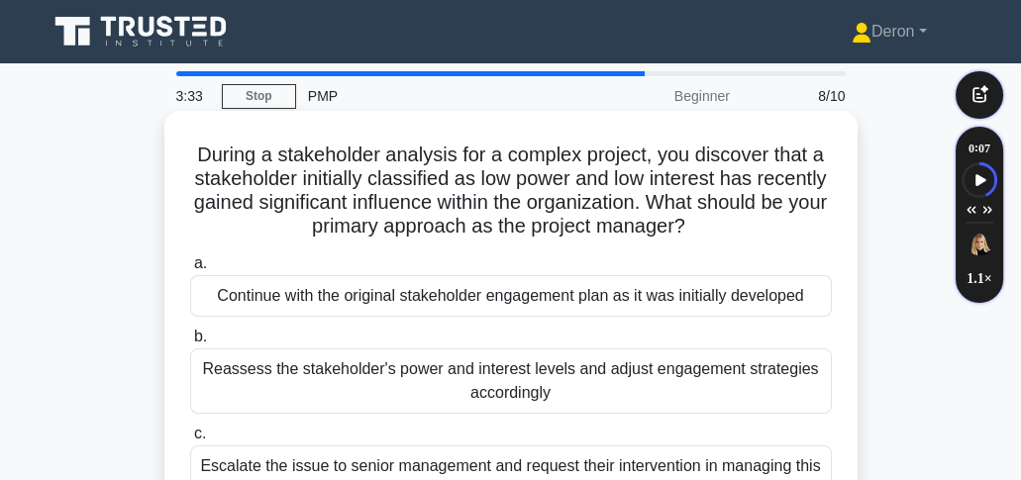
drag, startPoint x: 190, startPoint y: 145, endPoint x: 760, endPoint y: 239, distance: 578.0
click at [760, 239] on h5 "During a stakeholder analysis for a complex project, you discover that a stakeh…" at bounding box center [511, 191] width 646 height 97
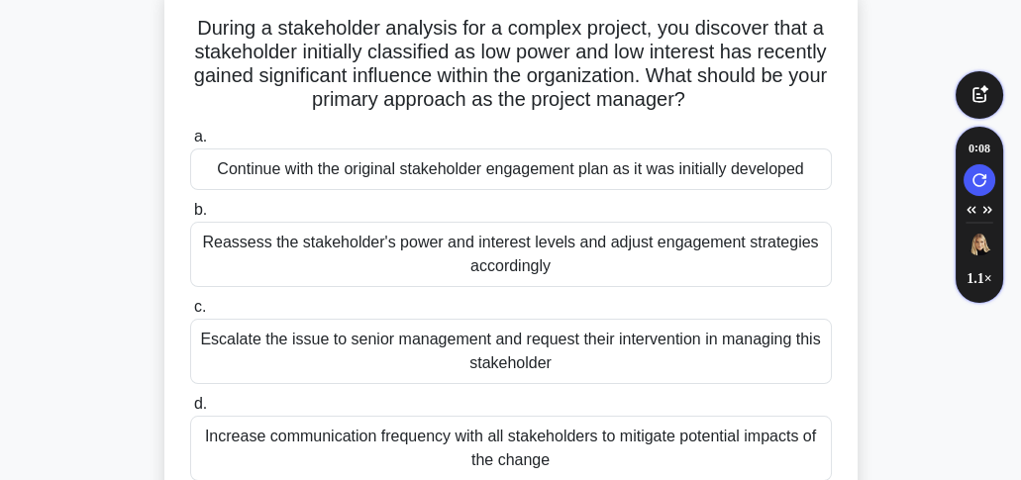
scroll to position [132, 0]
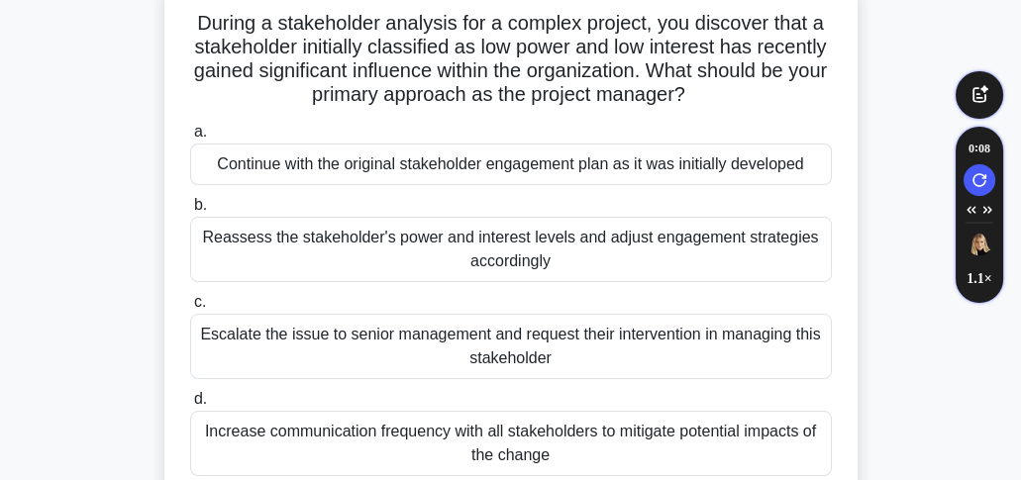
click at [363, 169] on div "Continue with the original stakeholder engagement plan as it was initially deve…" at bounding box center [511, 165] width 642 height 42
click at [190, 139] on input "a. Continue with the original stakeholder engagement plan as it was initially d…" at bounding box center [190, 132] width 0 height 13
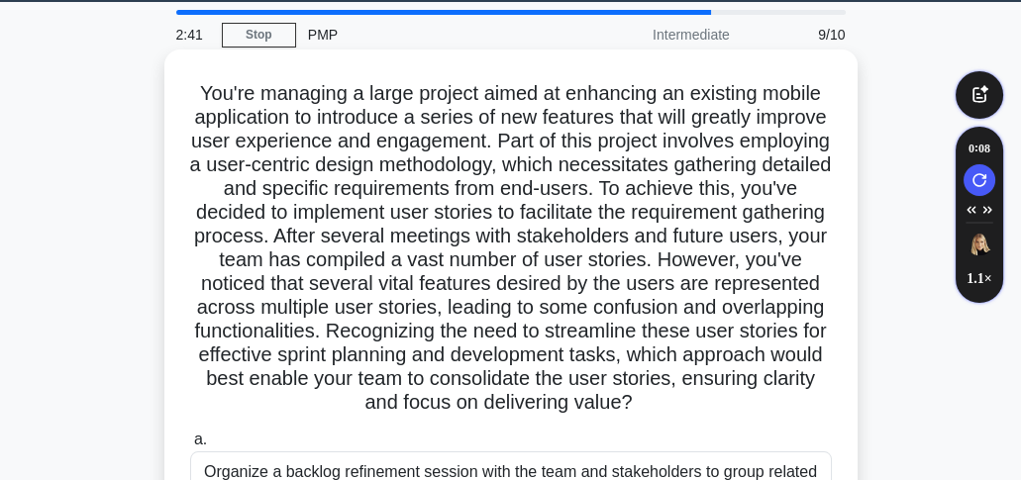
scroll to position [65, 0]
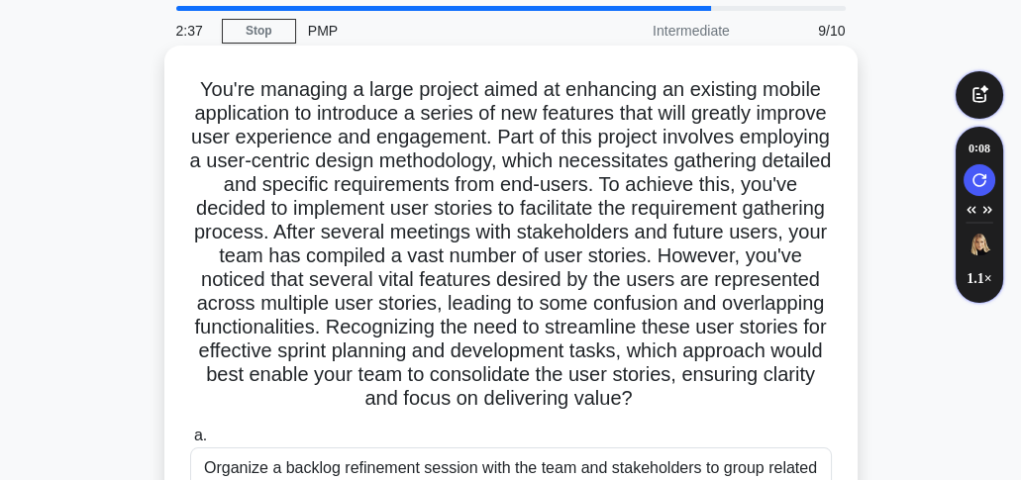
drag, startPoint x: 304, startPoint y: 135, endPoint x: 800, endPoint y: 417, distance: 570.7
click at [800, 412] on h5 "You're managing a large project aimed at enhancing an existing mobile applicati…" at bounding box center [511, 244] width 646 height 335
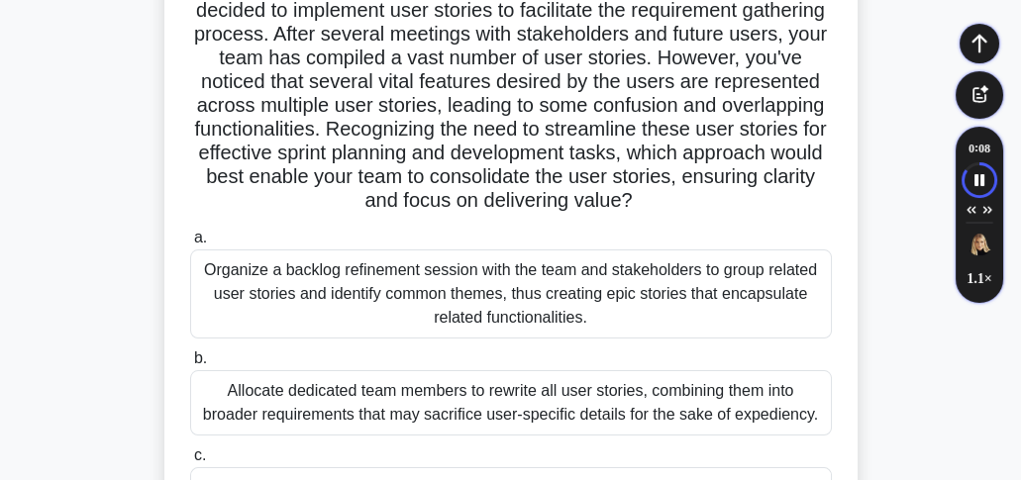
scroll to position [396, 0]
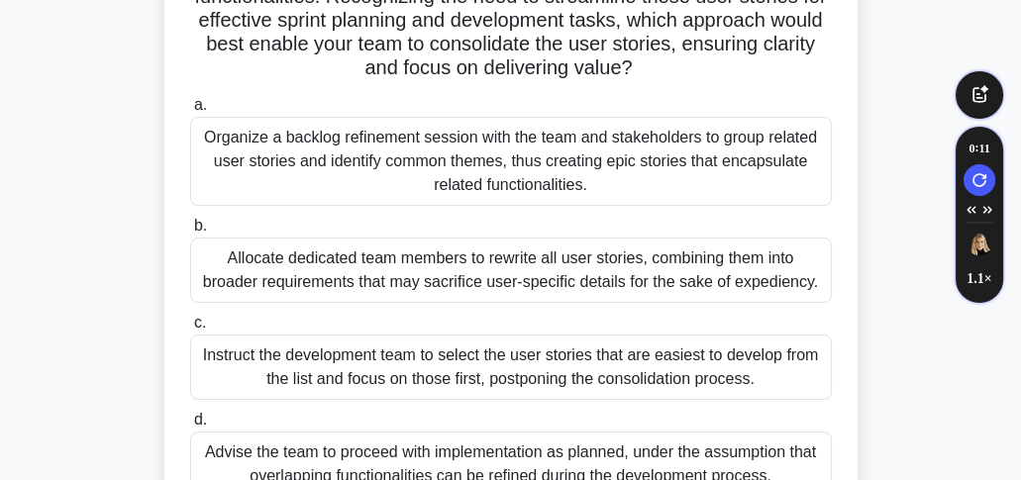
drag, startPoint x: 203, startPoint y: 152, endPoint x: 494, endPoint y: 187, distance: 293.2
click at [591, 201] on div "Organize a backlog refinement session with the team and stakeholders to group r…" at bounding box center [511, 161] width 642 height 89
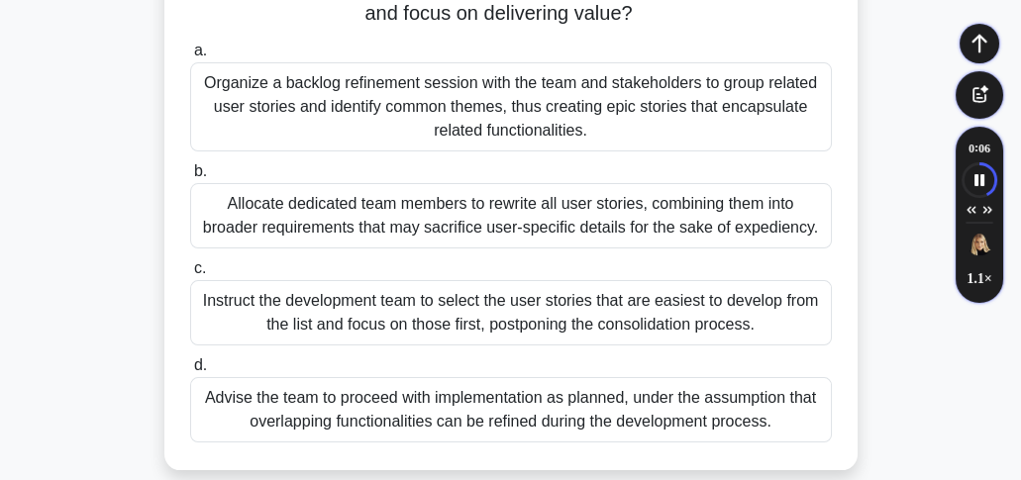
scroll to position [461, 0]
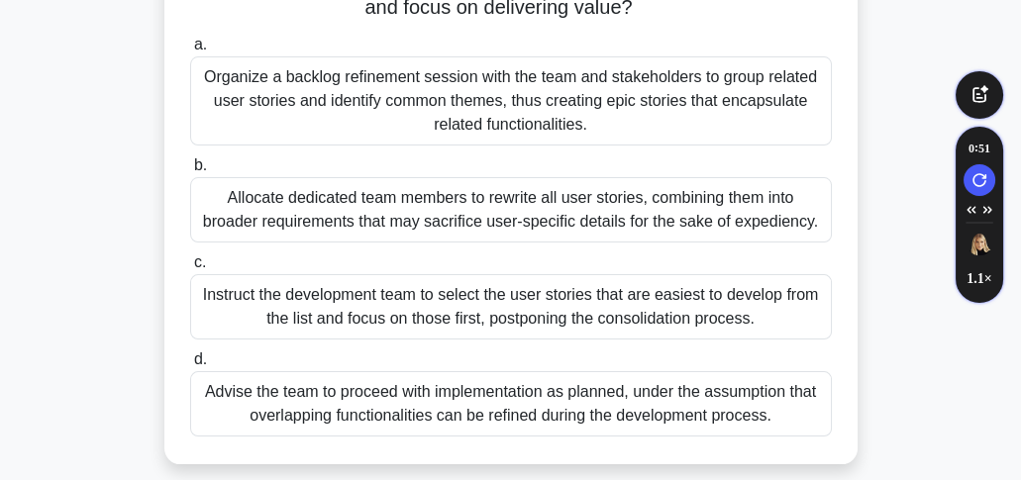
drag, startPoint x: 216, startPoint y: 211, endPoint x: 892, endPoint y: 303, distance: 682.5
click at [892, 303] on div ".spinner_0XTQ{transform-origin:center;animation:spinner_y6GP .75s linear infini…" at bounding box center [511, 71] width 951 height 834
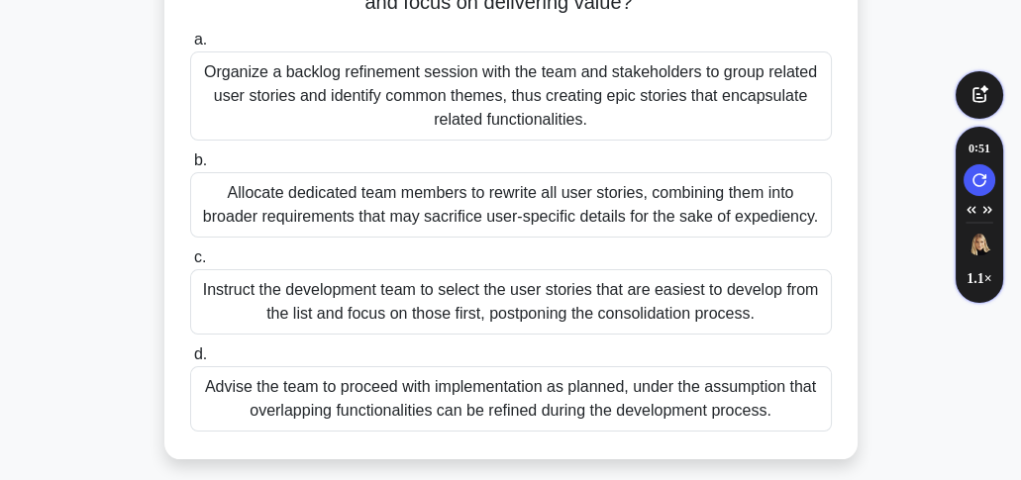
drag, startPoint x: 214, startPoint y: 215, endPoint x: 813, endPoint y: 249, distance: 600.0
click at [813, 238] on div "Allocate dedicated team members to rewrite all user stories, combining them int…" at bounding box center [511, 204] width 642 height 65
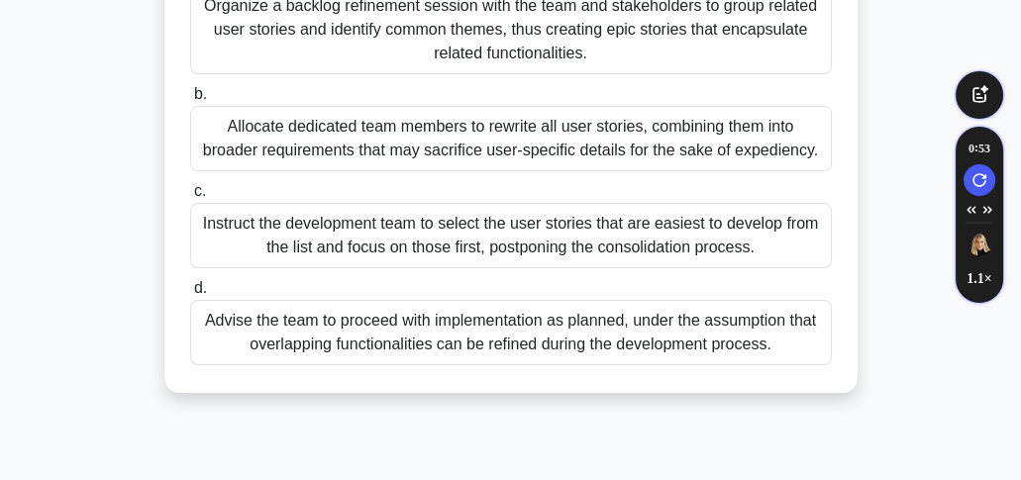
drag, startPoint x: 198, startPoint y: 237, endPoint x: 799, endPoint y: 279, distance: 602.5
click at [799, 268] on div "Instruct the development team to select the user stories that are easiest to de…" at bounding box center [511, 235] width 642 height 65
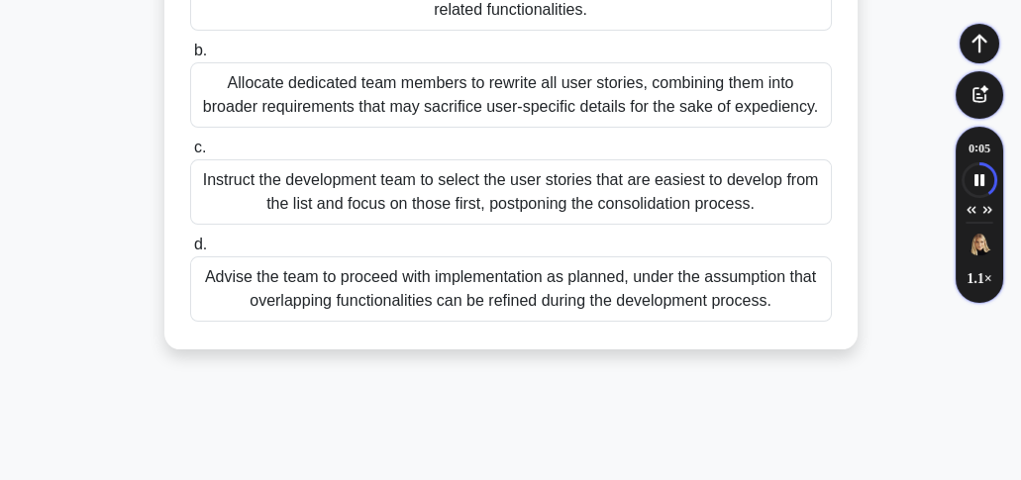
scroll to position [589, 0]
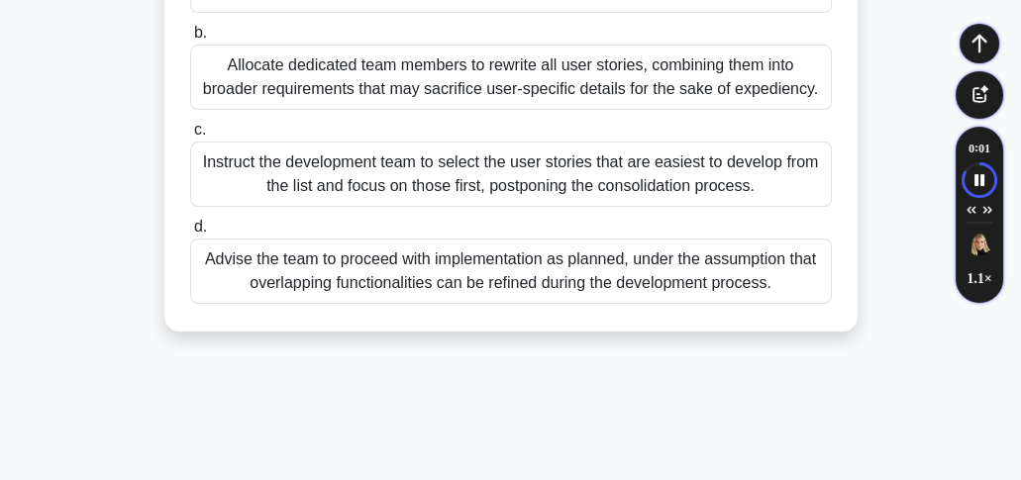
drag, startPoint x: 206, startPoint y: 273, endPoint x: 776, endPoint y: 311, distance: 571.6
click at [776, 304] on div "Advise the team to proceed with implementation as planned, under the assumption…" at bounding box center [511, 271] width 642 height 65
drag, startPoint x: 201, startPoint y: 271, endPoint x: 787, endPoint y: 302, distance: 587.0
click at [787, 302] on div "Advise the team to proceed with implementation as planned, under the assumption…" at bounding box center [511, 271] width 642 height 65
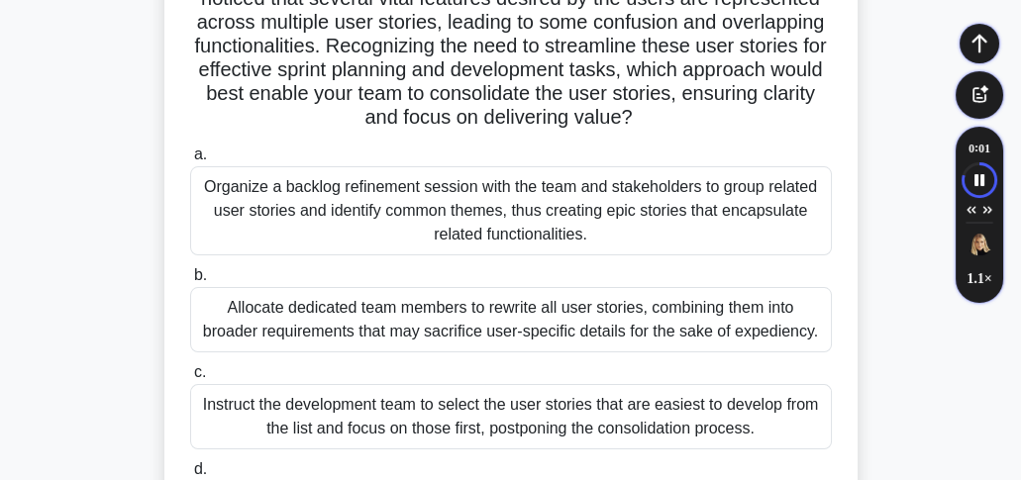
scroll to position [325, 0]
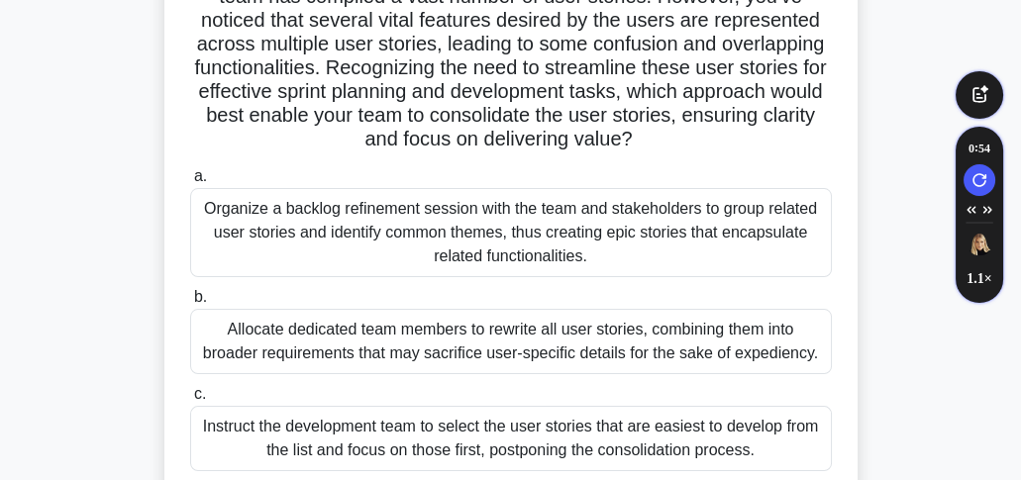
click at [393, 277] on div "Organize a backlog refinement session with the team and stakeholders to group r…" at bounding box center [511, 232] width 642 height 89
click at [190, 183] on input "a. Organize a backlog refinement session with the team and stakeholders to grou…" at bounding box center [190, 176] width 0 height 13
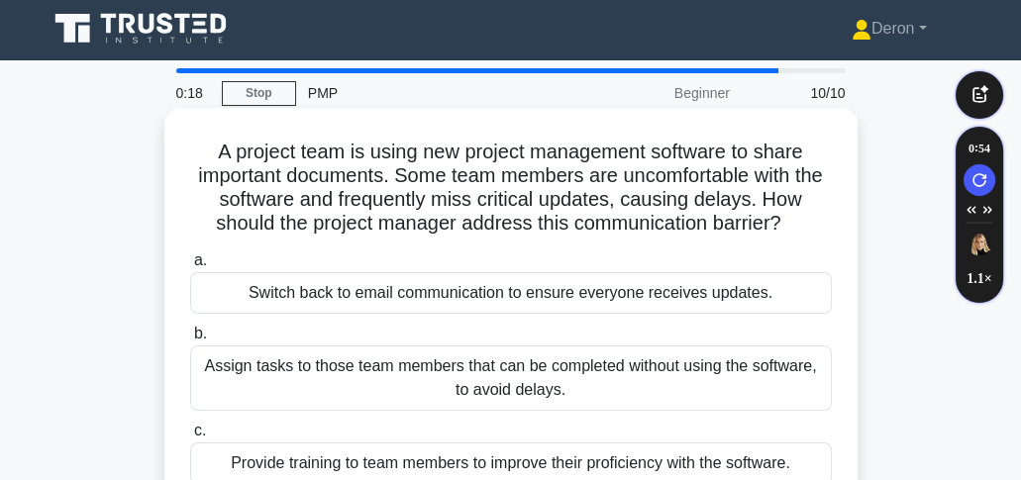
scroll to position [0, 0]
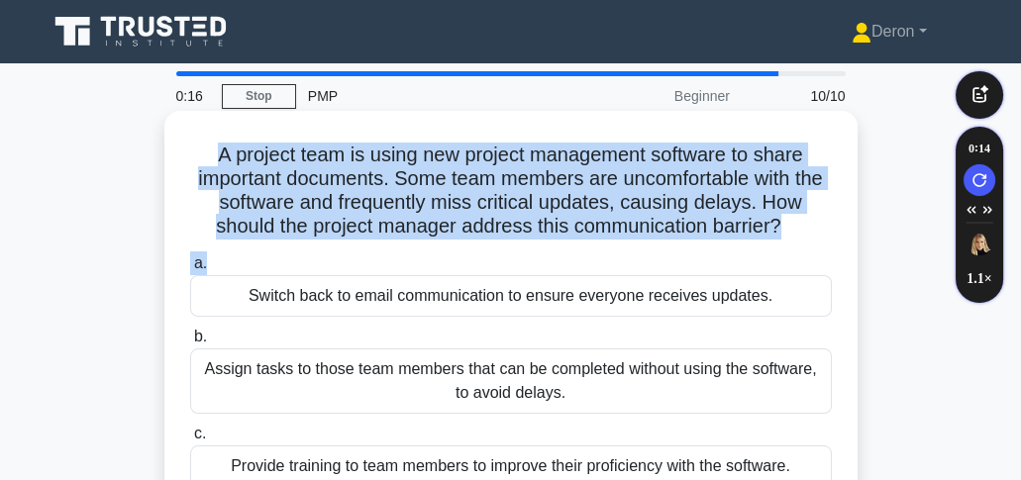
drag, startPoint x: 198, startPoint y: 144, endPoint x: 692, endPoint y: 228, distance: 501.2
click at [747, 252] on div "A project team is using new project management software to share important docu…" at bounding box center [510, 349] width 677 height 461
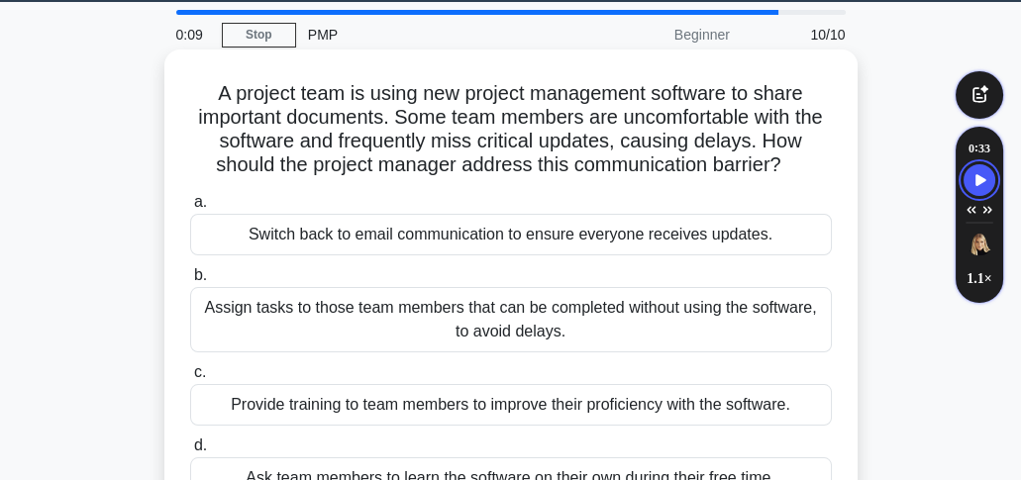
scroll to position [65, 0]
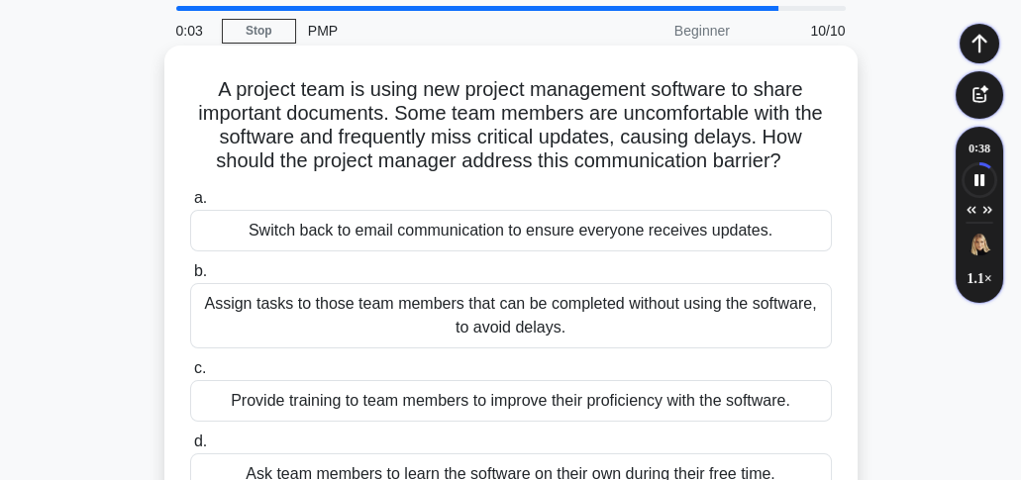
click at [400, 319] on div "Assign tasks to those team members that can be completed without using the soft…" at bounding box center [511, 315] width 642 height 65
click at [190, 278] on input "b. Assign tasks to those team members that can be completed without using the s…" at bounding box center [190, 271] width 0 height 13
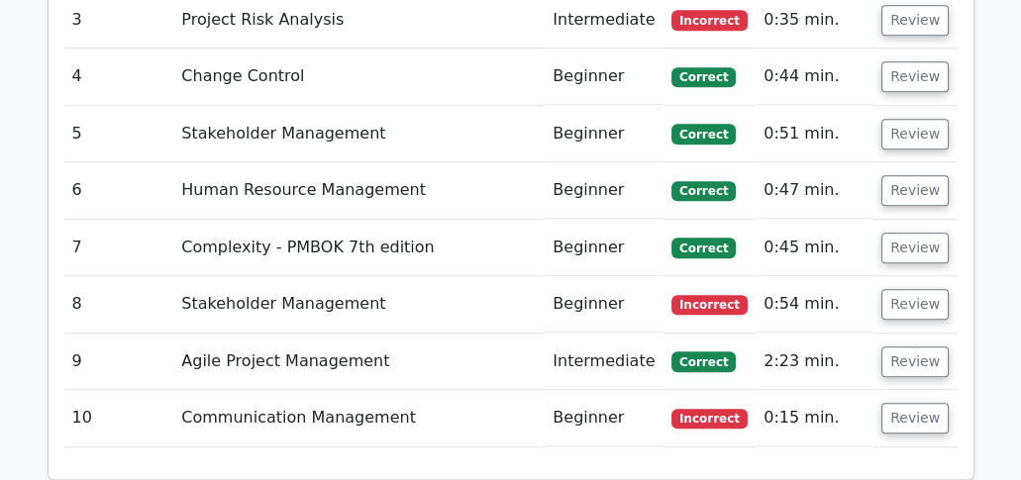
scroll to position [2310, 0]
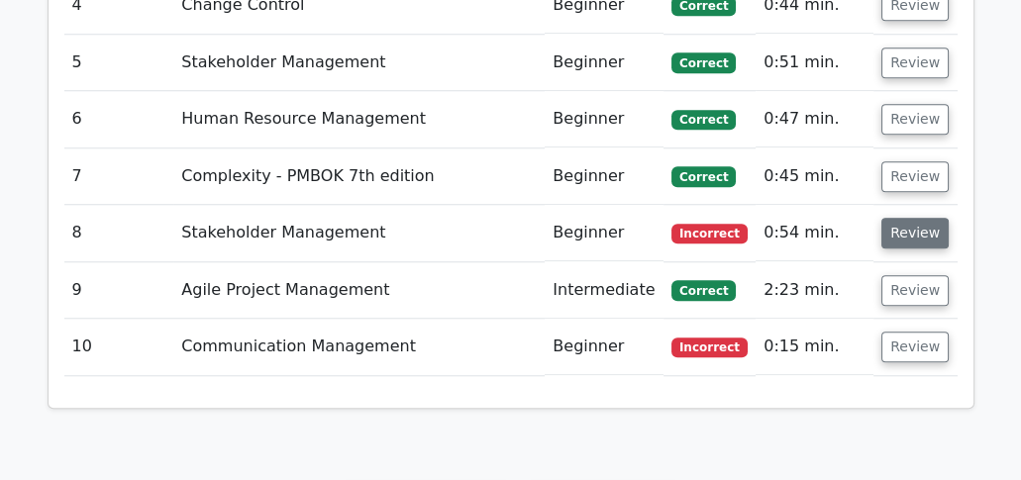
click at [896, 218] on button "Review" at bounding box center [914, 233] width 67 height 31
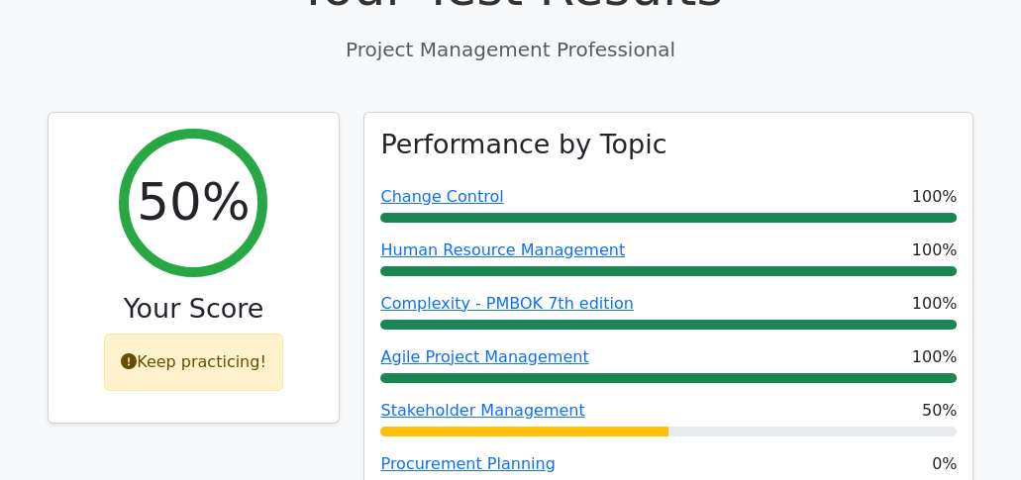
scroll to position [0, 0]
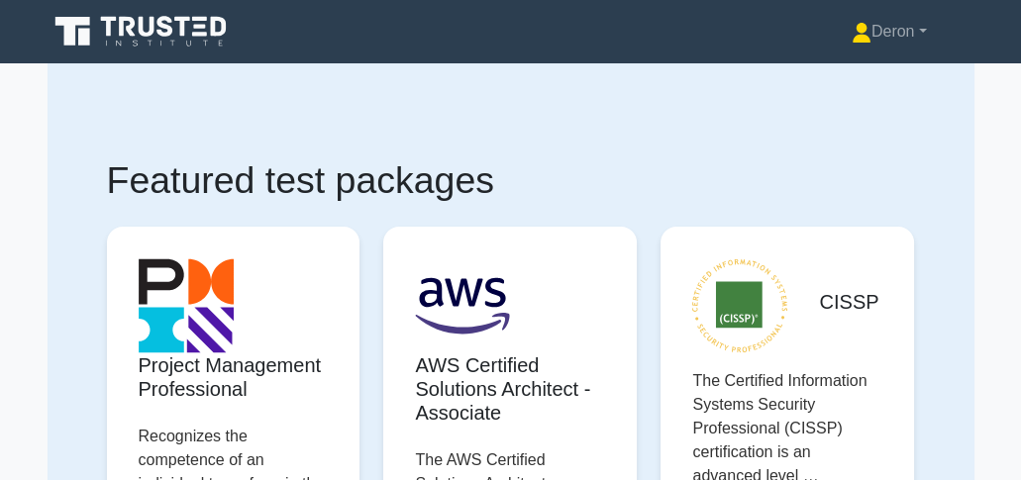
click at [294, 21] on div "Deron Profile Settings Profile Settings Deron Profile Settings" at bounding box center [613, 32] width 721 height 40
